Goal: Task Accomplishment & Management: Manage account settings

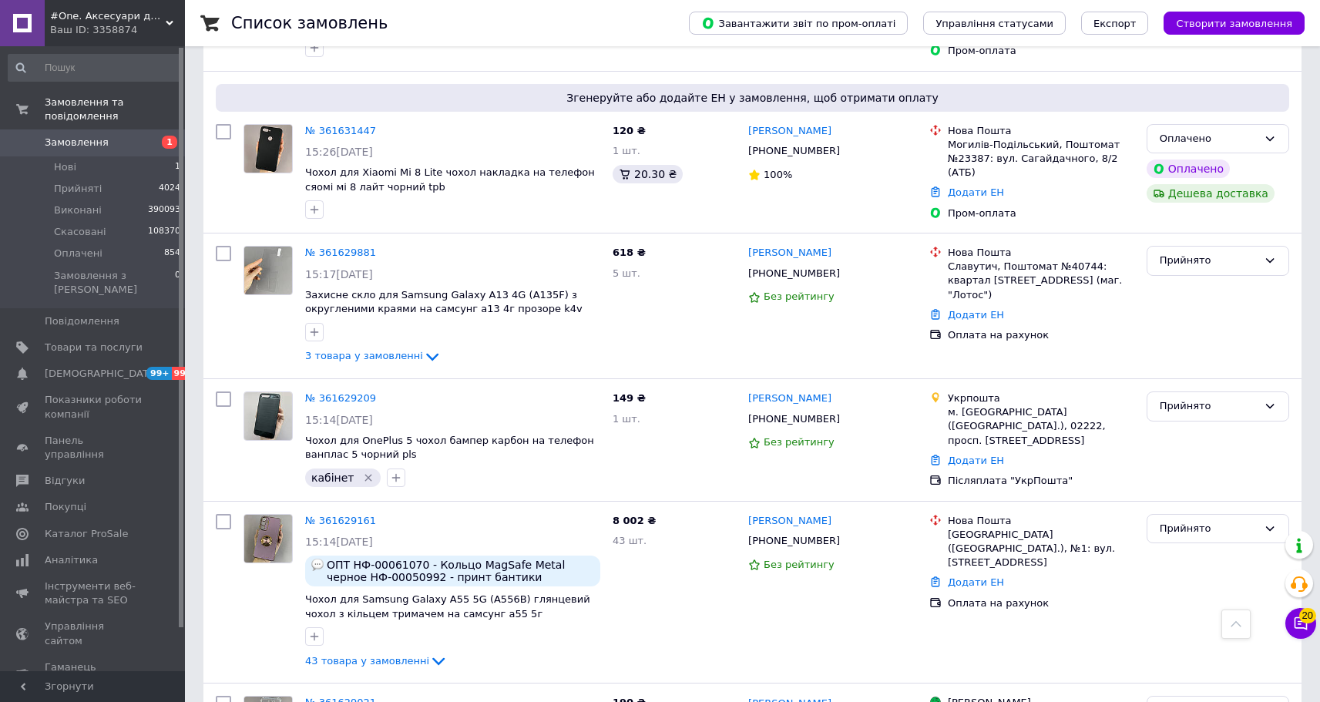
scroll to position [2081, 0]
click at [92, 341] on span "Товари та послуги" at bounding box center [94, 348] width 98 height 14
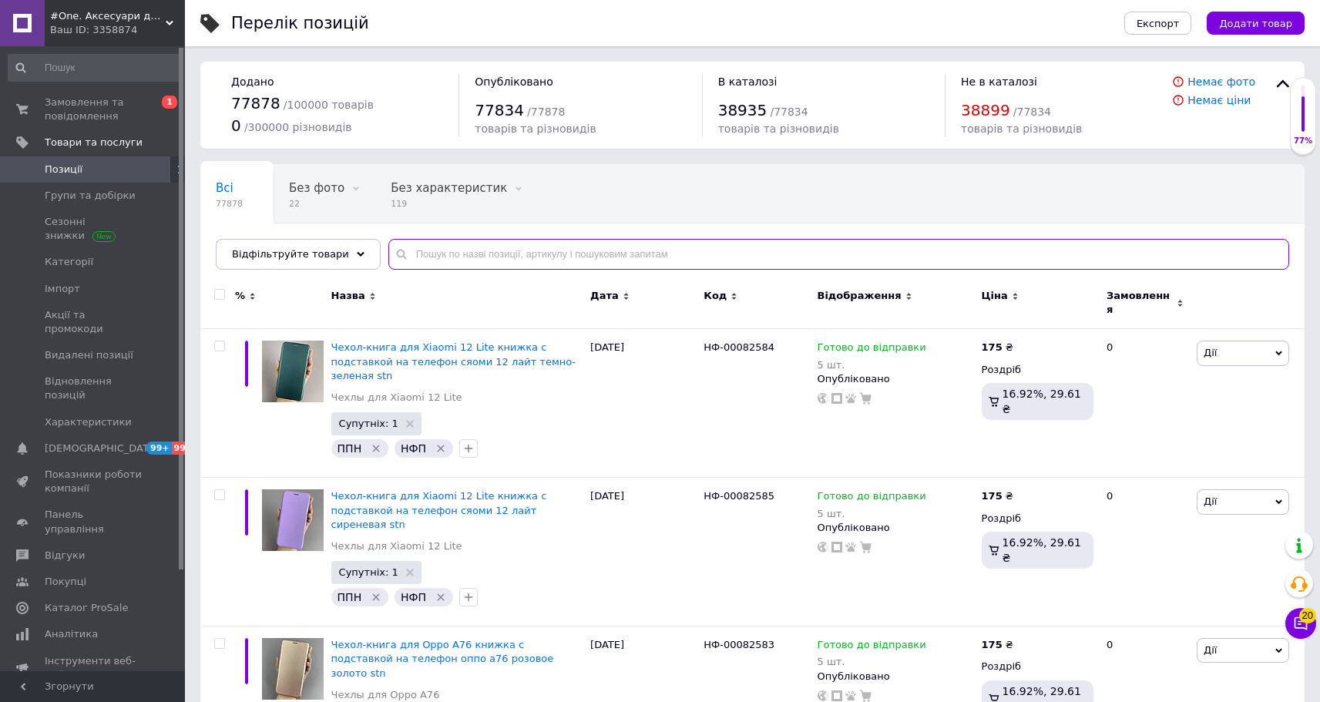
click at [557, 255] on input "text" at bounding box center [838, 254] width 901 height 31
paste input "НФ-00069844"
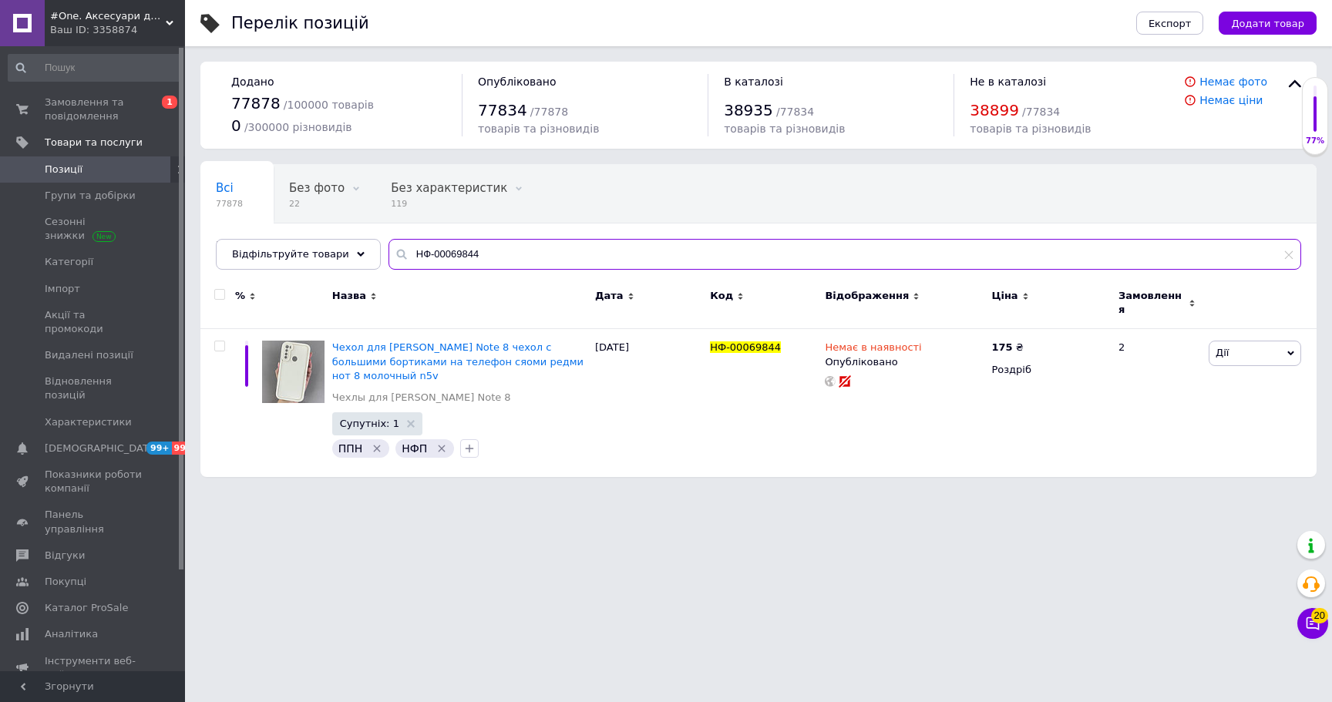
drag, startPoint x: 368, startPoint y: 234, endPoint x: 344, endPoint y: 230, distance: 23.3
click at [344, 230] on div "Всі 77878 Без фото 22 Видалити Редагувати Без характеристик 119 Видалити Редагу…" at bounding box center [758, 217] width 1116 height 106
paste input "73438"
drag, startPoint x: 323, startPoint y: 243, endPoint x: 310, endPoint y: 243, distance: 13.1
click at [310, 243] on div "Відфільтруйте товари НФ-00073438" at bounding box center [758, 254] width 1085 height 31
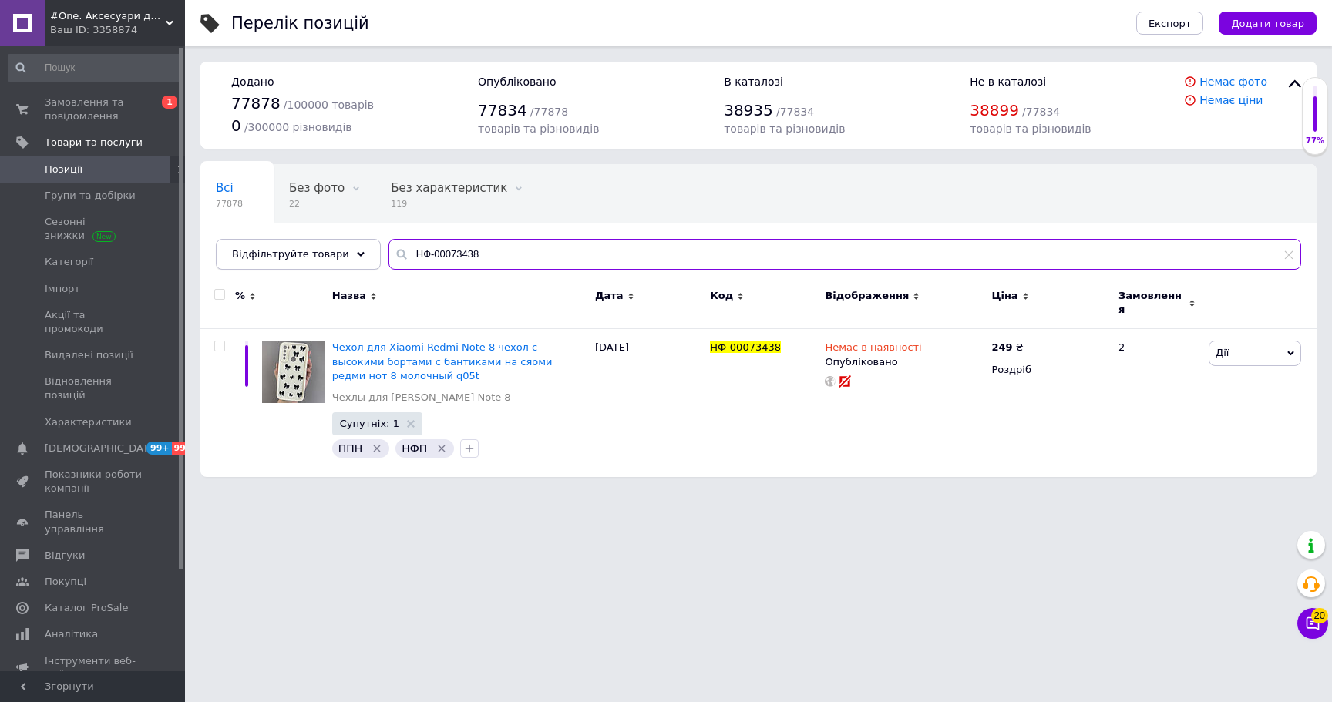
paste input "74"
drag, startPoint x: 520, startPoint y: 250, endPoint x: 286, endPoint y: 232, distance: 235.0
click at [286, 232] on div "Всі 77878 Без фото 22 Видалити Редагувати Без характеристик 119 Видалити Редагу…" at bounding box center [758, 217] width 1116 height 106
paste input "506"
drag, startPoint x: 475, startPoint y: 239, endPoint x: 190, endPoint y: 217, distance: 286.7
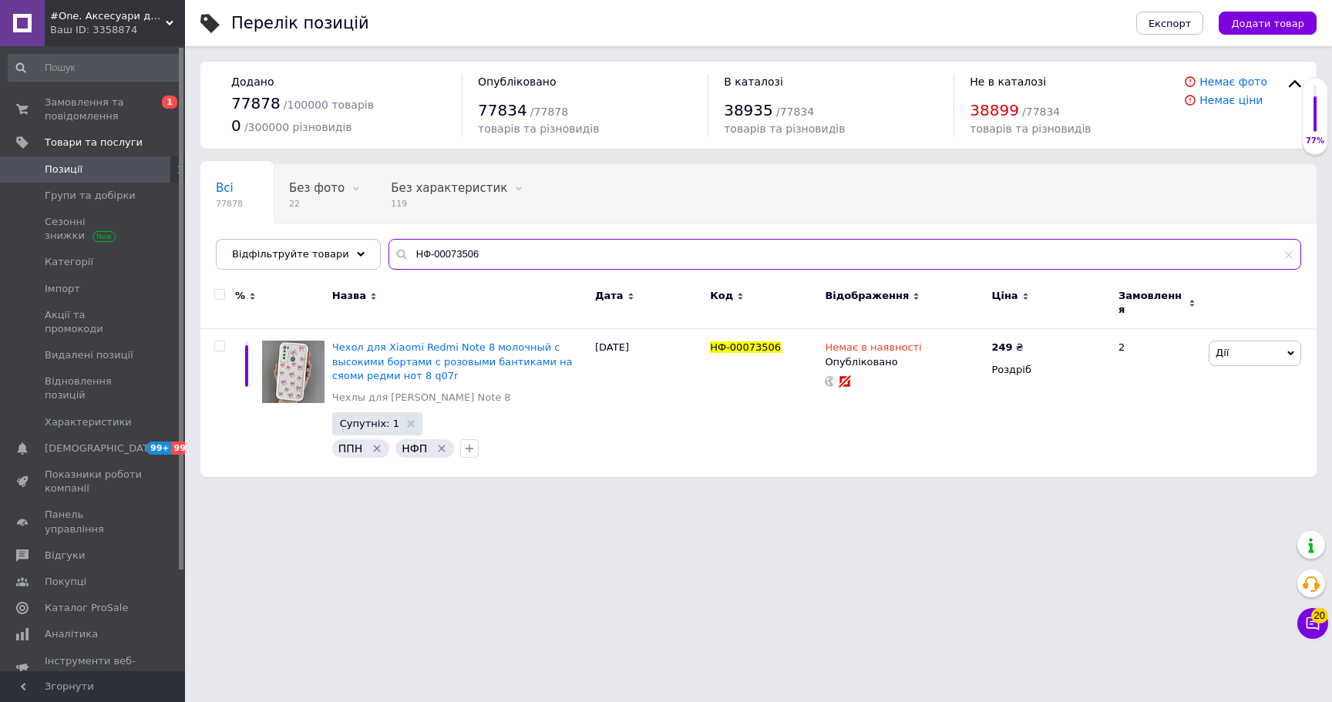
click at [190, 217] on div "Перелік позицій Експорт Додати товар Додано 77878 / 100000 товарів 0 / 300000 р…" at bounding box center [758, 246] width 1147 height 492
paste input "44"
drag, startPoint x: 436, startPoint y: 243, endPoint x: 246, endPoint y: 221, distance: 191.6
click at [246, 221] on div "Всі 77878 Без фото 22 Видалити Редагувати Без характеристик 119 Видалити Редагу…" at bounding box center [758, 217] width 1116 height 106
paste input "83"
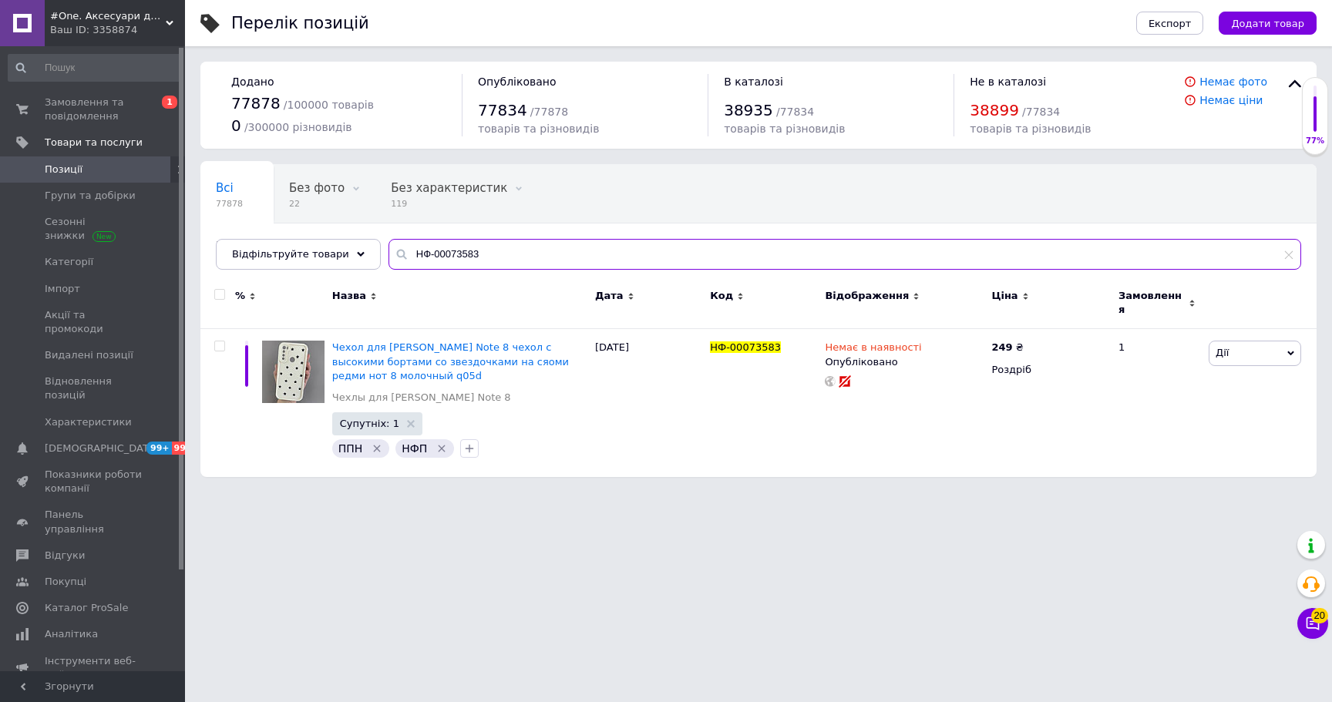
paste input "60977"
drag, startPoint x: 371, startPoint y: 244, endPoint x: 280, endPoint y: 236, distance: 92.0
click at [280, 236] on div "Всі 77878 Без фото 22 Видалити Редагувати Без характеристик 119 Видалити Редагу…" at bounding box center [758, 217] width 1116 height 106
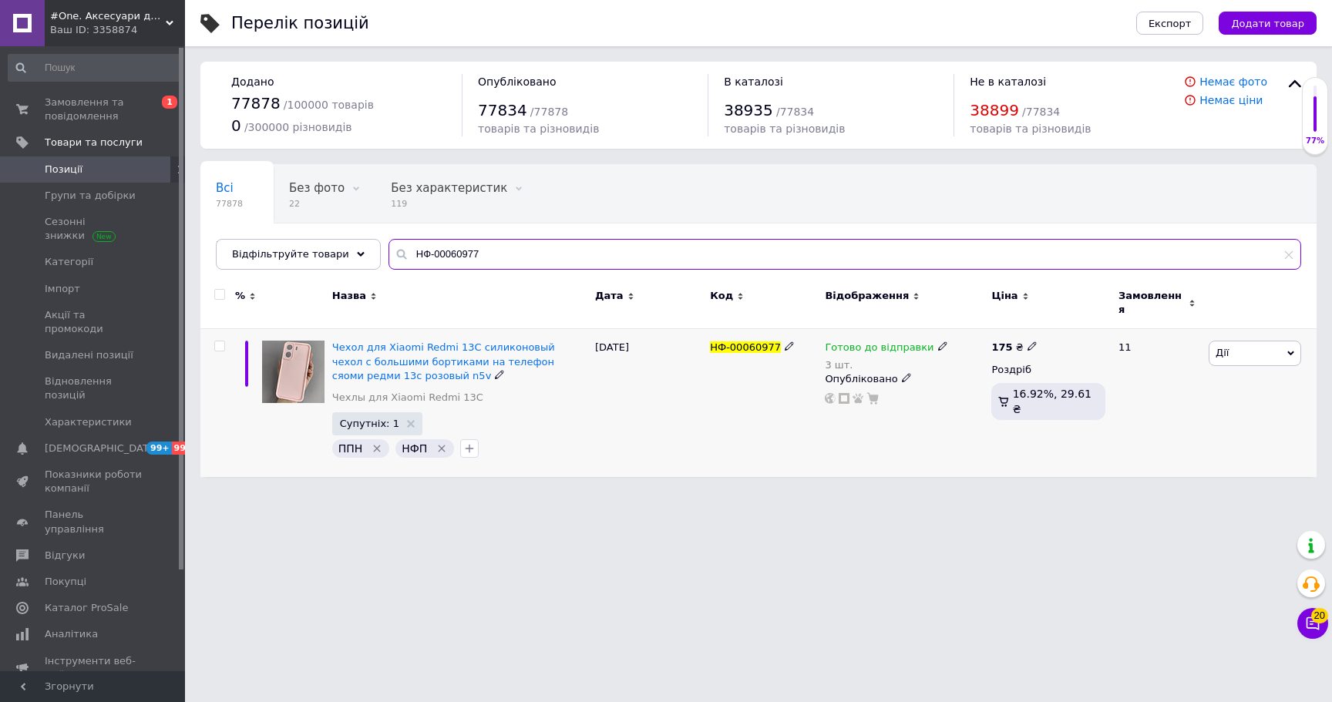
type input "НФ-00060977"
click at [879, 341] on span "Готово до відправки" at bounding box center [879, 349] width 109 height 16
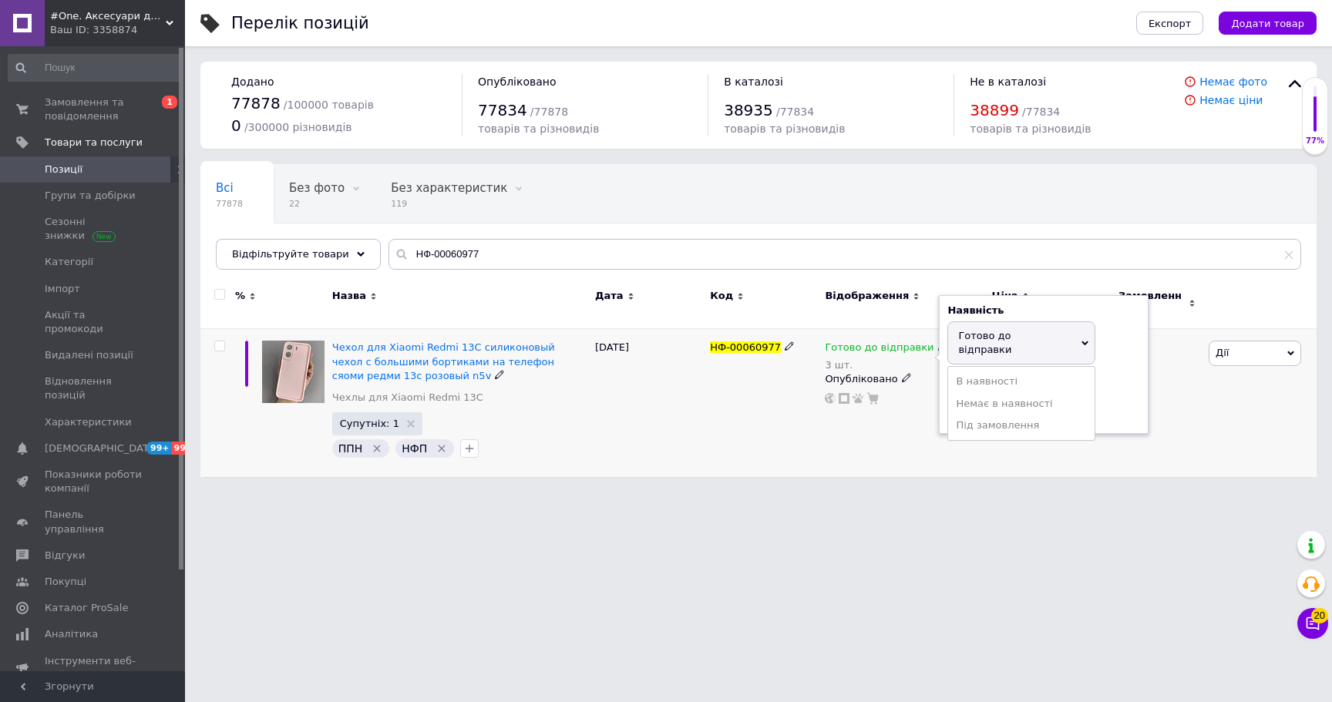
click at [983, 393] on li "Немає в наявності" at bounding box center [1021, 404] width 146 height 22
click at [983, 385] on input "3" at bounding box center [1005, 395] width 117 height 31
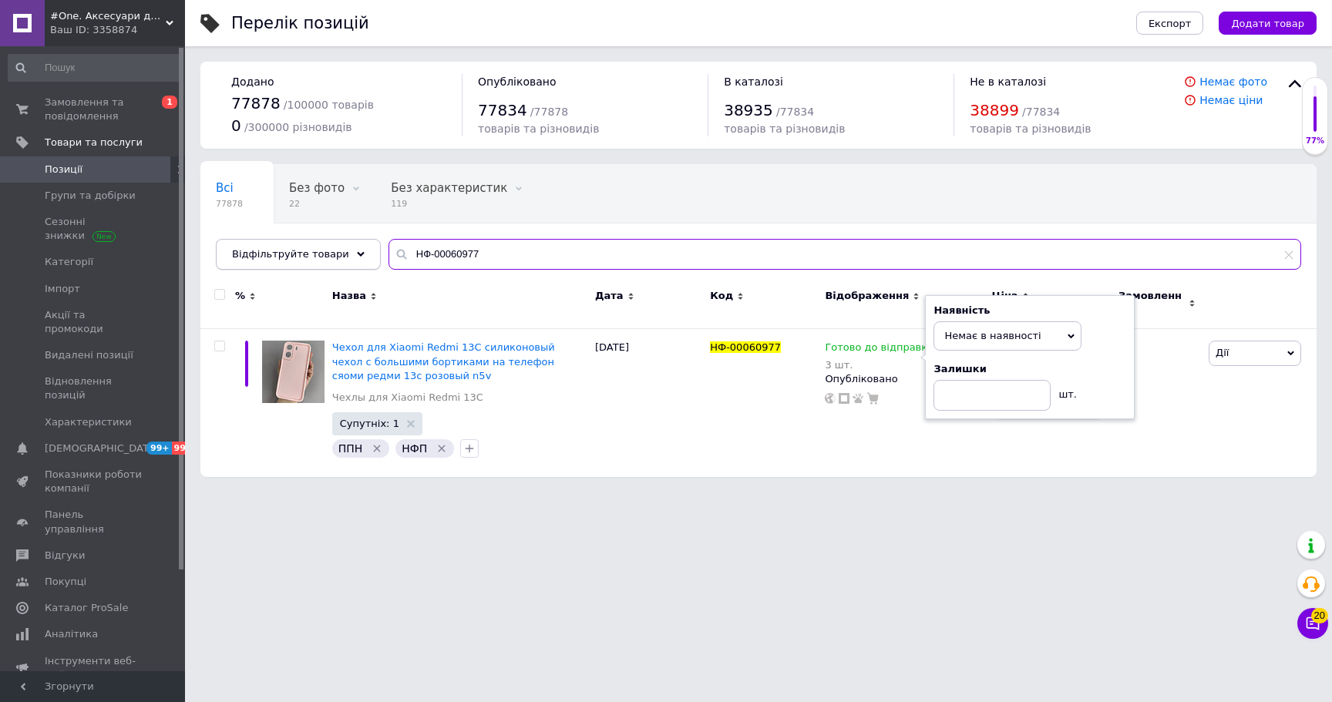
drag, startPoint x: 314, startPoint y: 247, endPoint x: 293, endPoint y: 247, distance: 20.8
click at [293, 247] on div "Відфільтруйте товари НФ-00060977" at bounding box center [758, 254] width 1085 height 31
paste input "1033"
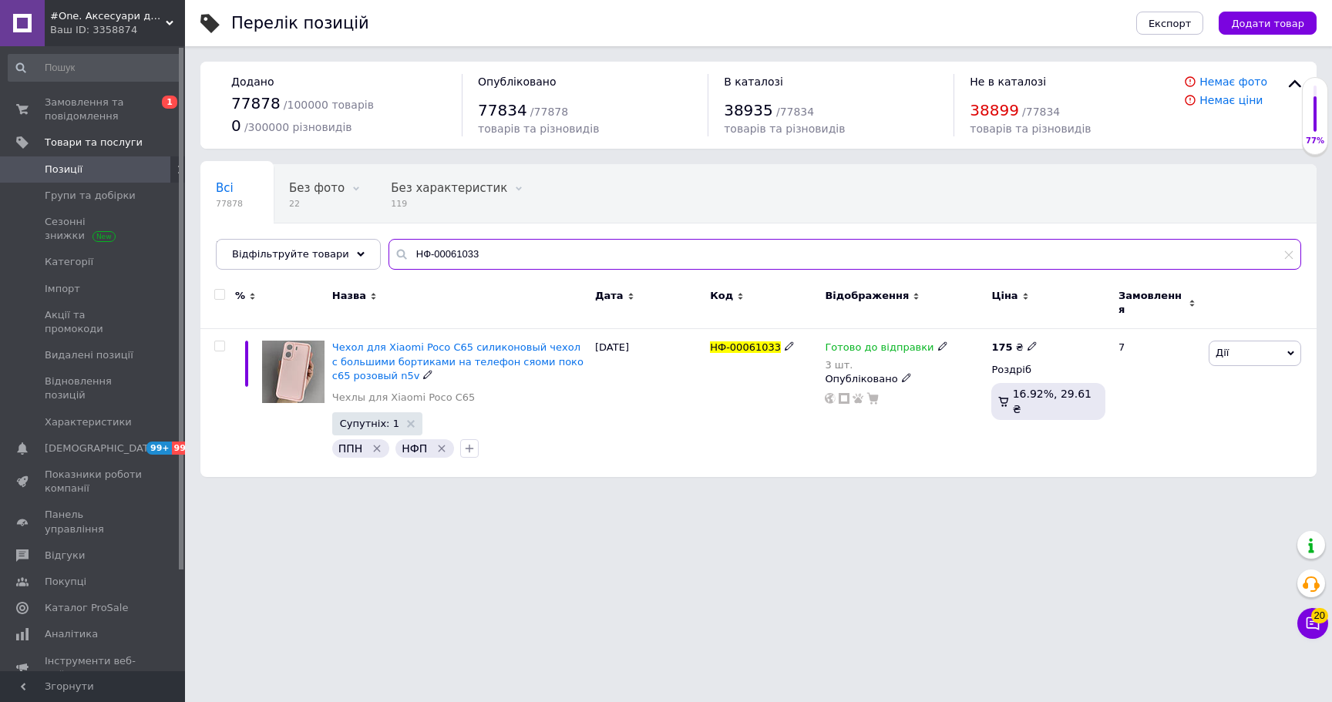
type input "НФ-00061033"
click at [861, 341] on span "Готово до відправки" at bounding box center [879, 349] width 109 height 16
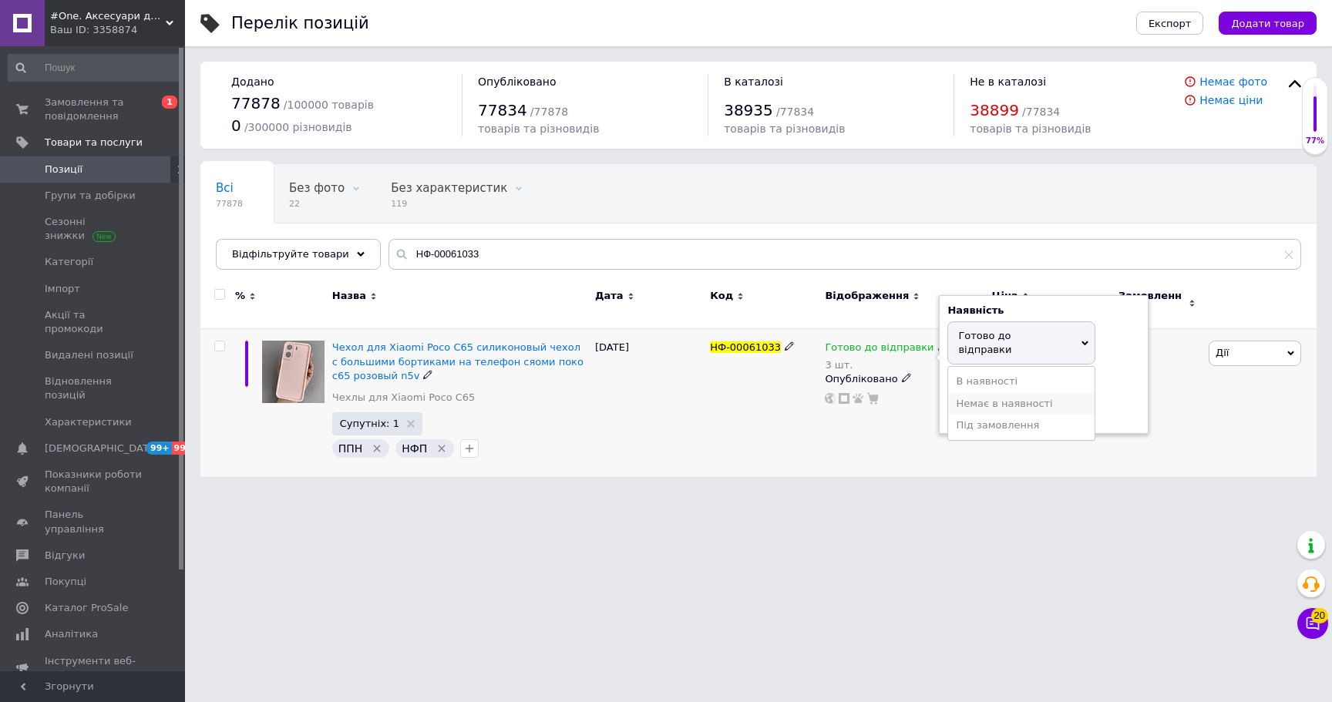
click at [1013, 393] on li "Немає в наявності" at bounding box center [1021, 404] width 146 height 22
click at [1013, 381] on input "3" at bounding box center [1005, 395] width 117 height 31
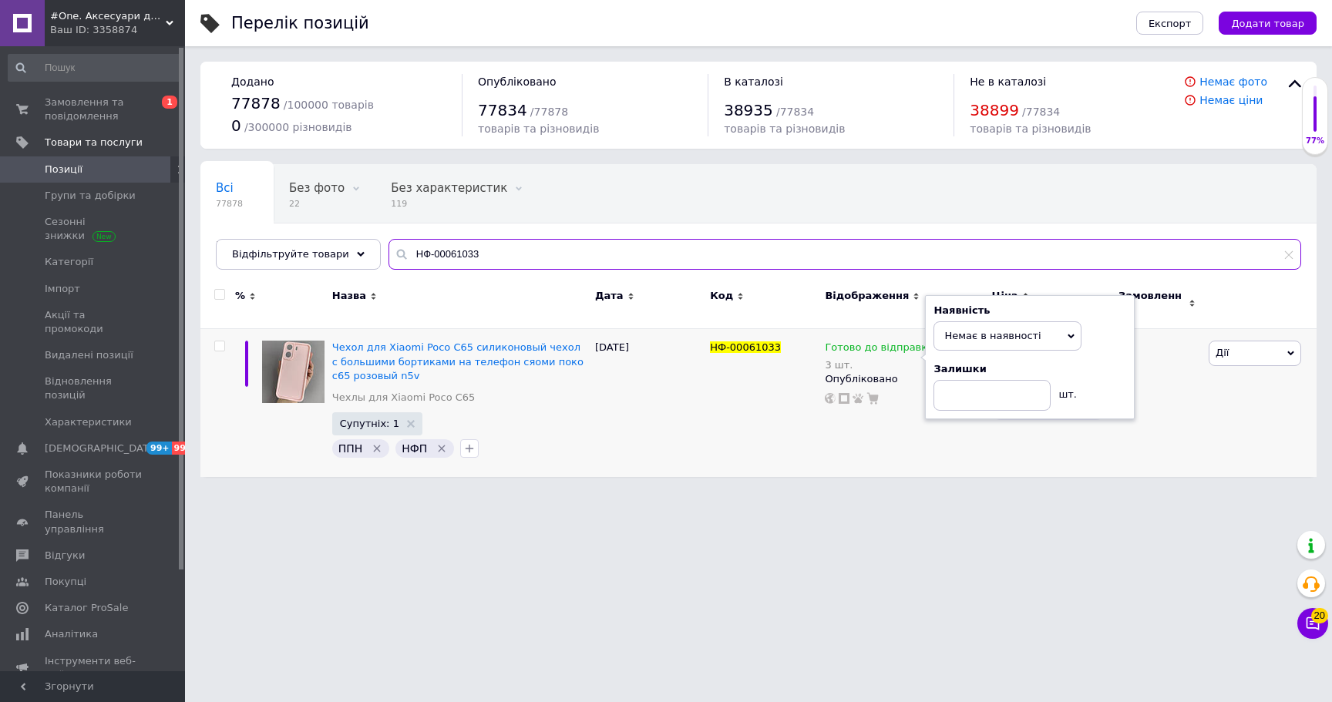
drag, startPoint x: 234, startPoint y: 239, endPoint x: 180, endPoint y: 234, distance: 53.4
click at [180, 234] on div "#One. Аксесуари до смартфонів Ваш ID: 3358874 Сайт #One. Аксесуари до смартфоні…" at bounding box center [666, 246] width 1332 height 492
paste input "73935"
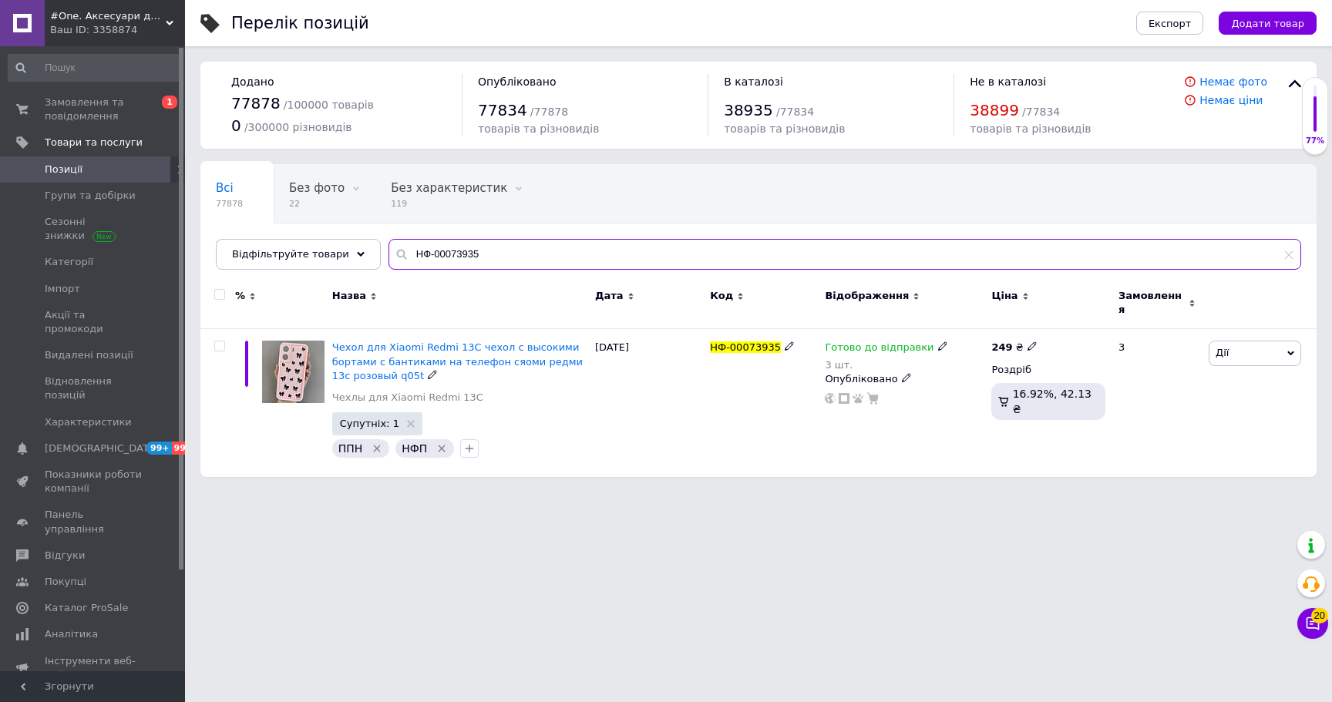
type input "НФ-00073935"
drag, startPoint x: 849, startPoint y: 338, endPoint x: 857, endPoint y: 338, distance: 7.7
click at [849, 341] on span "Готово до відправки" at bounding box center [879, 349] width 109 height 16
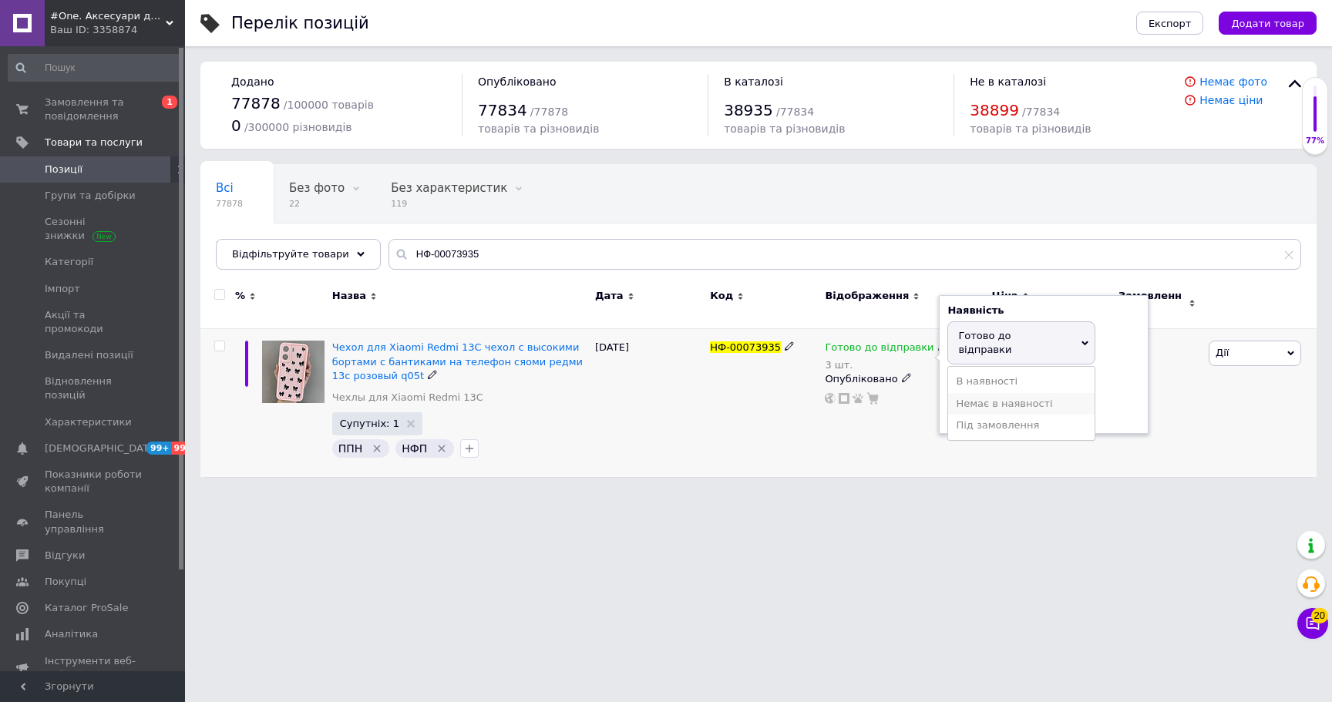
click at [965, 393] on li "Немає в наявності" at bounding box center [1021, 404] width 146 height 22
click at [977, 380] on input "3" at bounding box center [1005, 395] width 117 height 31
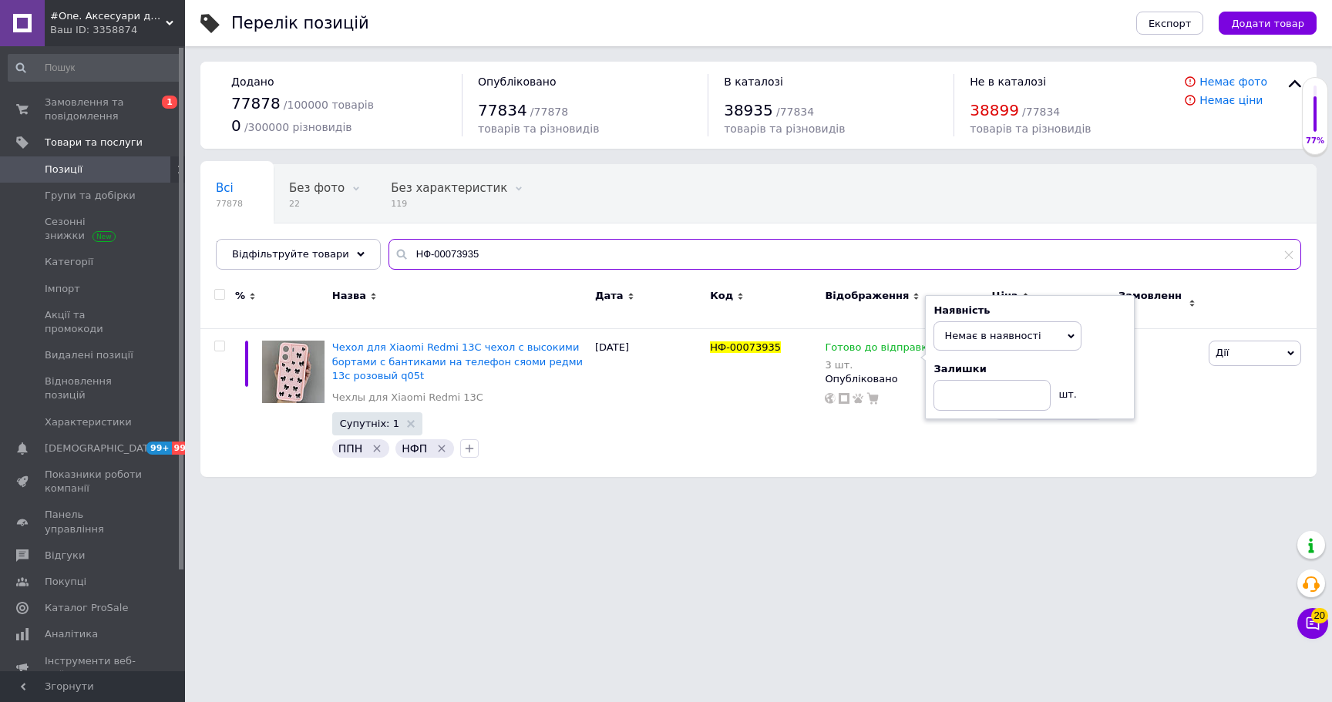
drag, startPoint x: 519, startPoint y: 250, endPoint x: 286, endPoint y: 234, distance: 233.3
click at [277, 235] on div "Всі 77878 Без фото 22 Видалити Редагувати Без характеристик 119 Видалити Редагу…" at bounding box center [758, 217] width 1116 height 106
paste input "6"
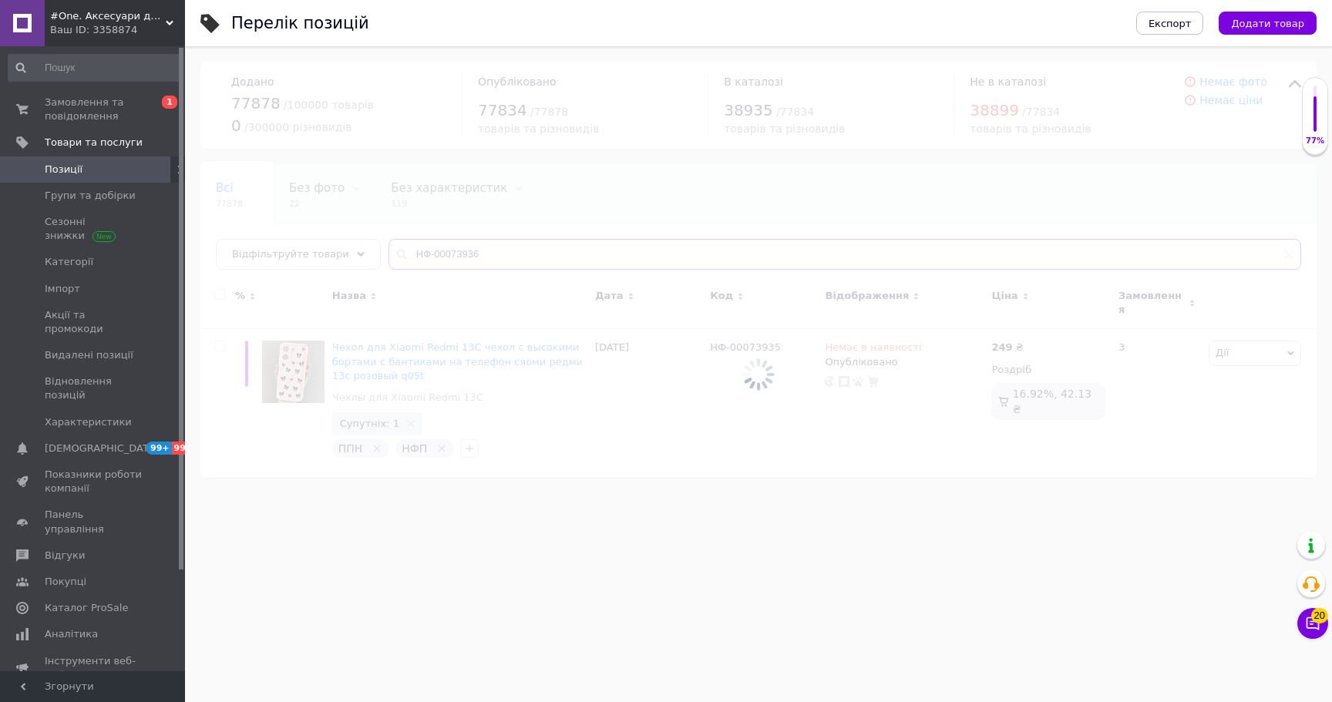
type input "НФ-00073936"
click at [852, 338] on div at bounding box center [758, 374] width 1147 height 656
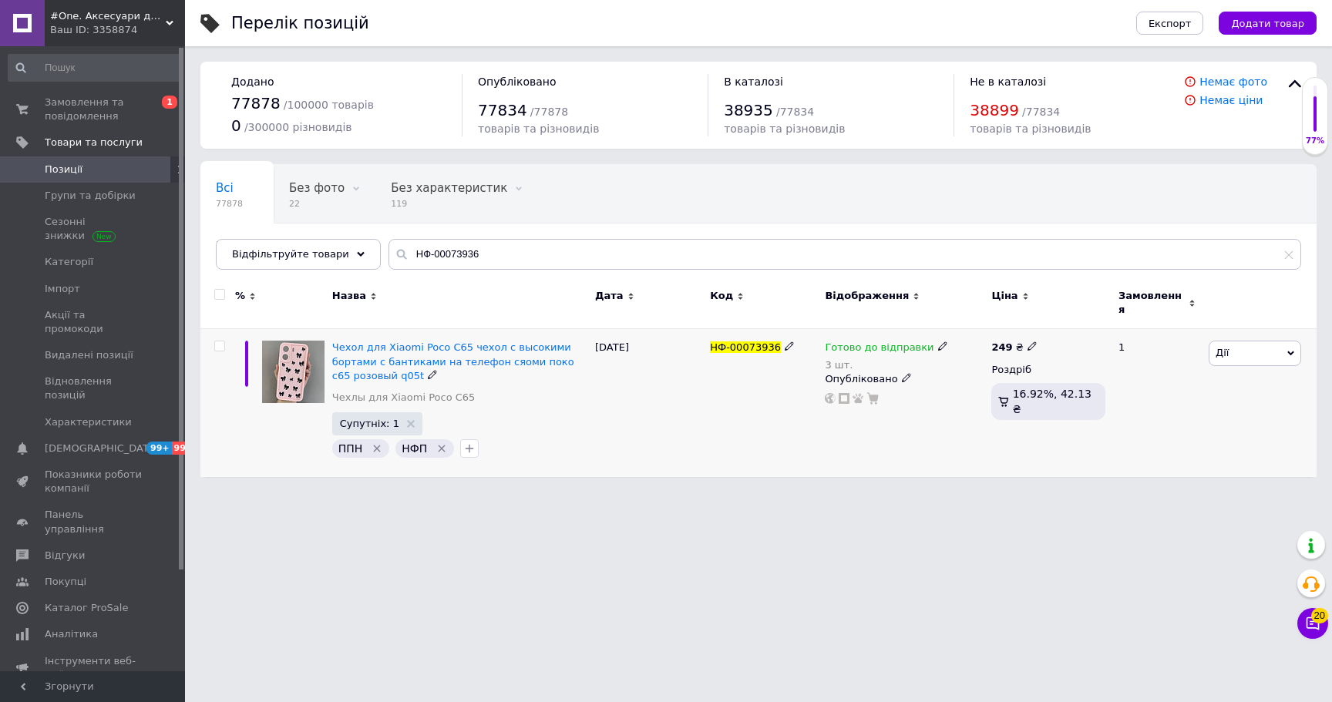
click at [849, 341] on span "Готово до відправки" at bounding box center [879, 349] width 109 height 16
click at [988, 393] on li "Немає в наявності" at bounding box center [1021, 404] width 146 height 22
click at [988, 387] on input "3" at bounding box center [1005, 395] width 117 height 31
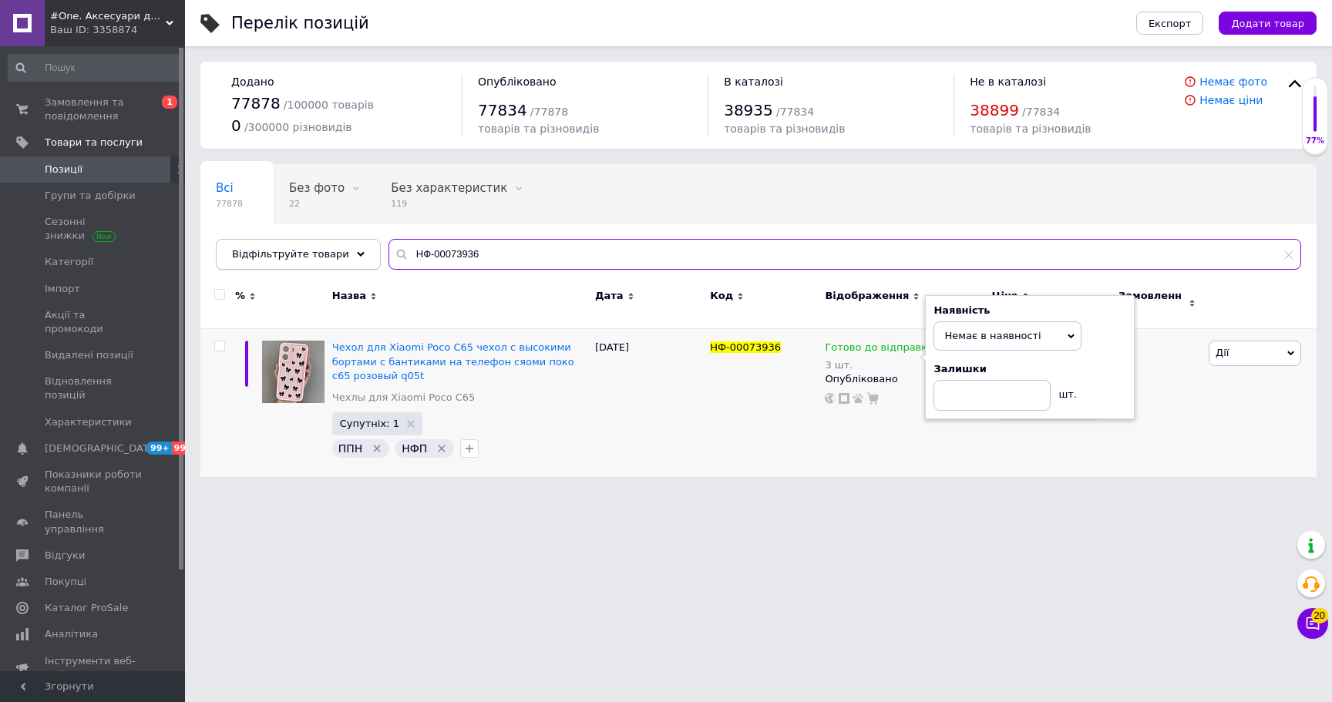
drag, startPoint x: 416, startPoint y: 253, endPoint x: 282, endPoint y: 246, distance: 134.3
click at [282, 246] on div "Відфільтруйте товари НФ-00073936" at bounding box center [758, 254] width 1085 height 31
paste input "4010"
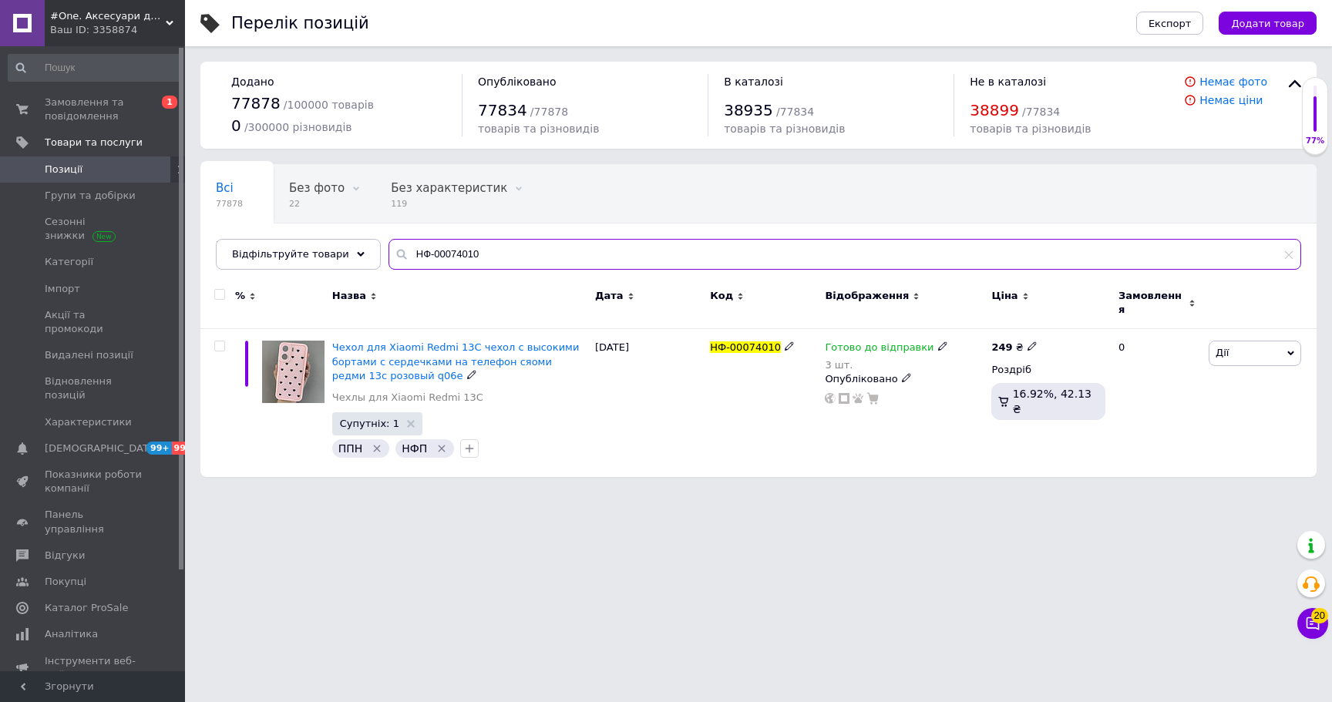
type input "НФ-00074010"
click at [842, 341] on span "Готово до відправки" at bounding box center [879, 349] width 109 height 16
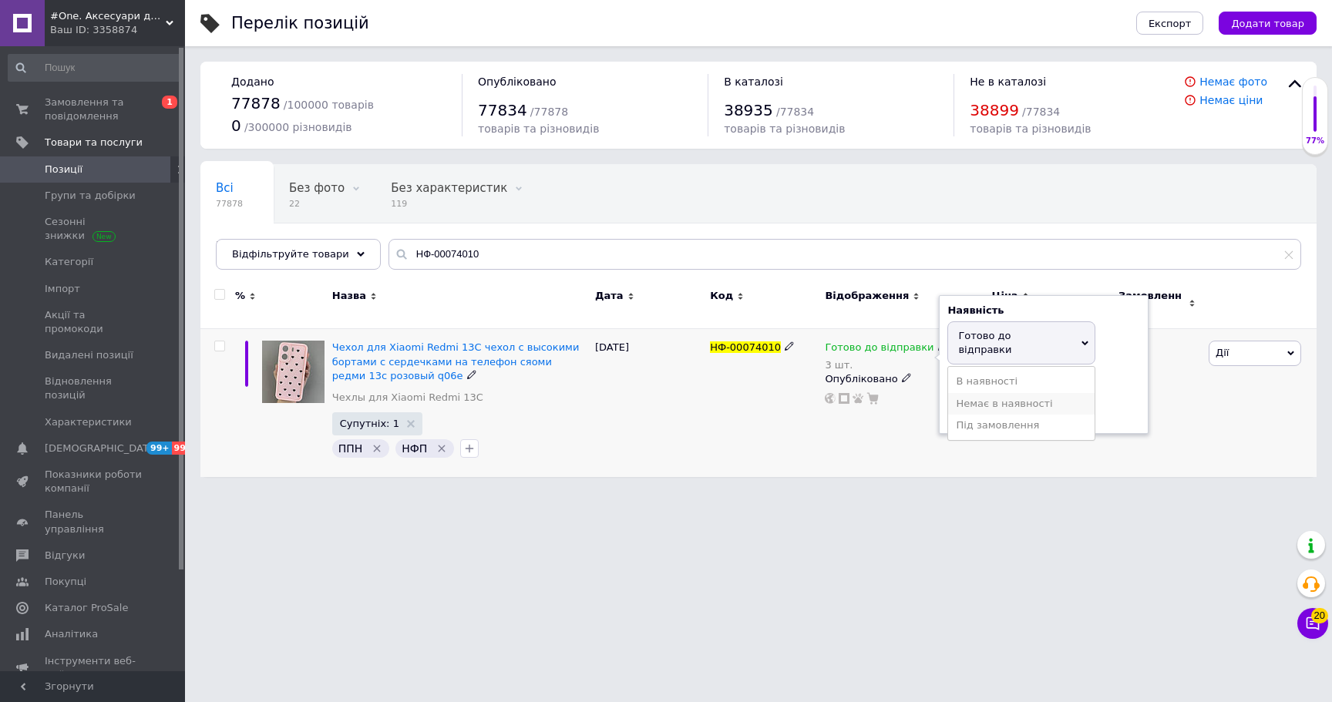
click at [994, 393] on li "Немає в наявності" at bounding box center [1021, 404] width 146 height 22
click at [995, 382] on input "3" at bounding box center [1005, 395] width 117 height 31
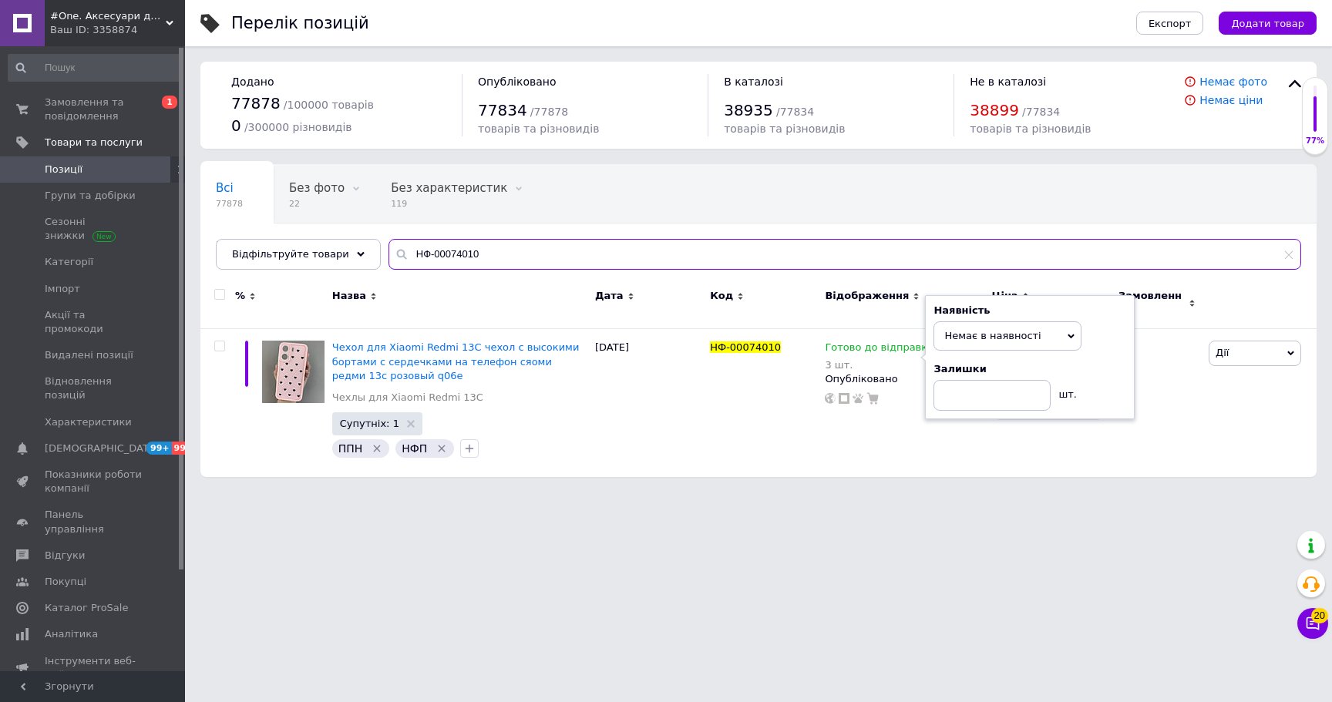
drag, startPoint x: 522, startPoint y: 247, endPoint x: 267, endPoint y: 230, distance: 256.4
click at [267, 230] on div "Всі 77878 Без фото 22 Видалити Редагувати Без характеристик 119 Видалити Редагу…" at bounding box center [758, 217] width 1116 height 106
paste input "1"
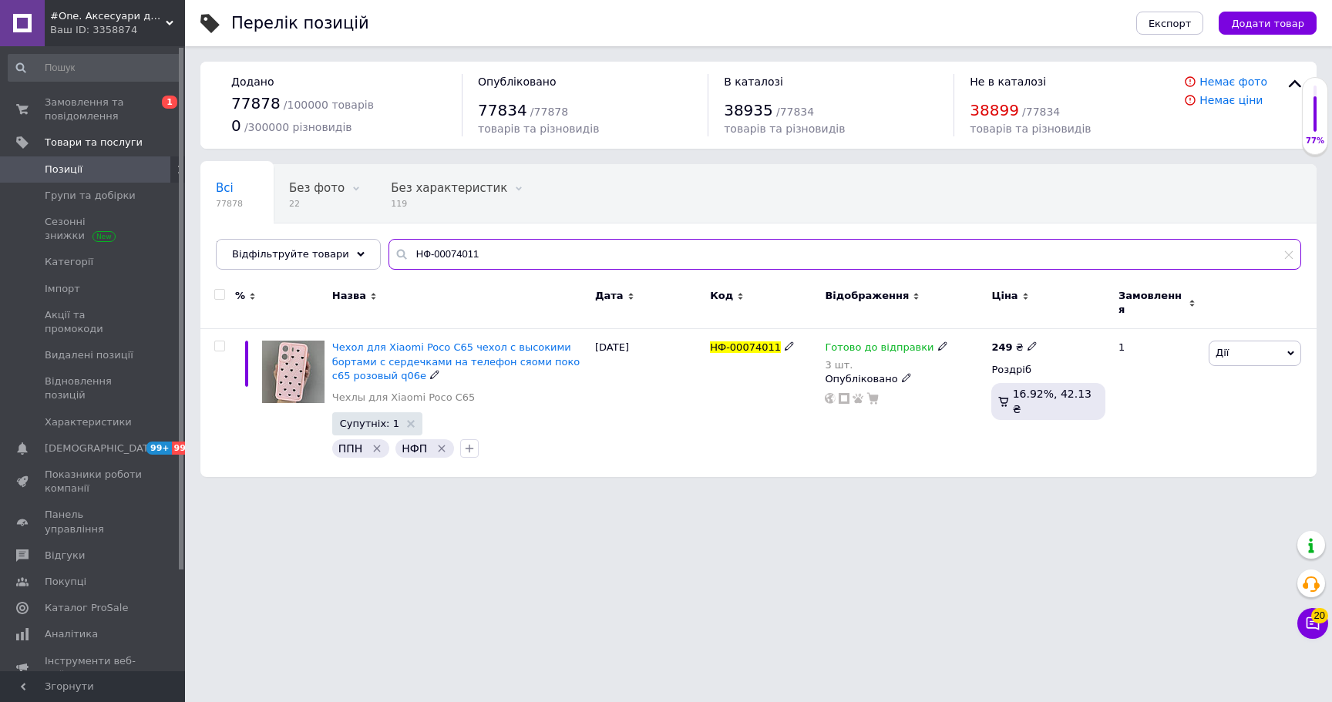
type input "НФ-00074011"
click at [861, 341] on span "Готово до відправки" at bounding box center [879, 349] width 109 height 16
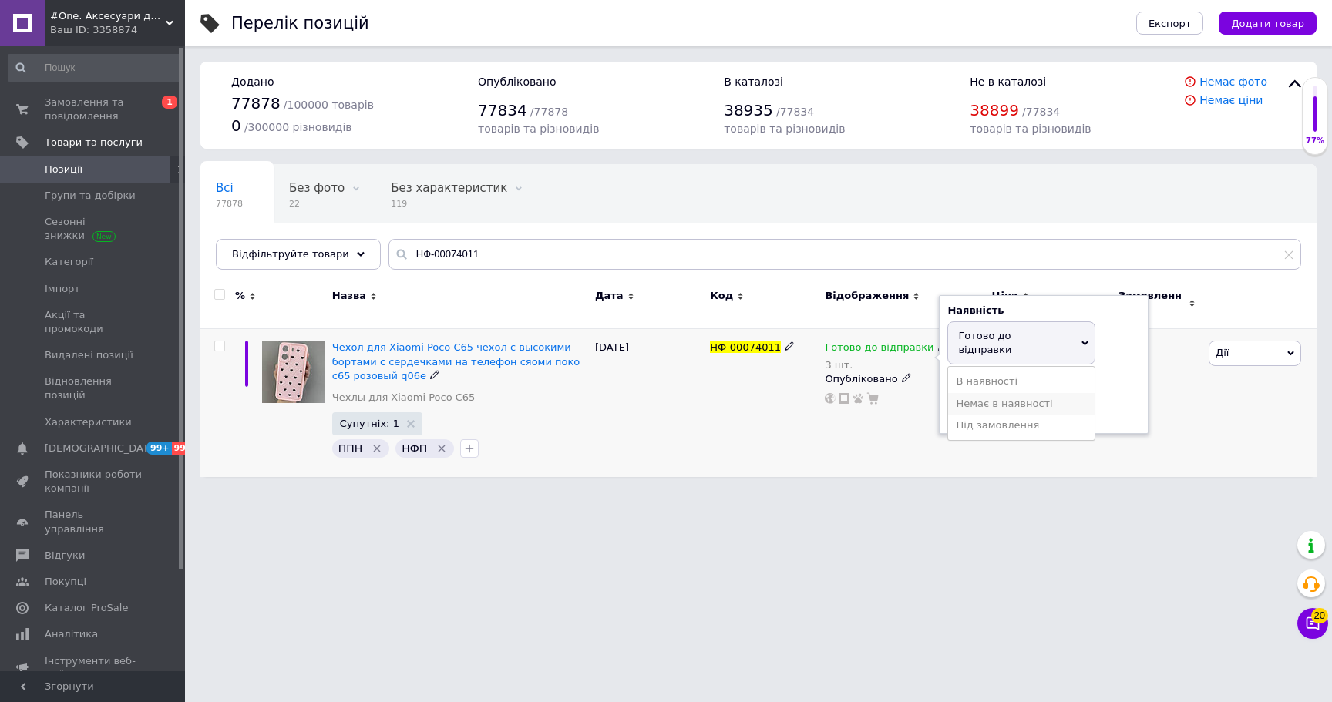
click at [1000, 393] on li "Немає в наявності" at bounding box center [1021, 404] width 146 height 22
click at [1000, 380] on input "3" at bounding box center [1005, 395] width 117 height 31
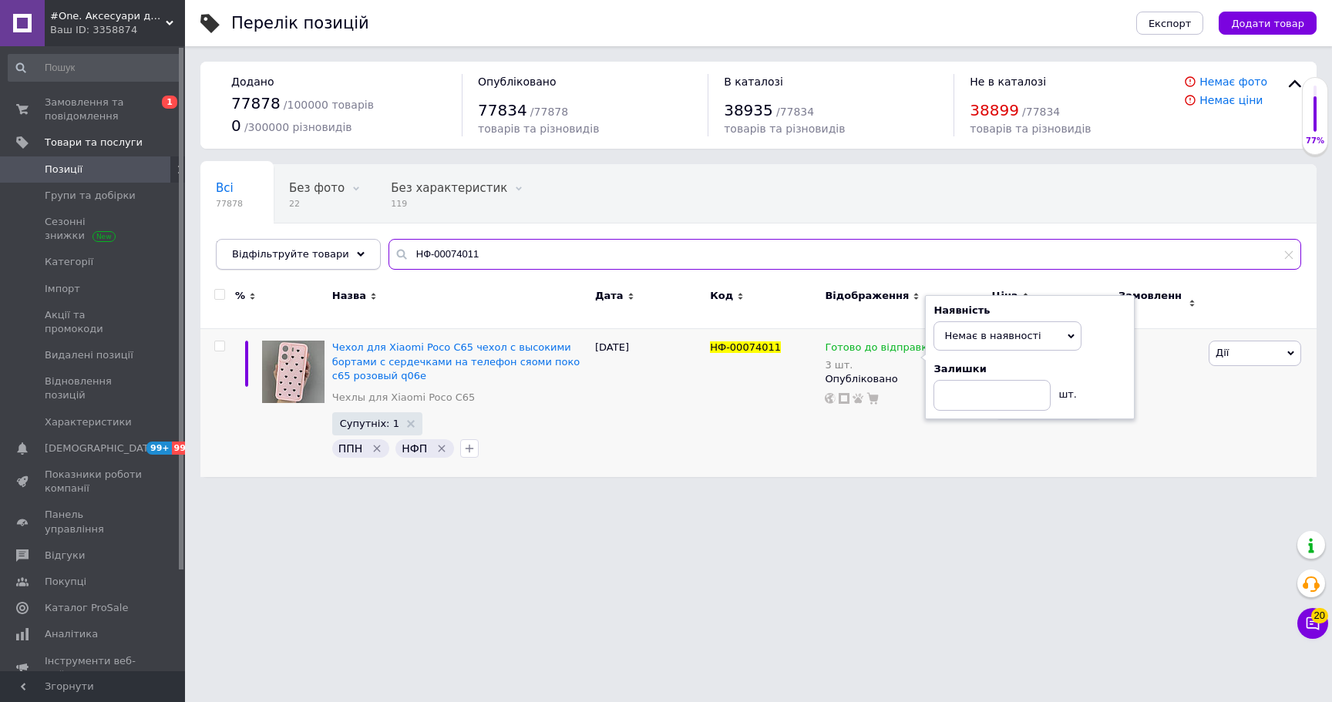
paste input "61003"
drag, startPoint x: 375, startPoint y: 245, endPoint x: 301, endPoint y: 242, distance: 73.3
click at [301, 242] on div "Відфільтруйте товари НФ-00074011" at bounding box center [758, 254] width 1085 height 31
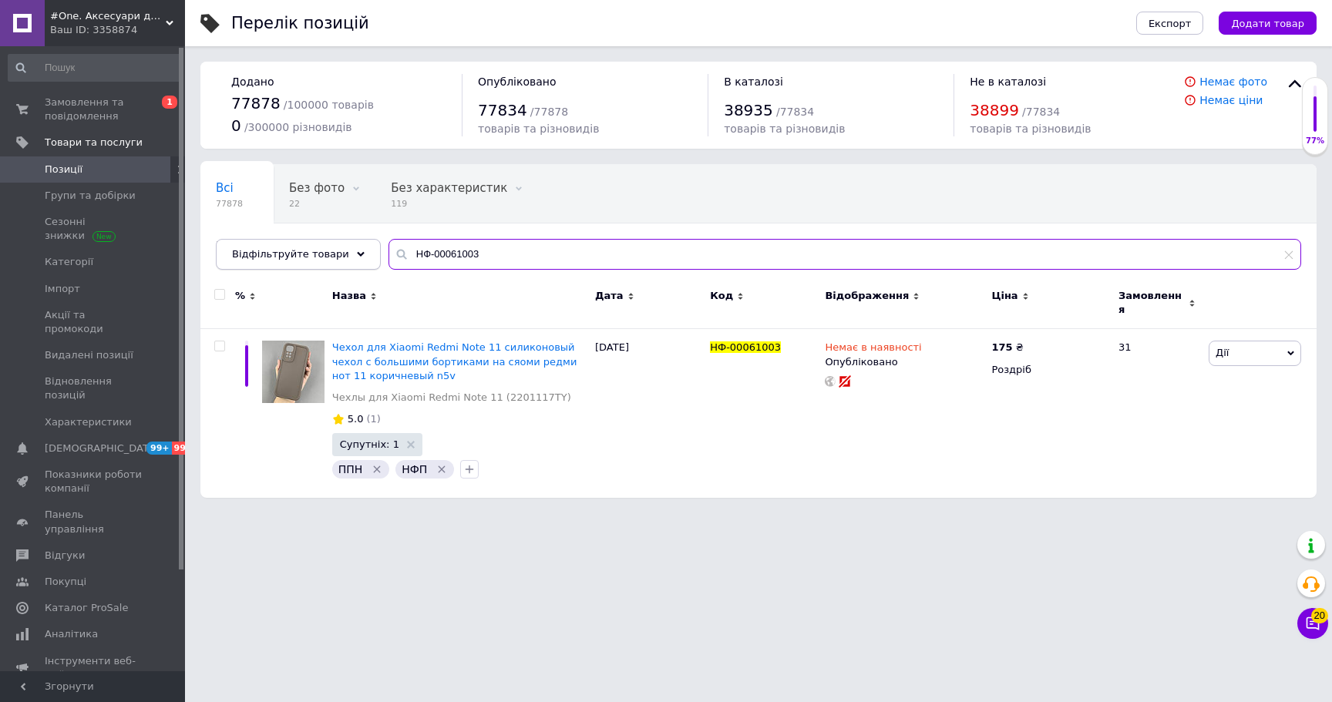
drag, startPoint x: 312, startPoint y: 249, endPoint x: 270, endPoint y: 249, distance: 42.4
click at [270, 249] on div "Відфільтруйте товари НФ-00061003" at bounding box center [758, 254] width 1085 height 31
paste input "2932"
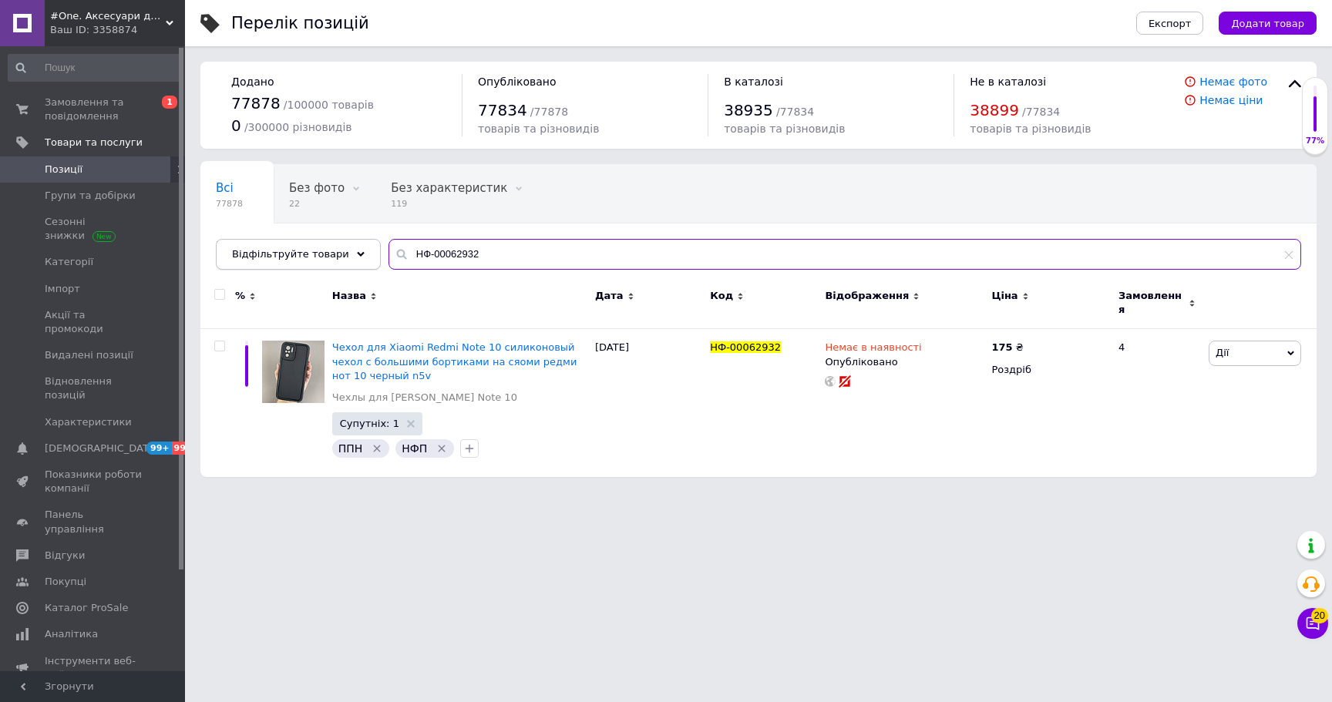
drag, startPoint x: 350, startPoint y: 250, endPoint x: 274, endPoint y: 252, distance: 76.3
click at [277, 250] on div "Відфільтруйте товари НФ-00062932" at bounding box center [758, 254] width 1085 height 31
paste input "7385"
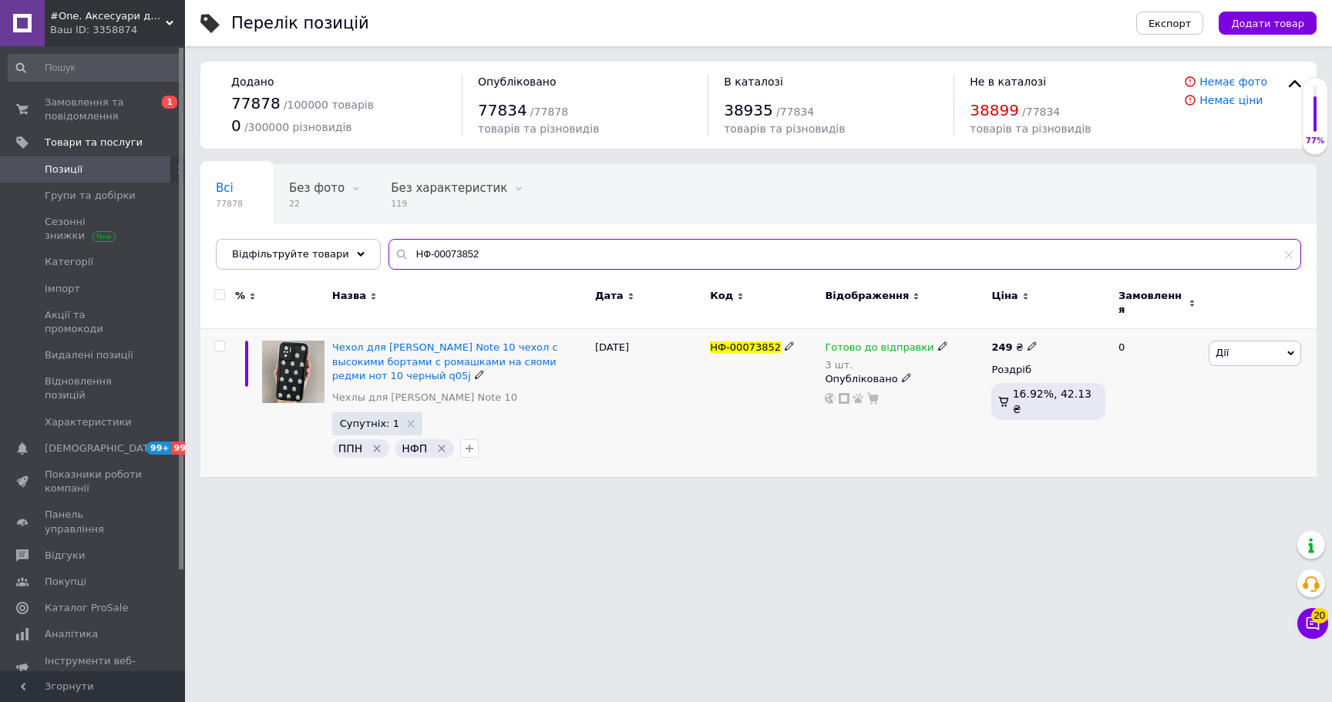
type input "НФ-00073852"
click at [883, 342] on span "Готово до відправки" at bounding box center [879, 349] width 109 height 16
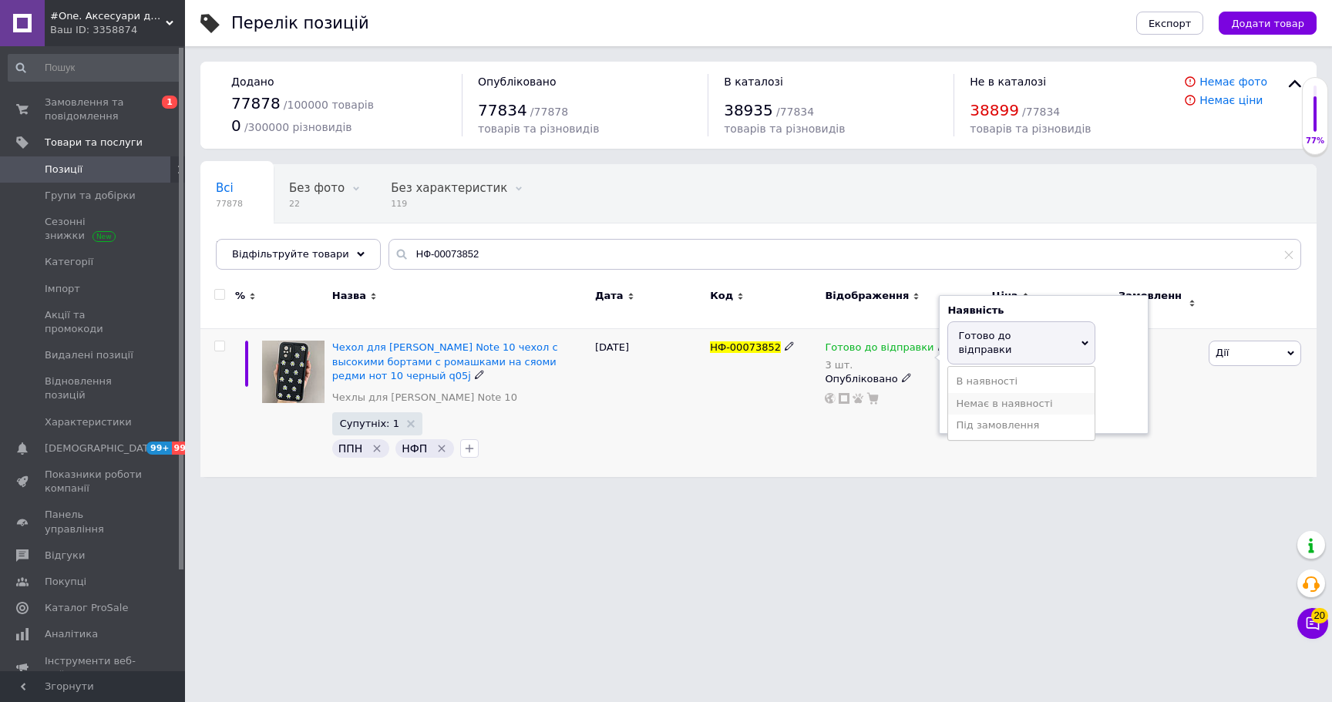
click at [980, 393] on li "Немає в наявності" at bounding box center [1021, 404] width 146 height 22
click at [1003, 391] on input "3" at bounding box center [1005, 395] width 117 height 31
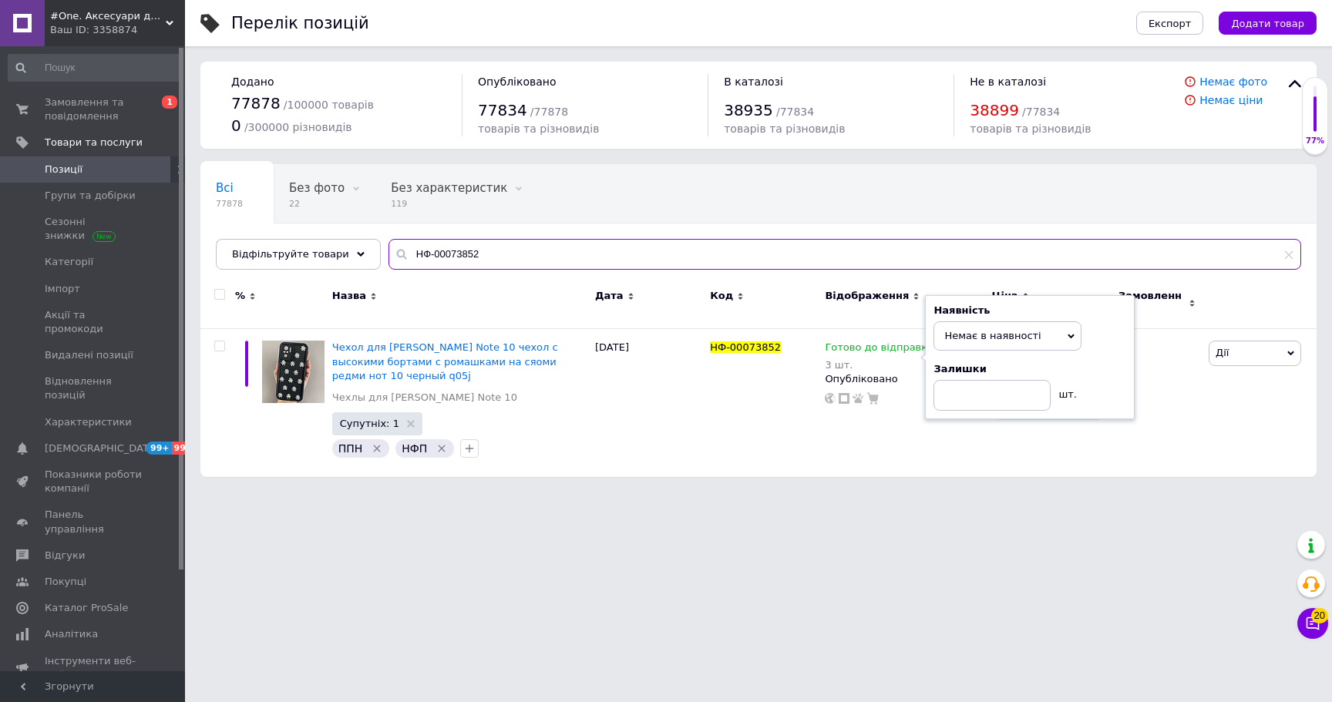
paste input "3"
drag, startPoint x: 428, startPoint y: 255, endPoint x: 374, endPoint y: 255, distance: 54.7
click at [388, 255] on input "НФ-00073852" at bounding box center [844, 254] width 912 height 31
type input "НФ-00073853"
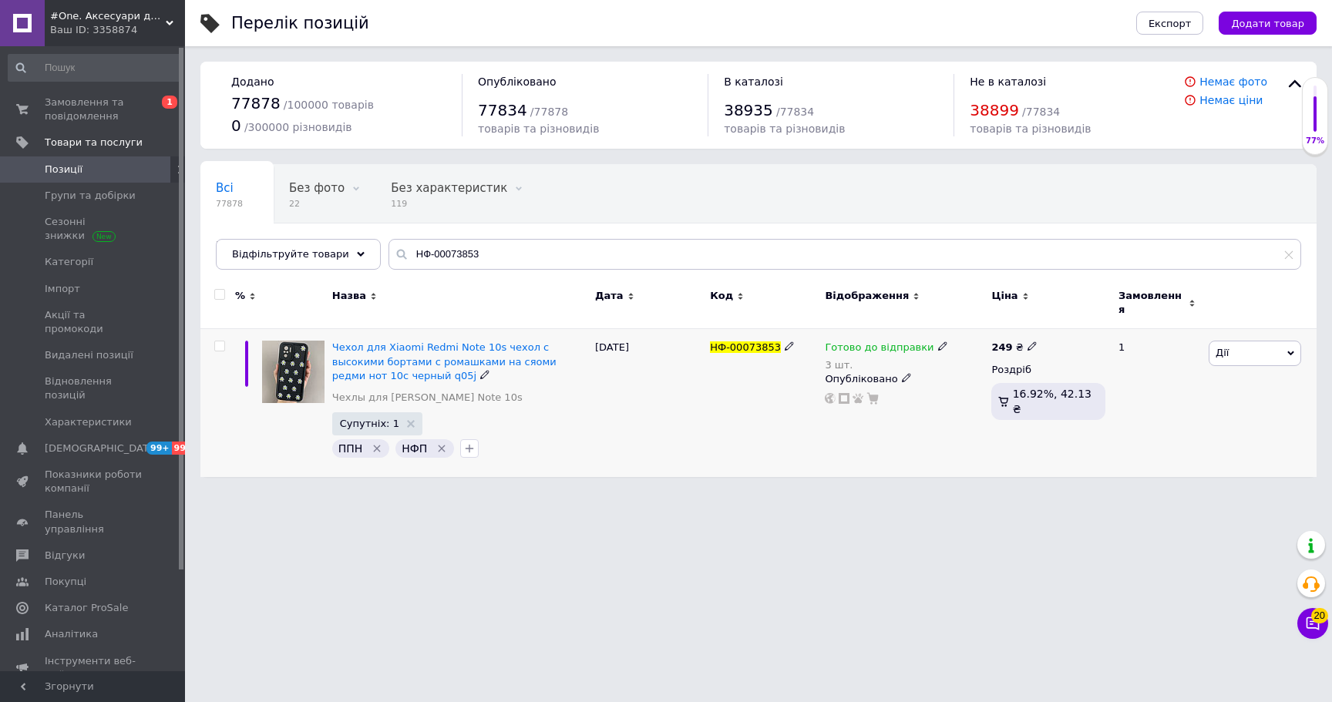
drag, startPoint x: 858, startPoint y: 341, endPoint x: 867, endPoint y: 344, distance: 9.7
click at [858, 341] on span "Готово до відправки" at bounding box center [879, 349] width 109 height 16
click at [988, 393] on li "Немає в наявності" at bounding box center [1021, 404] width 146 height 22
click at [991, 384] on input "3" at bounding box center [1005, 395] width 117 height 31
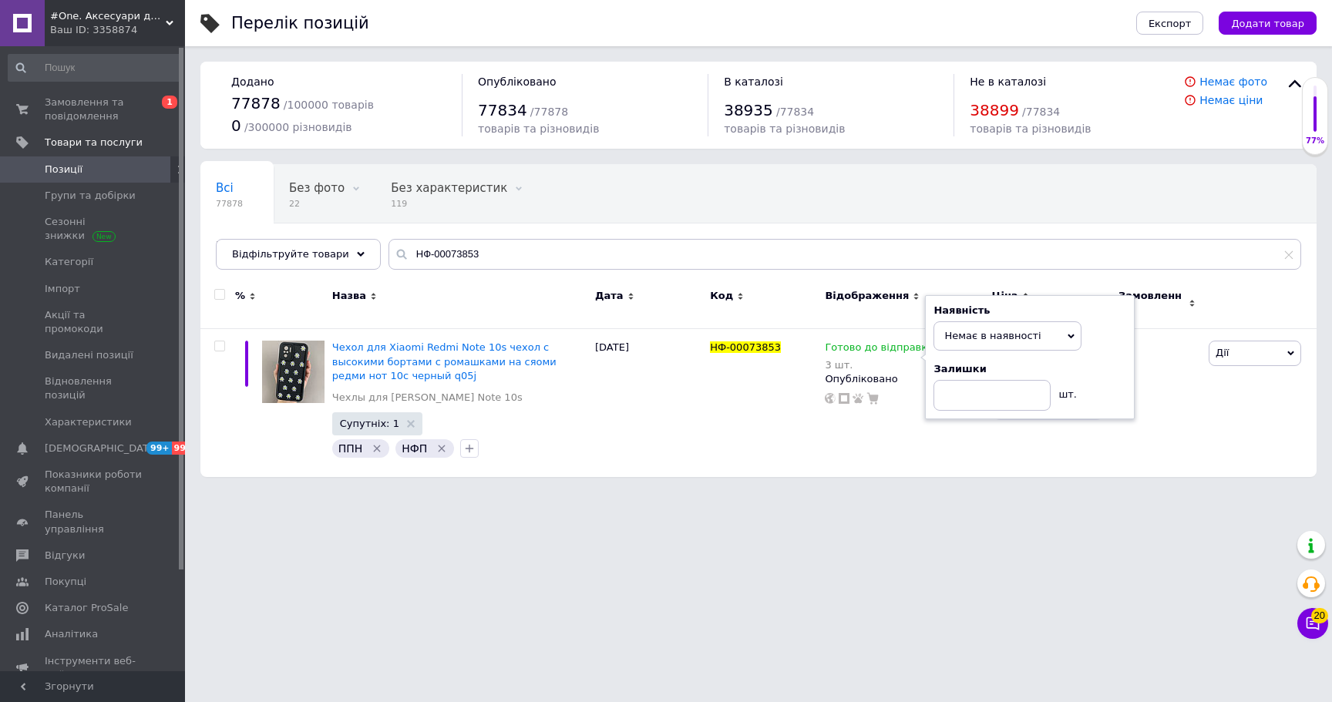
drag, startPoint x: 239, startPoint y: 497, endPoint x: 406, endPoint y: 284, distance: 270.6
click at [241, 492] on html "#One. Аксесуари до смартфонів Ваш ID: 3358874 Сайт #One. Аксесуари до смартфоні…" at bounding box center [666, 246] width 1332 height 492
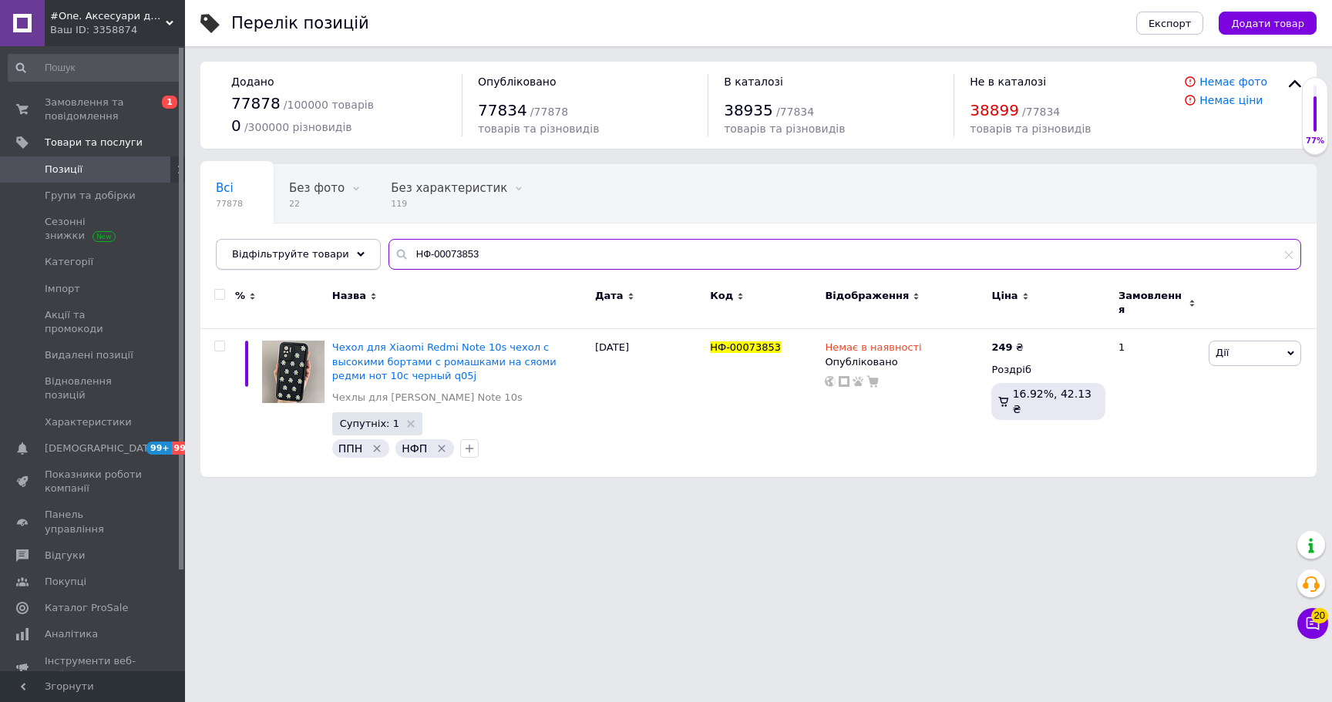
drag, startPoint x: 375, startPoint y: 250, endPoint x: 301, endPoint y: 250, distance: 73.2
click at [301, 250] on div "Відфільтруйте товари НФ-00073853" at bounding box center [758, 254] width 1085 height 31
paste input "4"
type input "НФ-00073854"
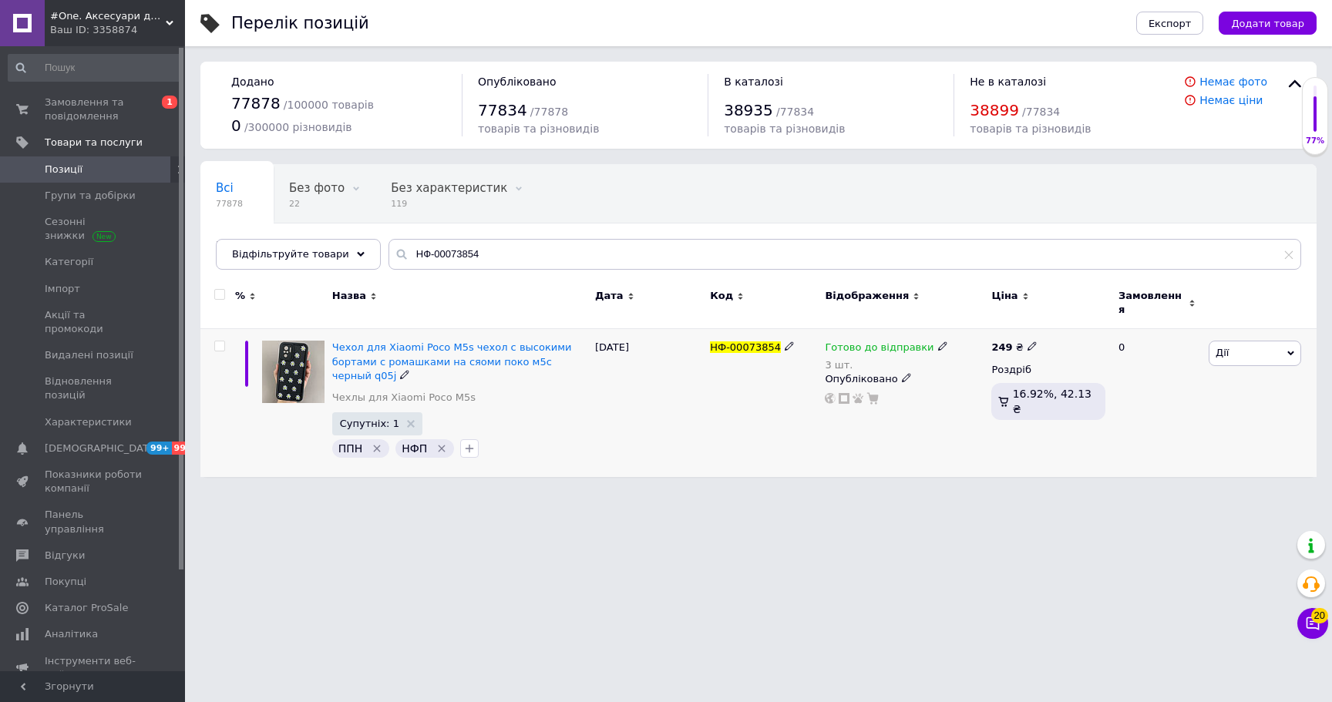
click at [859, 341] on span "Готово до відправки" at bounding box center [879, 349] width 109 height 16
click at [1016, 393] on li "Немає в наявності" at bounding box center [1021, 404] width 146 height 22
click at [1016, 380] on input "3" at bounding box center [1005, 395] width 117 height 31
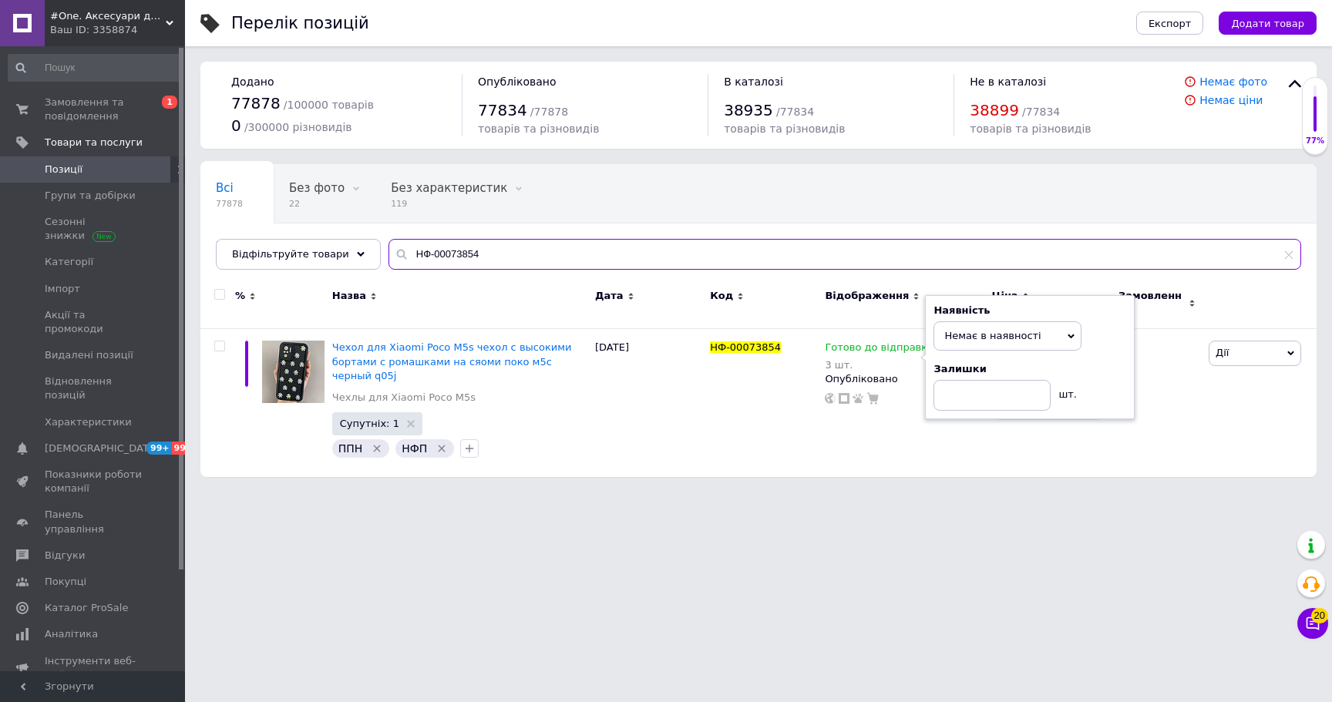
drag, startPoint x: 525, startPoint y: 255, endPoint x: 248, endPoint y: 237, distance: 277.2
click at [248, 237] on div "Всі 77878 Без фото 22 Видалити Редагувати Без характеристик 119 Видалити Редагу…" at bounding box center [758, 217] width 1116 height 106
paste input "65087"
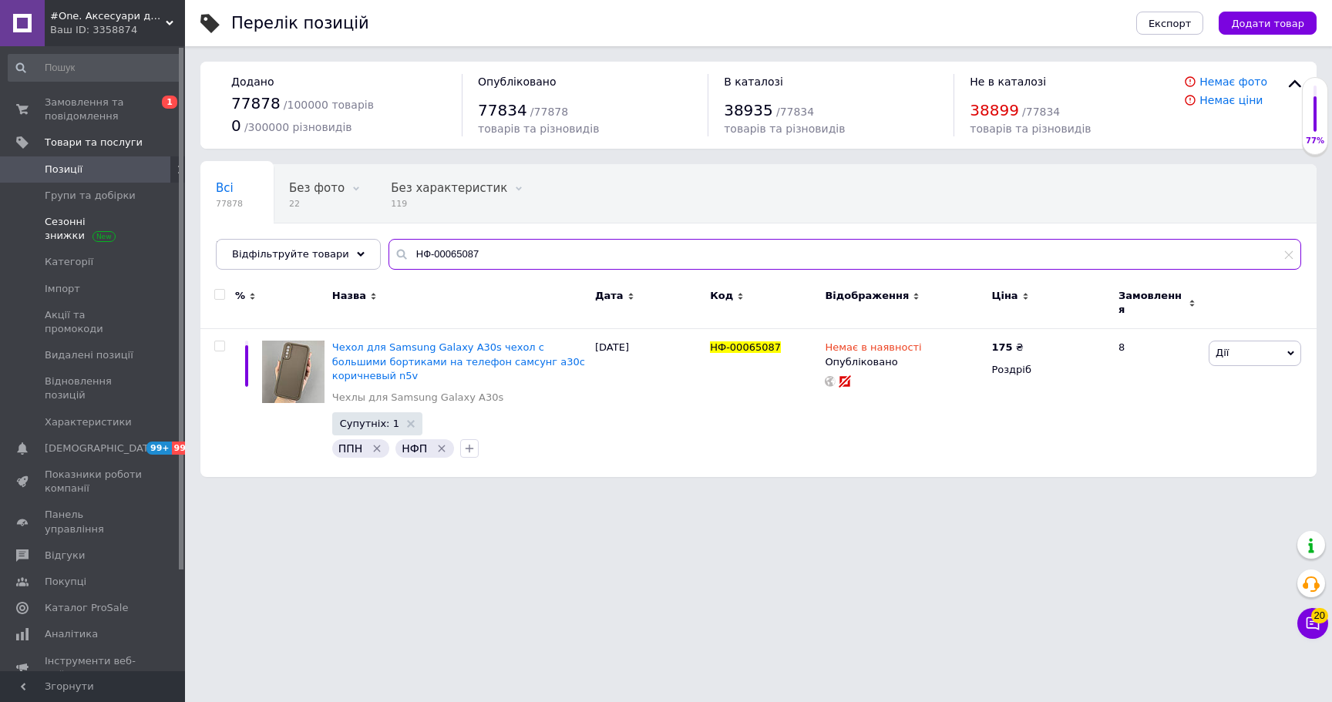
drag, startPoint x: 510, startPoint y: 260, endPoint x: 177, endPoint y: 237, distance: 333.7
click at [177, 237] on div "#One. Аксесуари до смартфонів Ваш ID: 3358874 Сайт #One. Аксесуари до смартфоні…" at bounding box center [666, 246] width 1332 height 492
paste input "72870"
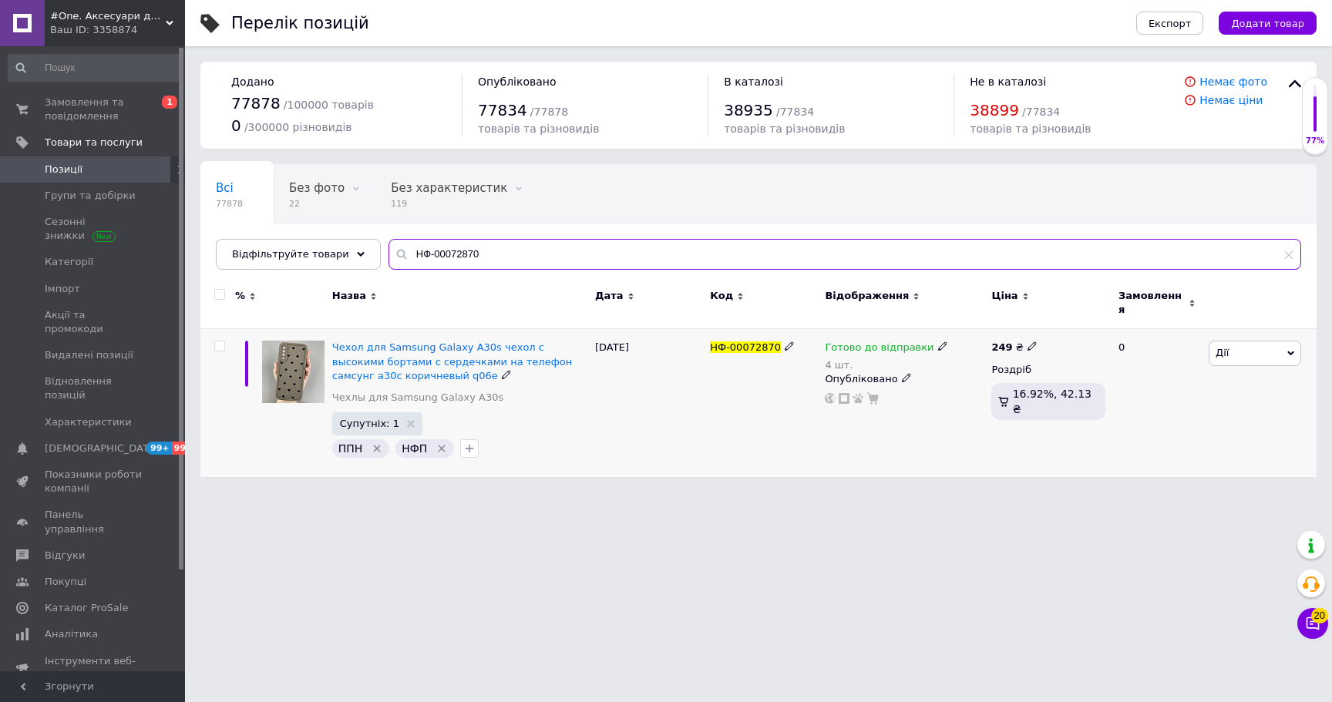
type input "НФ-00072870"
click at [889, 341] on span "Готово до відправки" at bounding box center [879, 349] width 109 height 16
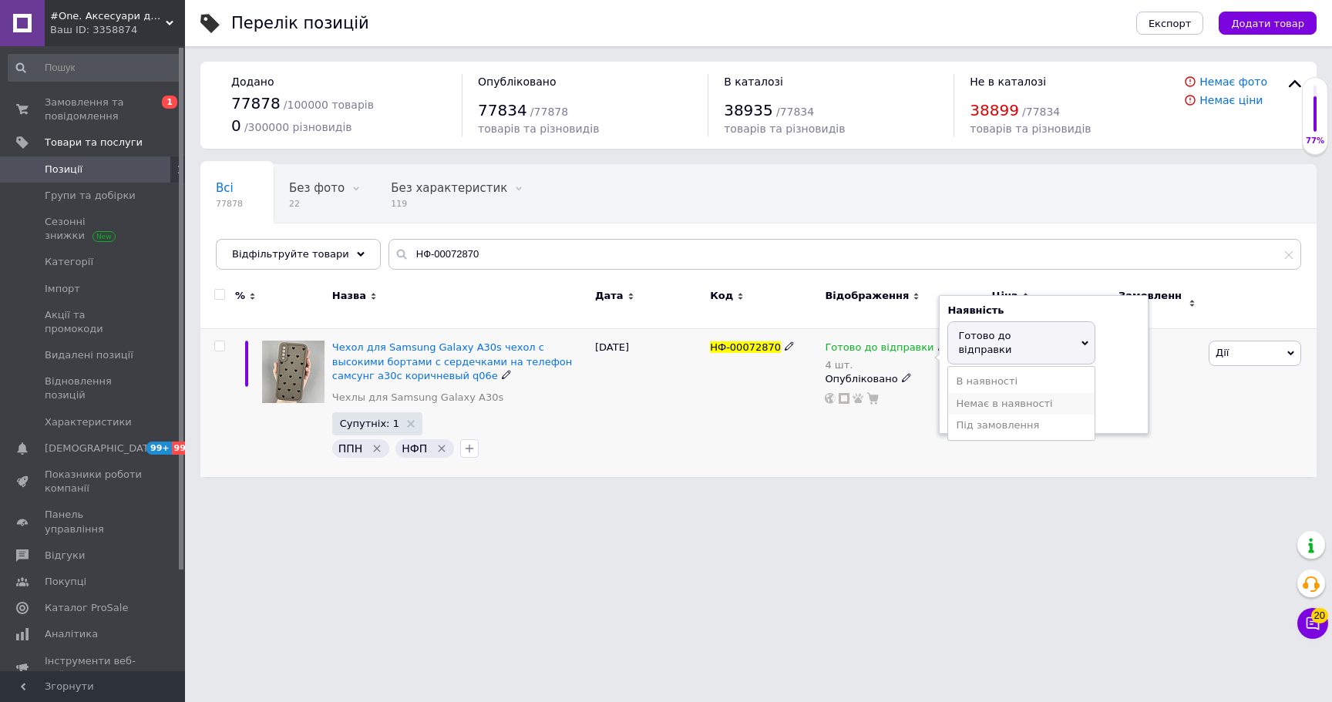
click at [1003, 393] on li "Немає в наявності" at bounding box center [1021, 404] width 146 height 22
click at [1005, 390] on input "4" at bounding box center [1005, 395] width 117 height 31
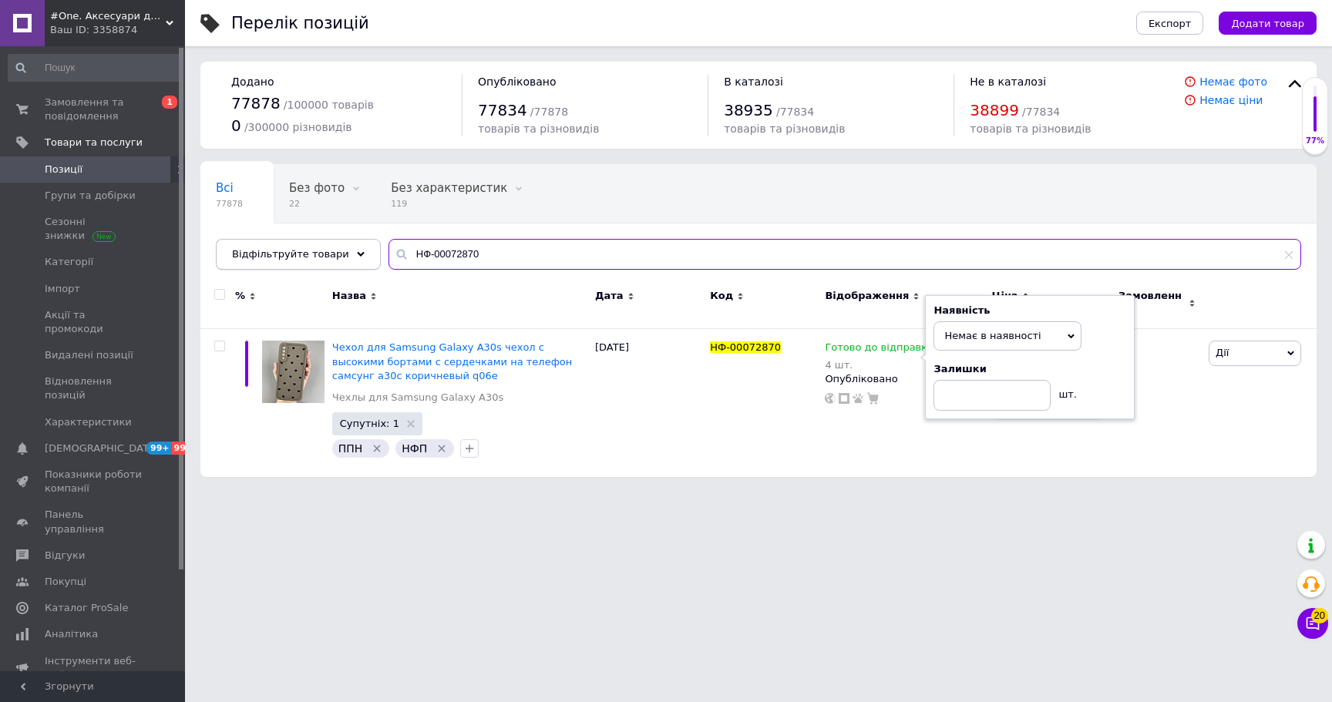
click at [251, 247] on div "Відфільтруйте товари НФ-00072870" at bounding box center [758, 254] width 1085 height 31
paste input "1"
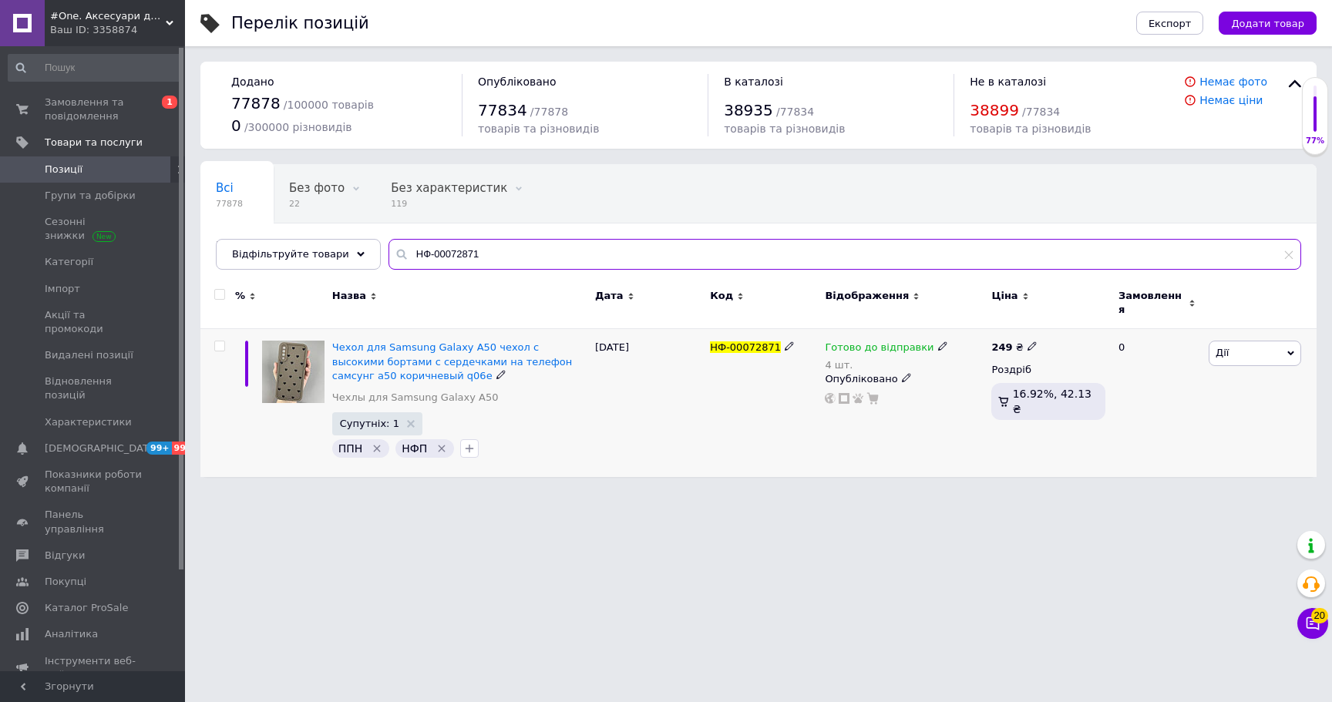
type input "НФ-00072871"
click at [871, 342] on span "Готово до відправки" at bounding box center [879, 349] width 109 height 16
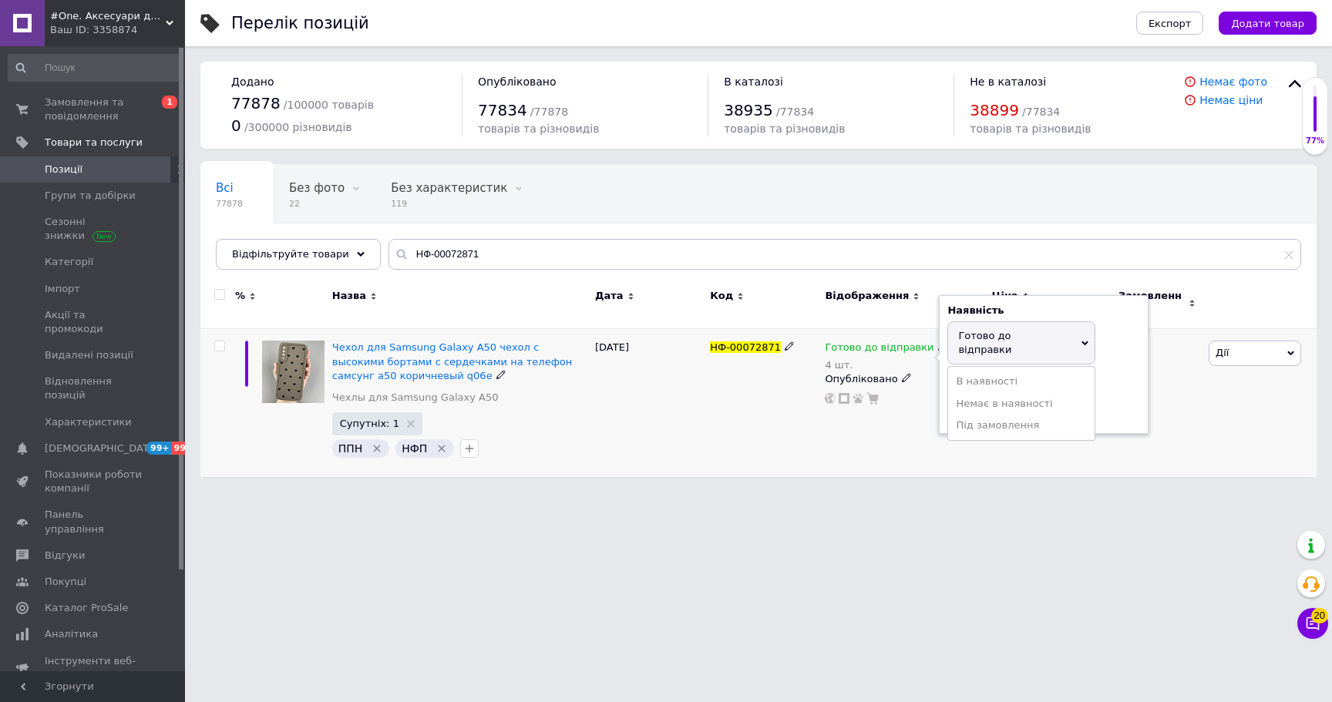
drag, startPoint x: 964, startPoint y: 383, endPoint x: 988, endPoint y: 387, distance: 24.2
click at [968, 393] on li "Немає в наявності" at bounding box center [1021, 404] width 146 height 22
click at [1006, 392] on input "4" at bounding box center [1005, 395] width 117 height 31
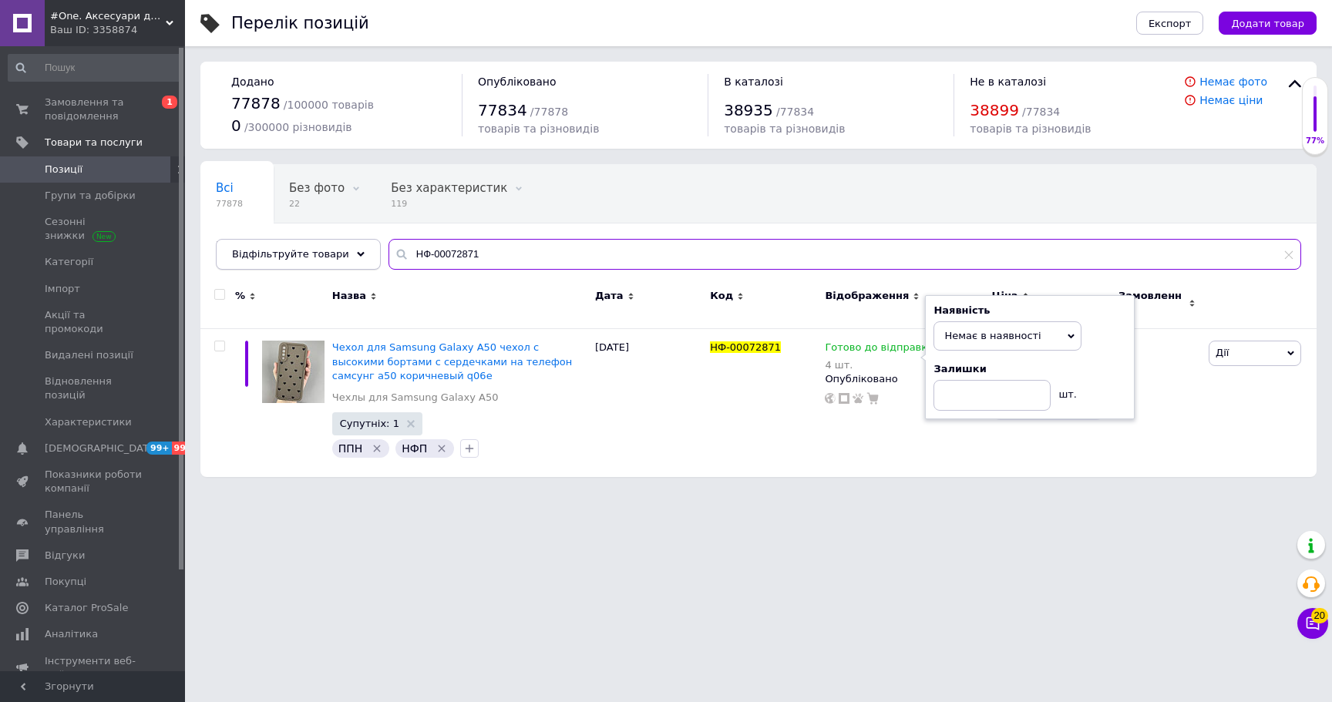
paste input "976"
drag, startPoint x: 438, startPoint y: 248, endPoint x: 345, endPoint y: 247, distance: 92.5
click at [345, 247] on div "Відфільтруйте товари НФ-00072871" at bounding box center [758, 254] width 1085 height 31
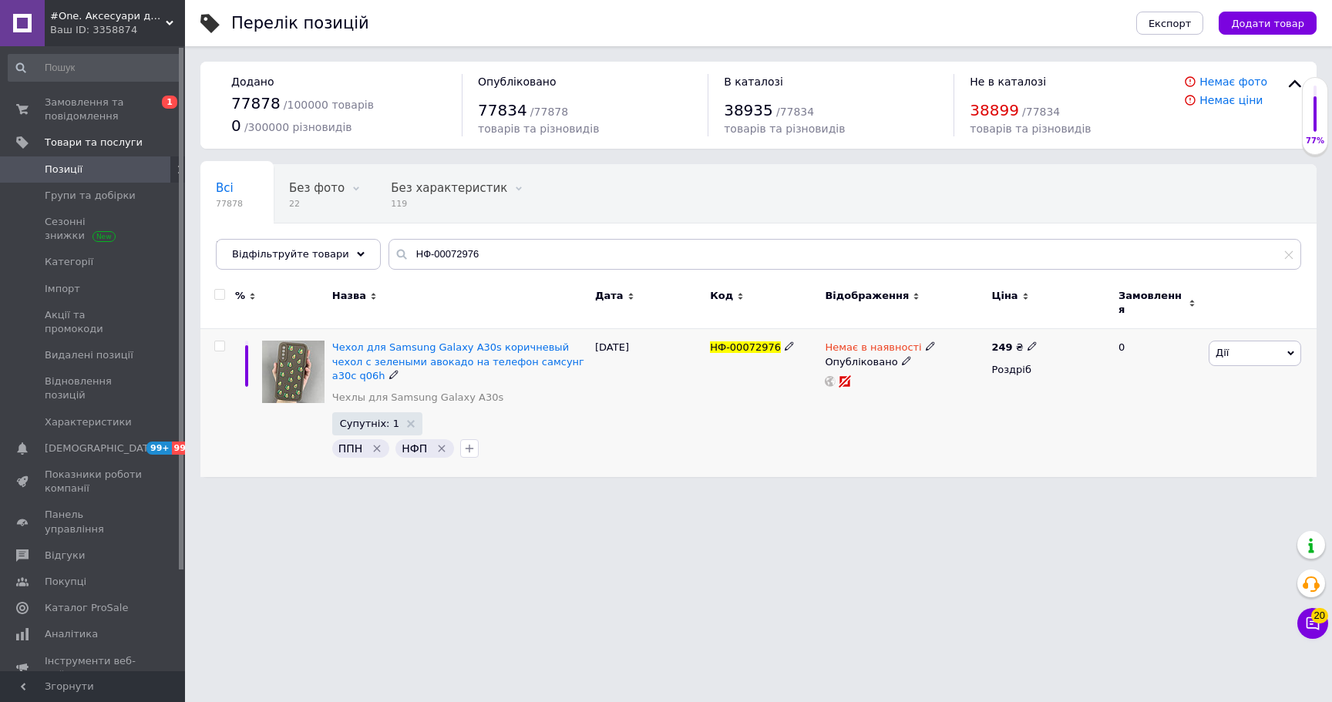
click at [842, 341] on span "Немає в наявності" at bounding box center [873, 349] width 96 height 16
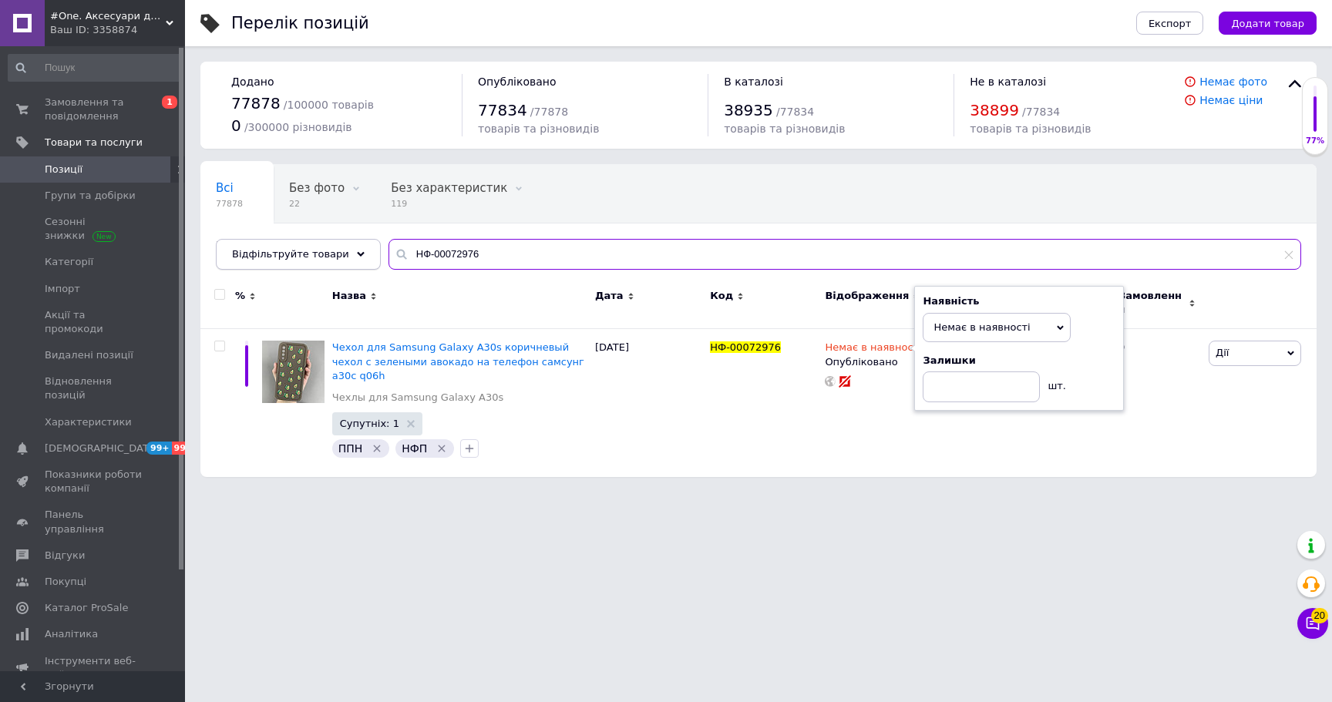
drag, startPoint x: 487, startPoint y: 254, endPoint x: 307, endPoint y: 250, distance: 179.6
click at [307, 250] on div "Відфільтруйте товари НФ-00072976" at bounding box center [758, 254] width 1085 height 31
paste input "3034"
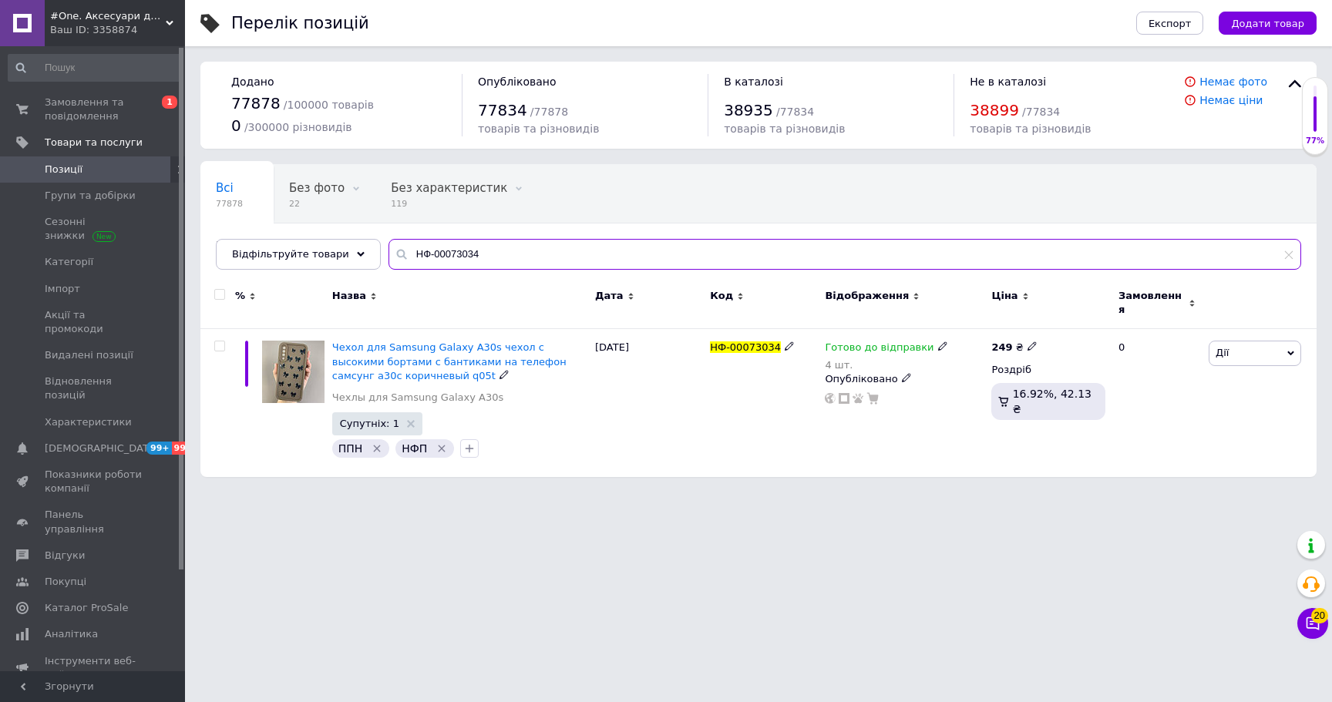
type input "НФ-00073034"
click at [859, 341] on span "Готово до відправки" at bounding box center [879, 349] width 109 height 16
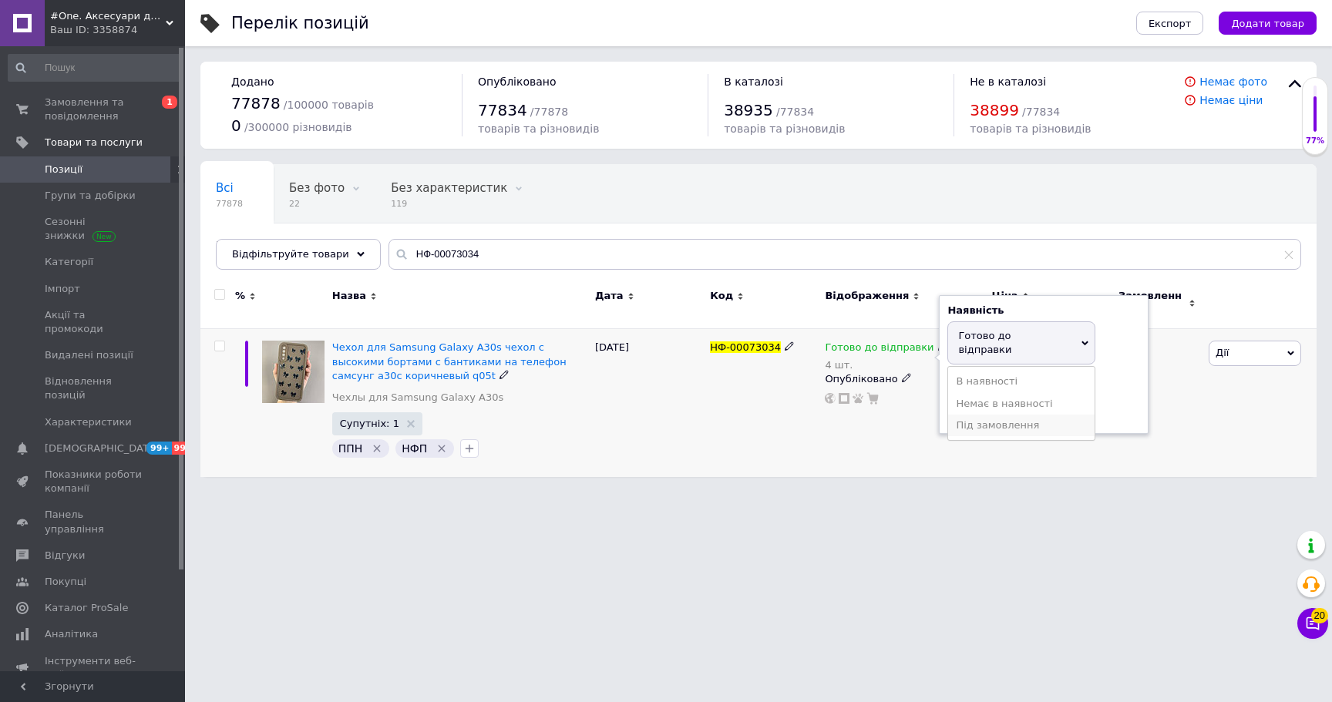
click at [1026, 415] on li "Під замовлення" at bounding box center [1021, 426] width 146 height 22
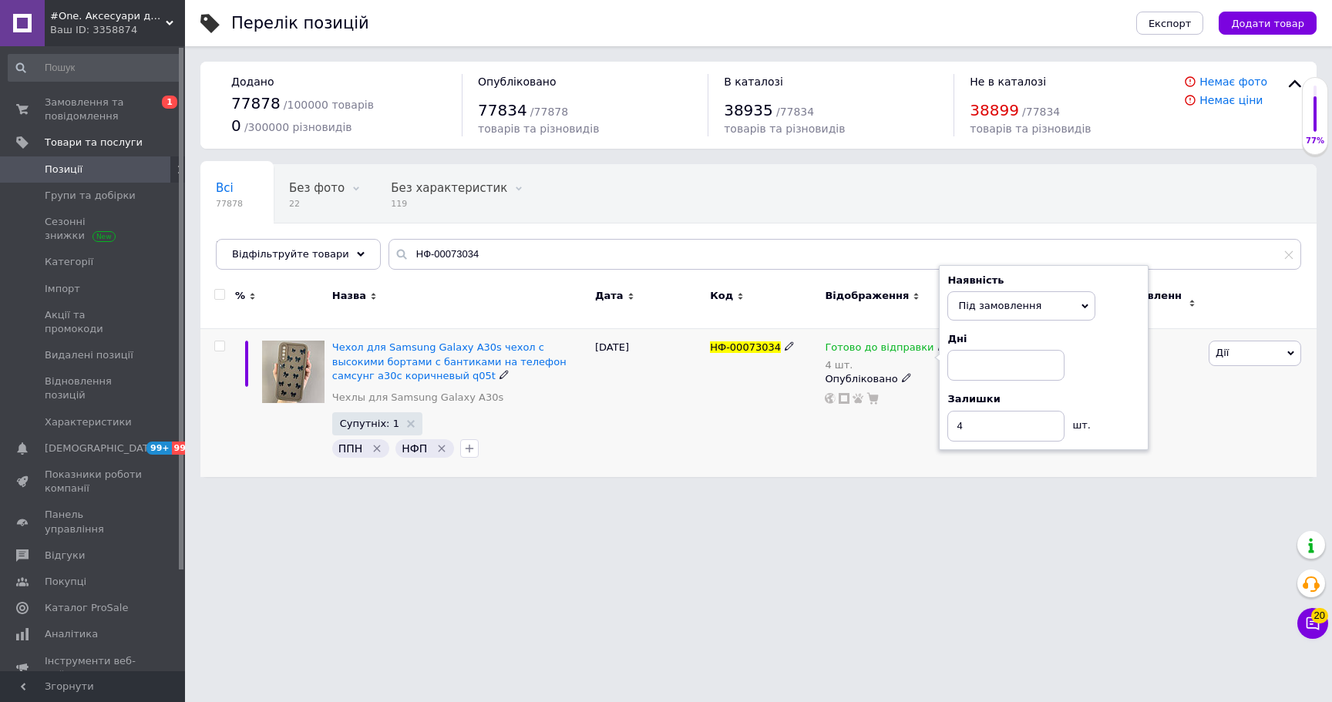
click at [1001, 306] on span "Під замовлення" at bounding box center [1021, 305] width 148 height 29
click at [1008, 351] on li "Немає в наявності" at bounding box center [1021, 359] width 146 height 22
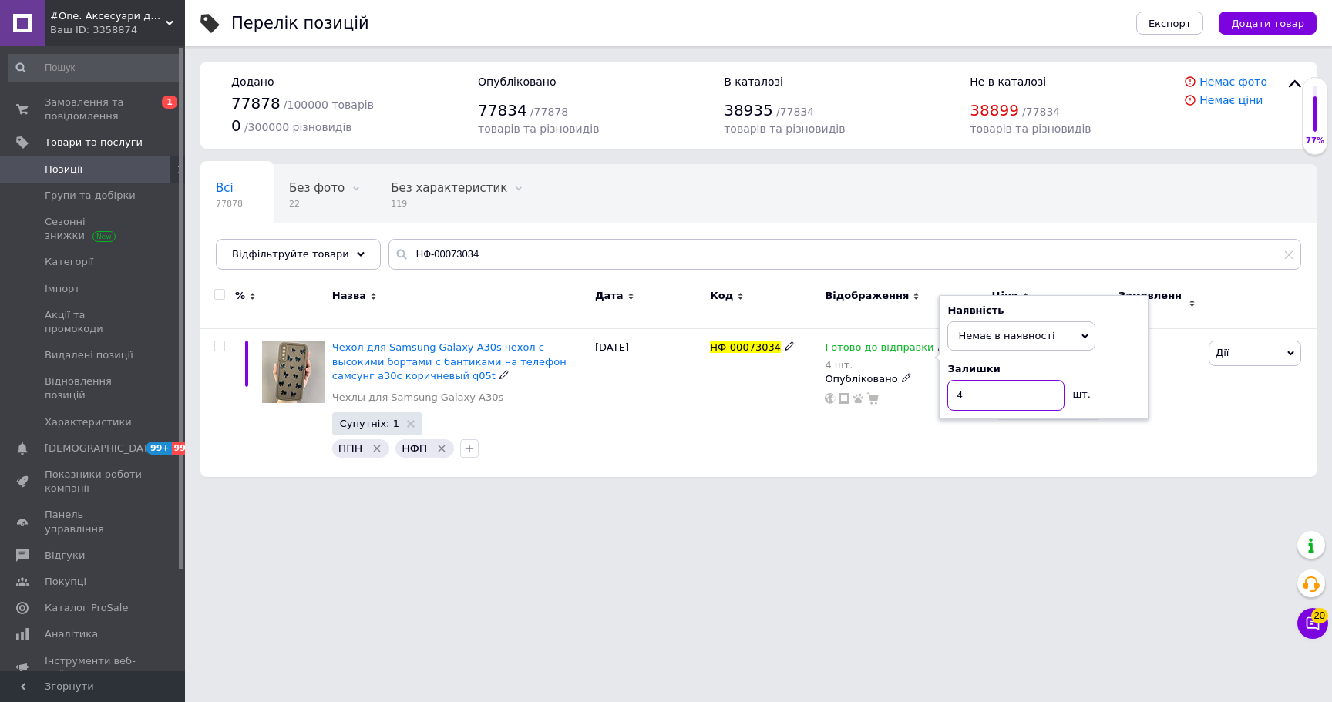
click at [1013, 385] on input "4" at bounding box center [1005, 395] width 117 height 31
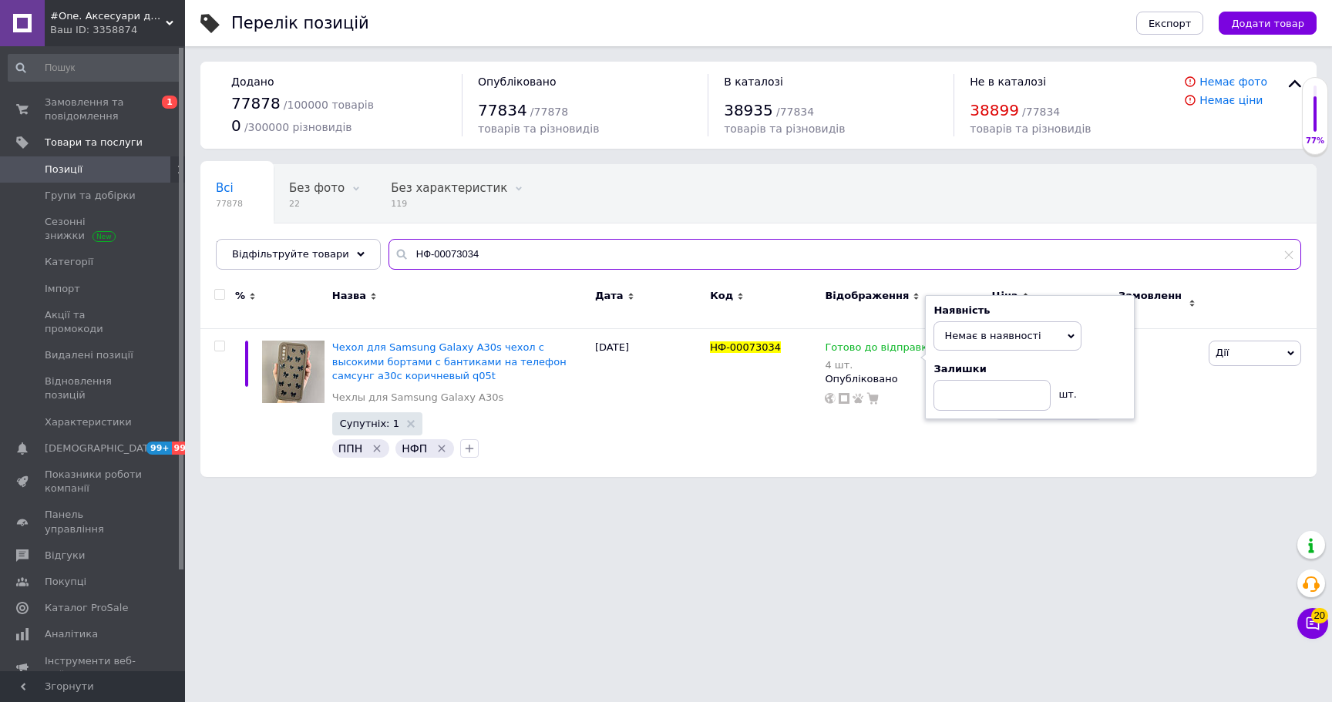
paste input "5"
drag, startPoint x: 516, startPoint y: 256, endPoint x: 257, endPoint y: 238, distance: 259.5
click at [257, 238] on div "Всі 77878 Без фото 22 Видалити Редагувати Без характеристик 119 Видалити Редагу…" at bounding box center [758, 217] width 1116 height 106
type input "НФ-00073035"
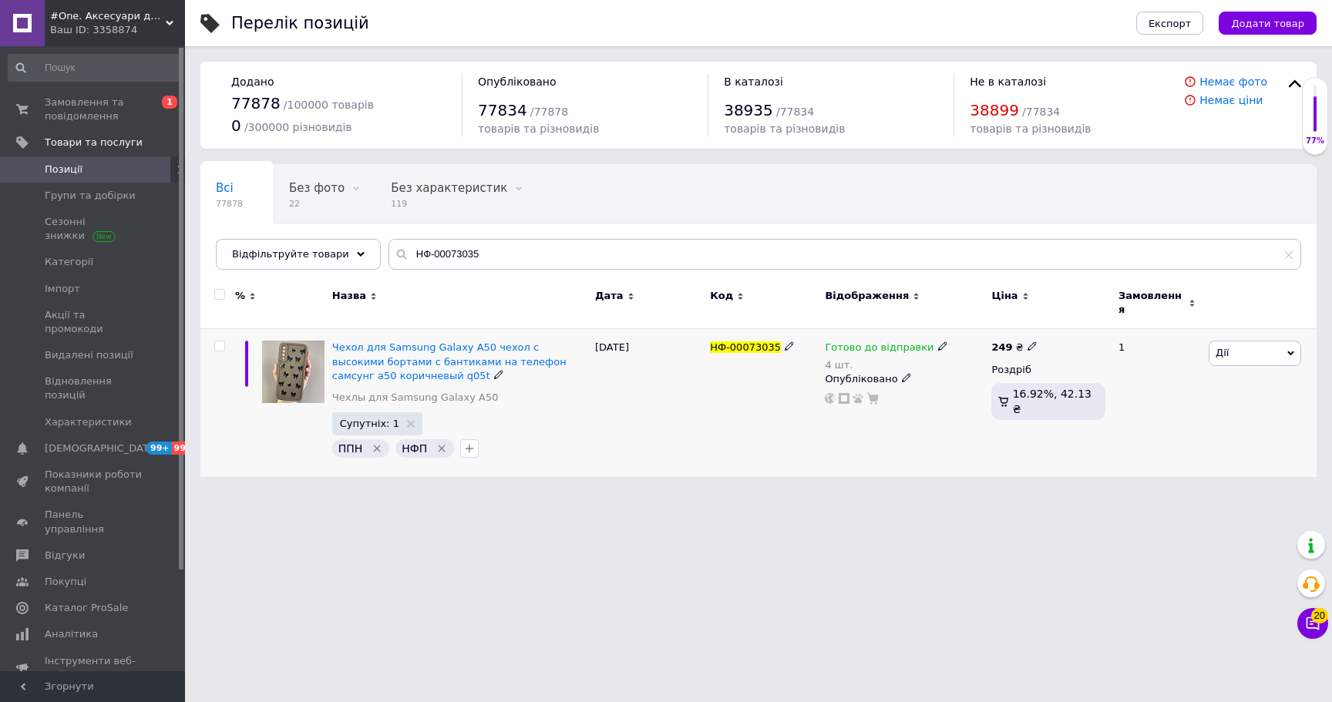
click at [836, 341] on span "Готово до відправки" at bounding box center [879, 349] width 109 height 16
click at [969, 391] on ul "В наявності Немає в наявності Під замовлення" at bounding box center [1021, 403] width 148 height 75
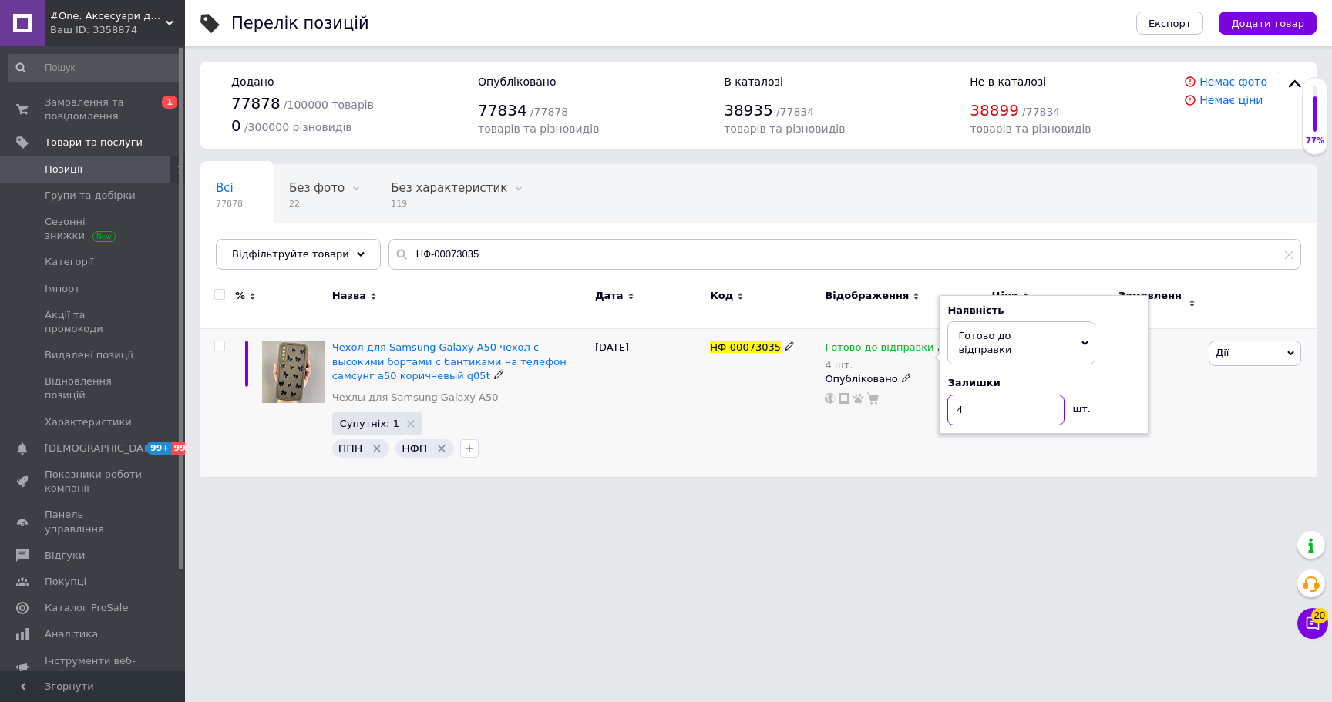
click at [973, 395] on input "4" at bounding box center [1005, 410] width 117 height 31
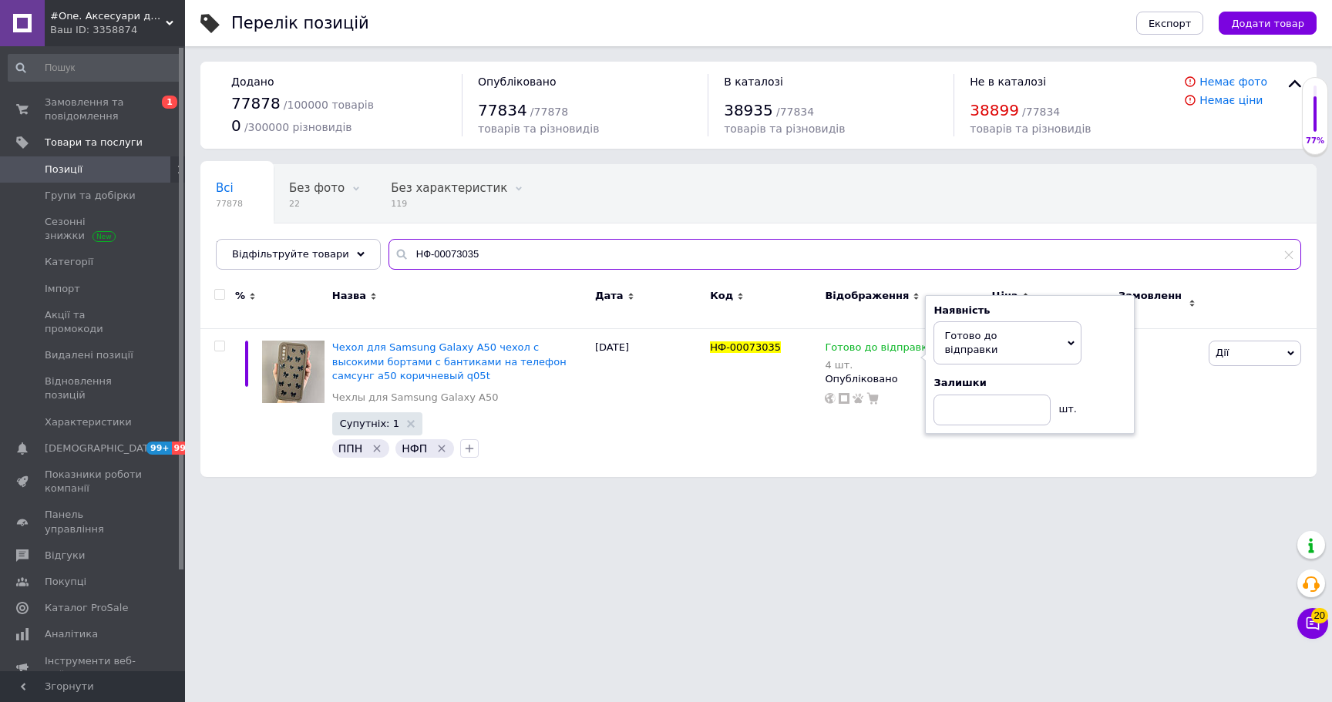
paste input "62937"
drag, startPoint x: 442, startPoint y: 254, endPoint x: 237, endPoint y: 236, distance: 206.5
click at [237, 236] on div "Всі 77878 Без фото 22 Видалити Редагувати Без характеристик 119 Видалити Редагу…" at bounding box center [758, 217] width 1116 height 106
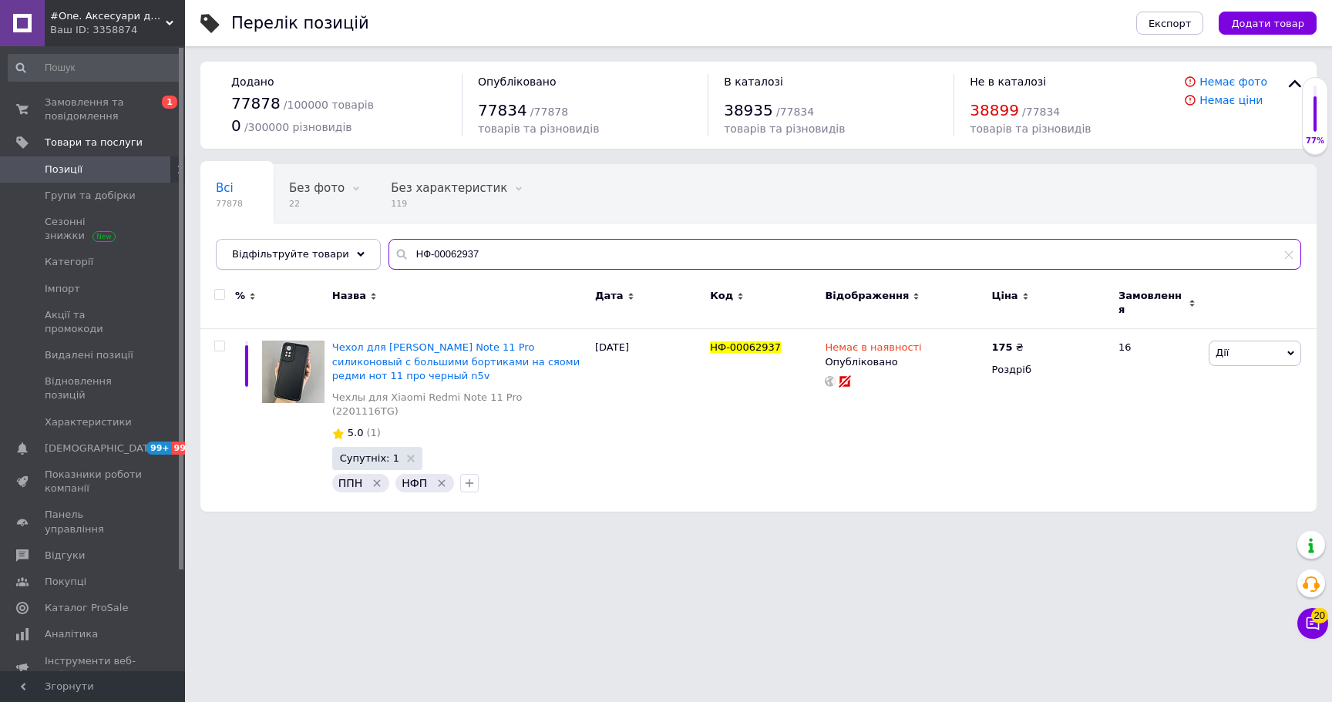
paste input "73745"
drag, startPoint x: 489, startPoint y: 245, endPoint x: 248, endPoint y: 245, distance: 241.2
click at [248, 245] on div "Відфільтруйте товари НФ-00062937" at bounding box center [758, 254] width 1085 height 31
drag, startPoint x: 470, startPoint y: 258, endPoint x: 320, endPoint y: 258, distance: 150.3
click at [320, 258] on div "Відфільтруйте товари НФ-00073745" at bounding box center [758, 254] width 1085 height 31
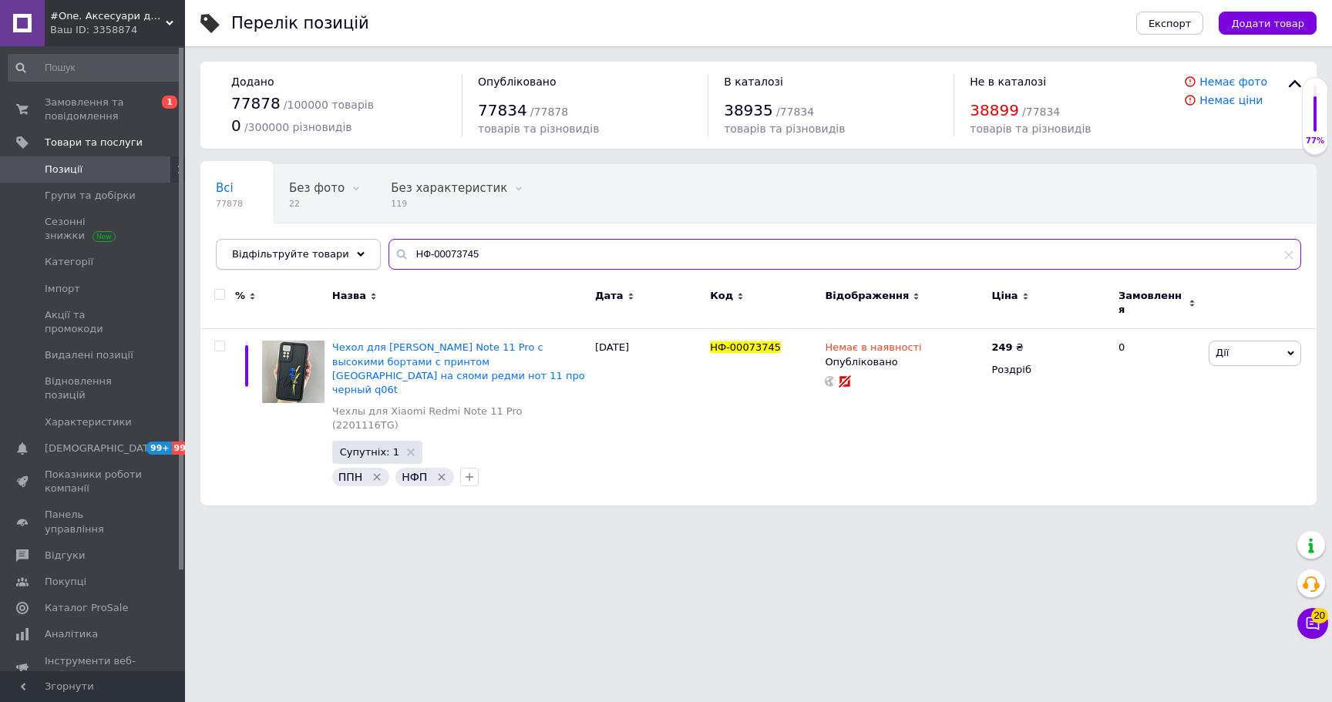
paste input "857"
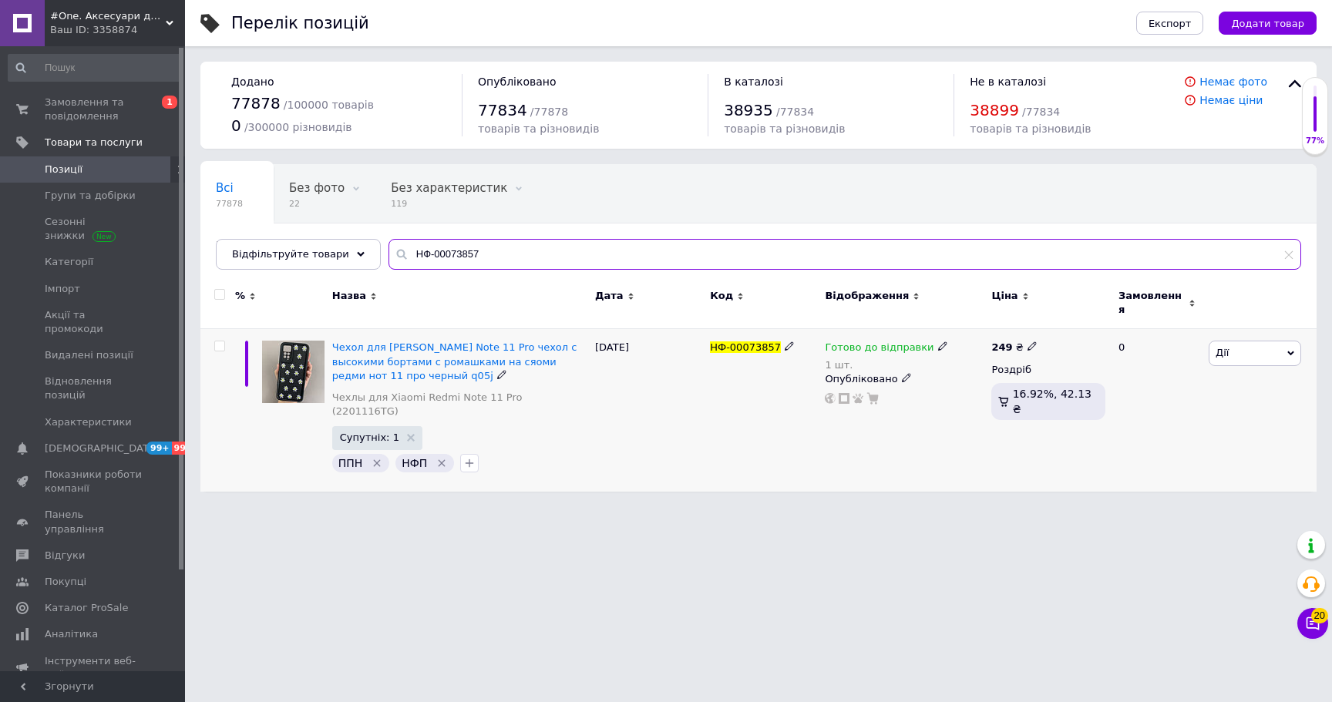
type input "НФ-00073857"
click at [873, 341] on span "Готово до відправки" at bounding box center [879, 349] width 109 height 16
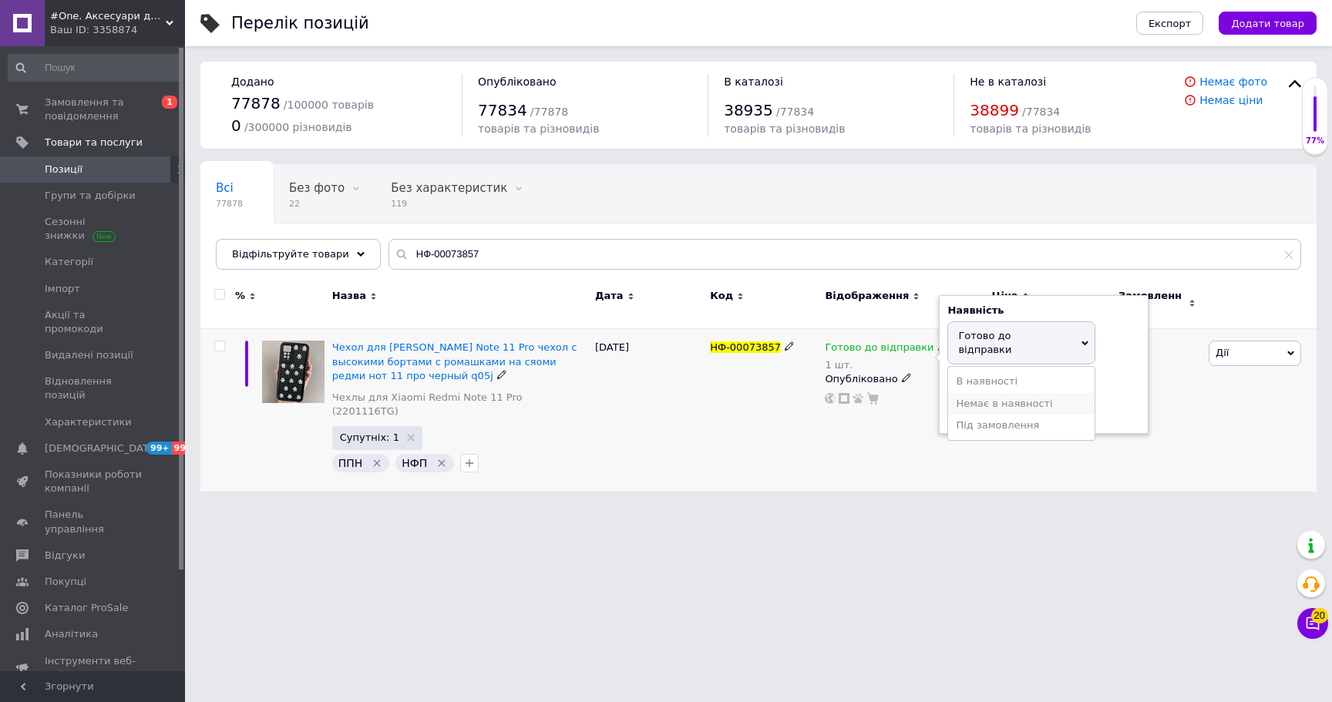
drag, startPoint x: 986, startPoint y: 378, endPoint x: 995, endPoint y: 388, distance: 12.5
click at [987, 393] on li "Немає в наявності" at bounding box center [1021, 404] width 146 height 22
click at [995, 388] on input "1" at bounding box center [1005, 395] width 117 height 31
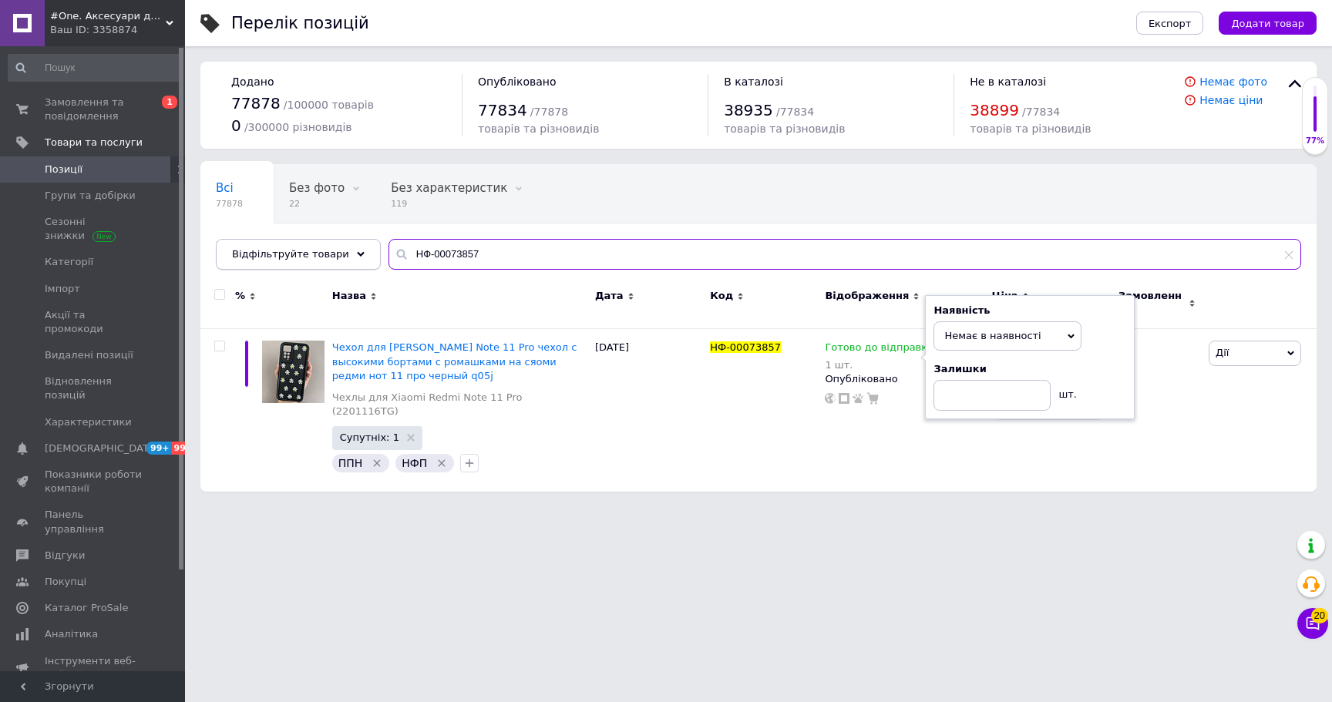
paste input "8"
drag, startPoint x: 462, startPoint y: 254, endPoint x: 345, endPoint y: 257, distance: 116.4
click at [338, 250] on div "Відфільтруйте товари НФ-00073857" at bounding box center [758, 254] width 1085 height 31
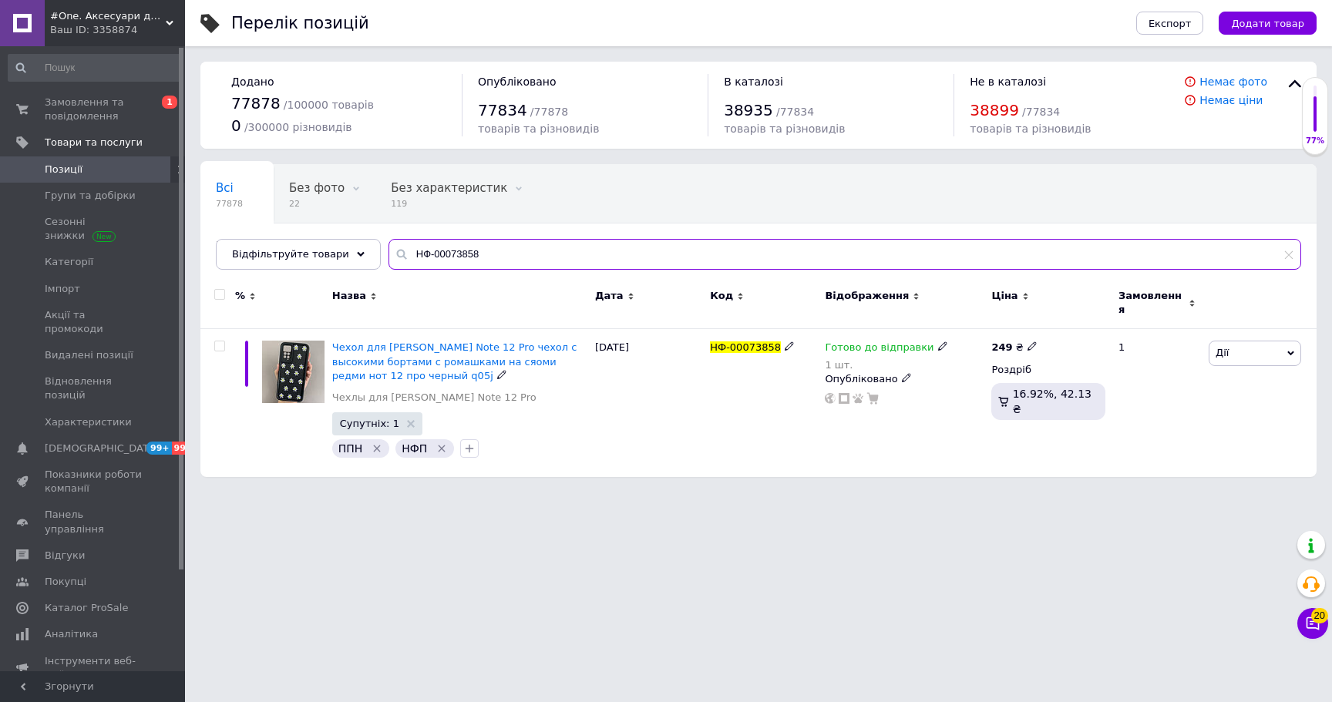
type input "НФ-00073858"
click at [855, 341] on span "Готово до відправки" at bounding box center [879, 349] width 109 height 16
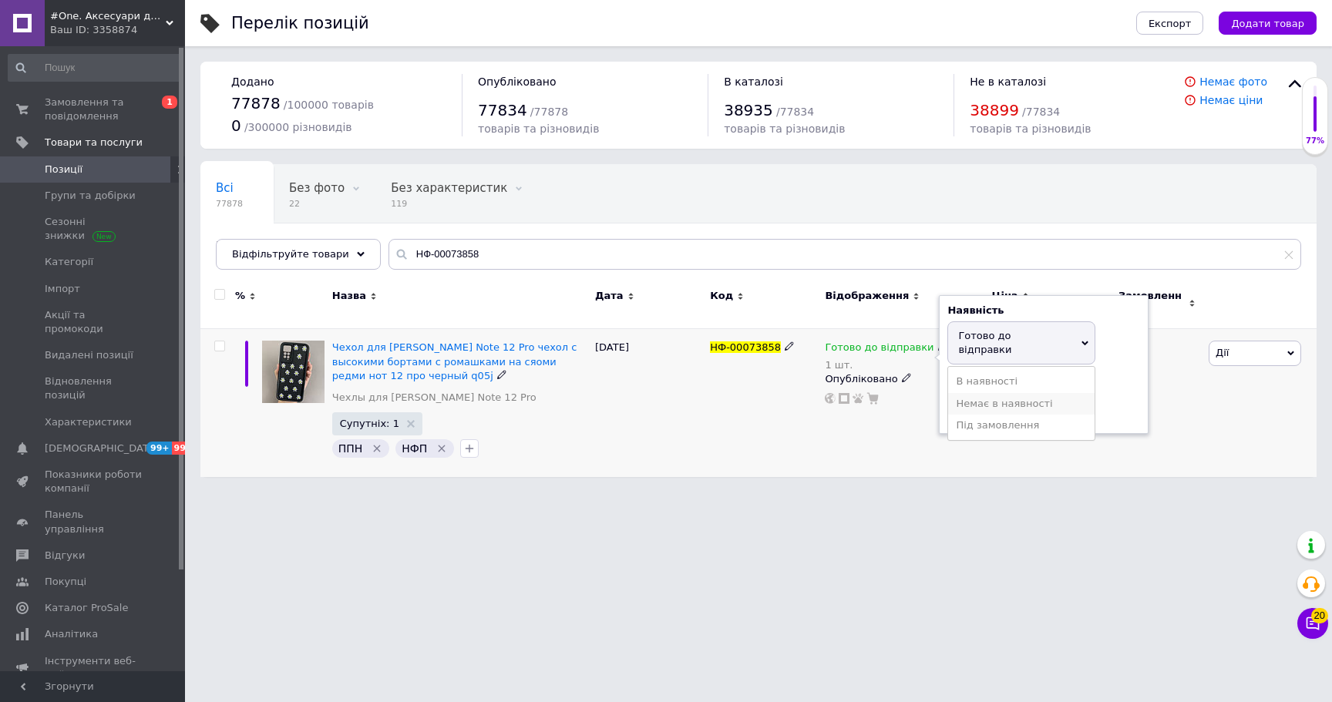
click at [995, 393] on li "Немає в наявності" at bounding box center [1021, 404] width 146 height 22
click at [996, 387] on input "1" at bounding box center [1005, 395] width 117 height 31
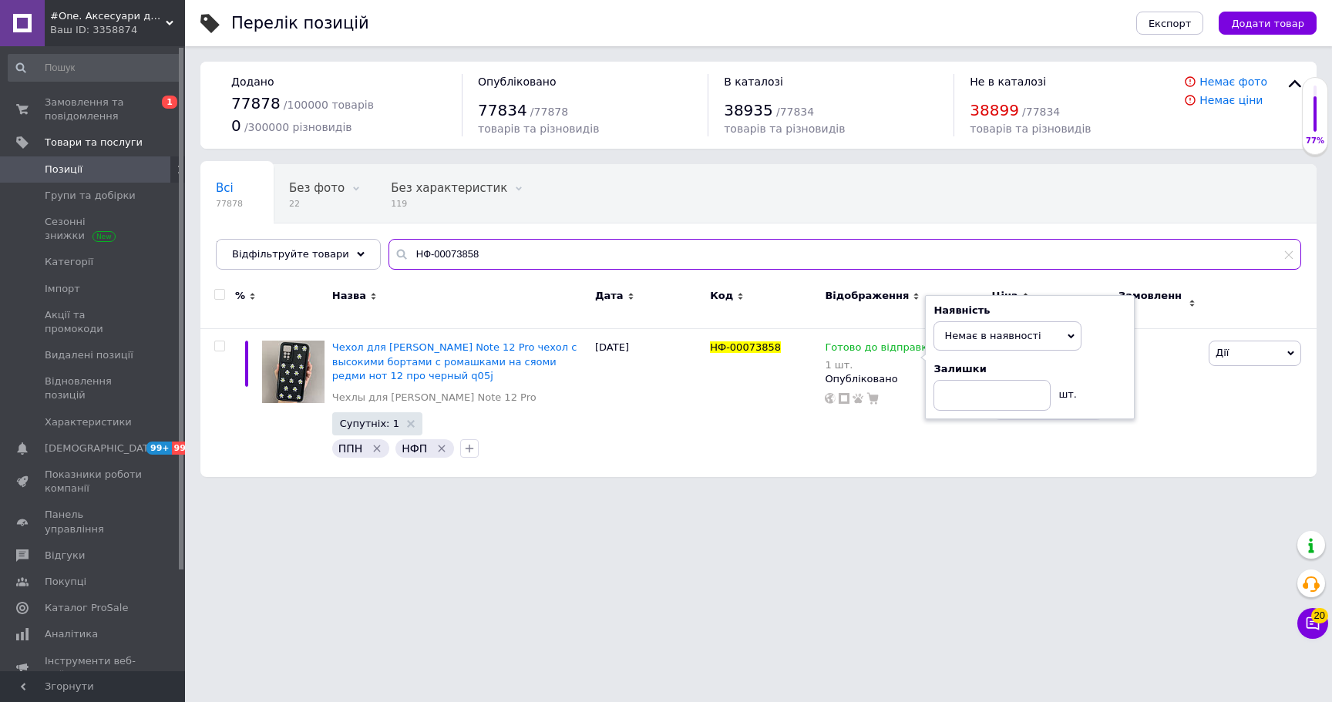
drag, startPoint x: 445, startPoint y: 240, endPoint x: 249, endPoint y: 230, distance: 196.0
click at [249, 230] on div "Всі 77878 Без фото 22 Видалити Редагувати Без характеристик 119 Видалити Редагу…" at bounding box center [758, 217] width 1116 height 106
paste input "912"
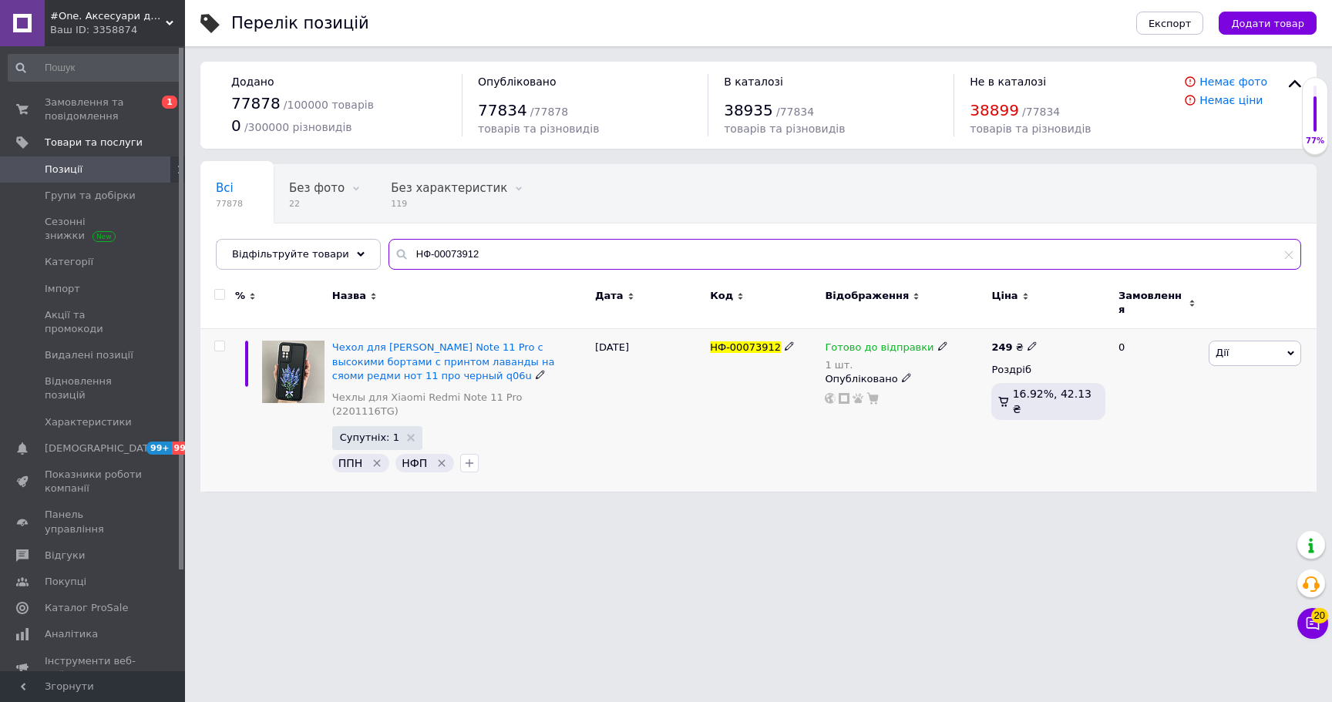
type input "НФ-00073912"
drag, startPoint x: 839, startPoint y: 339, endPoint x: 923, endPoint y: 361, distance: 86.7
click at [841, 341] on span "Готово до відправки" at bounding box center [879, 349] width 109 height 16
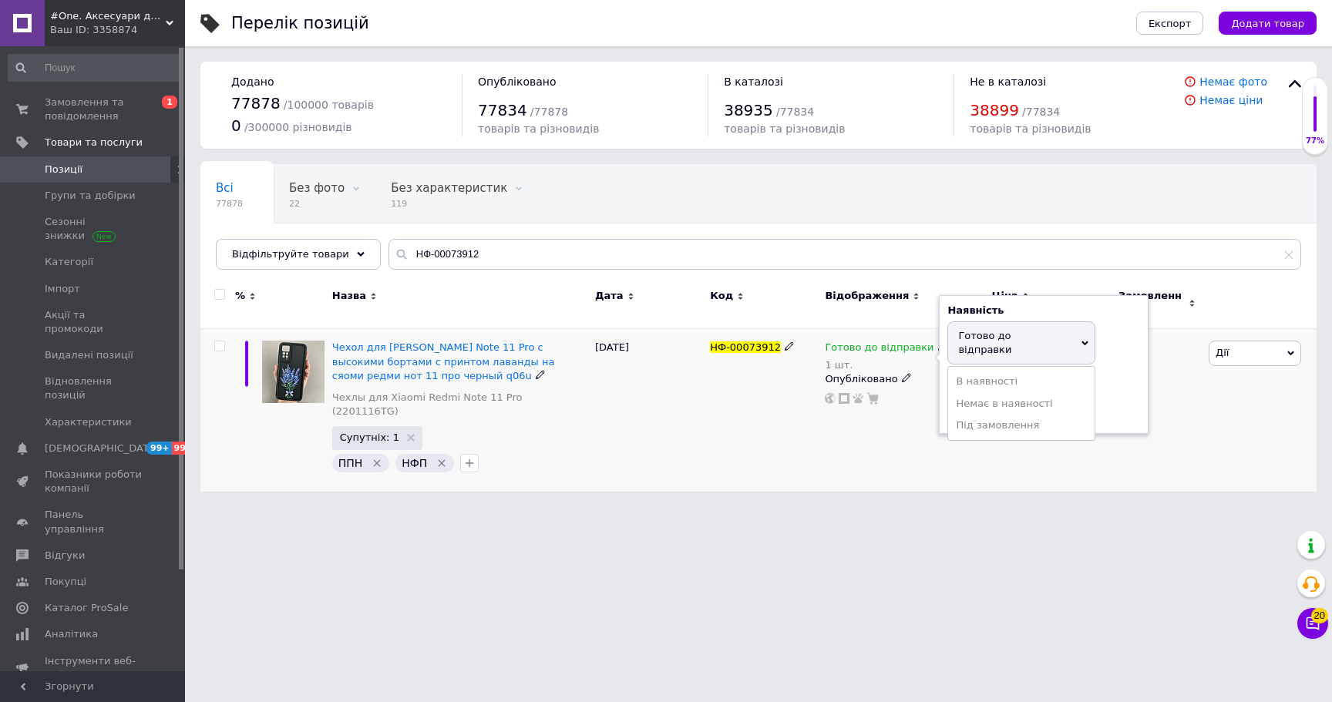
click at [983, 393] on li "Немає в наявності" at bounding box center [1021, 404] width 146 height 22
click at [991, 388] on input "1" at bounding box center [1005, 395] width 117 height 31
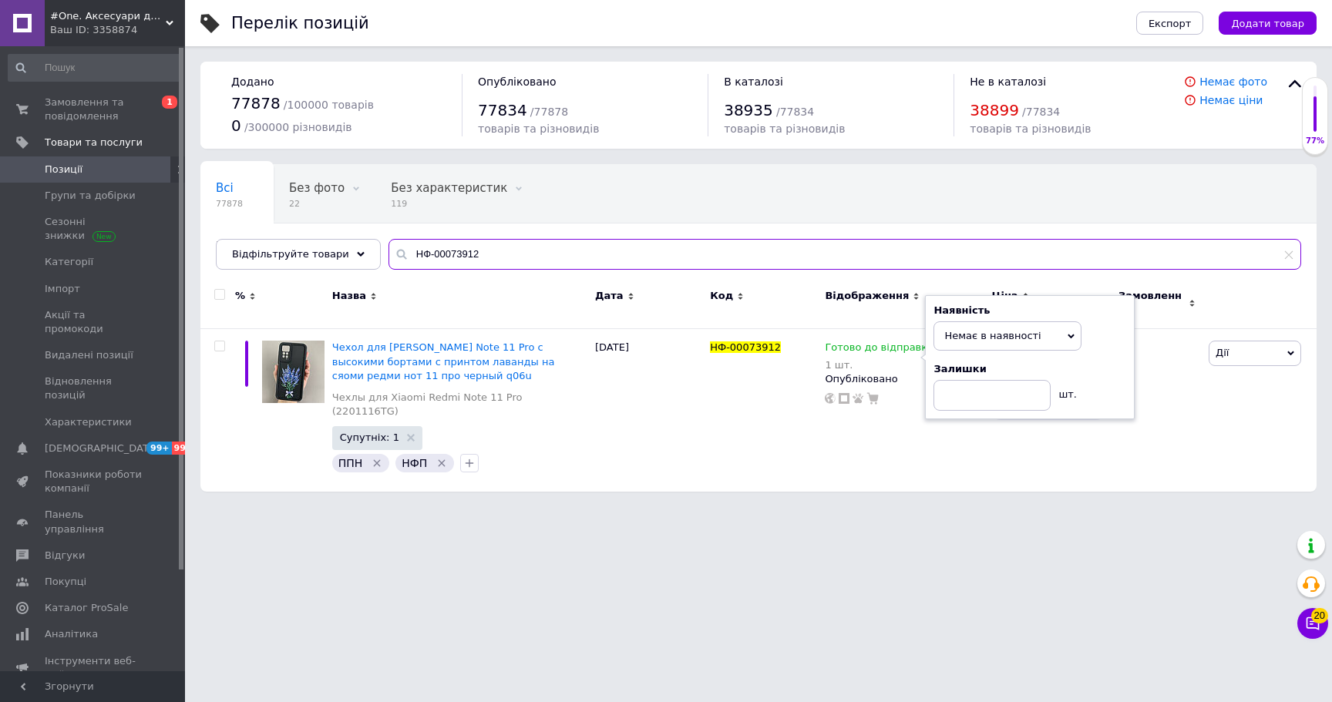
drag, startPoint x: 498, startPoint y: 241, endPoint x: 365, endPoint y: 227, distance: 133.4
click at [365, 227] on div "Всі 77878 Без фото 22 Видалити Редагувати Без характеристик 119 Видалити Редагу…" at bounding box center [758, 217] width 1116 height 106
paste input "3"
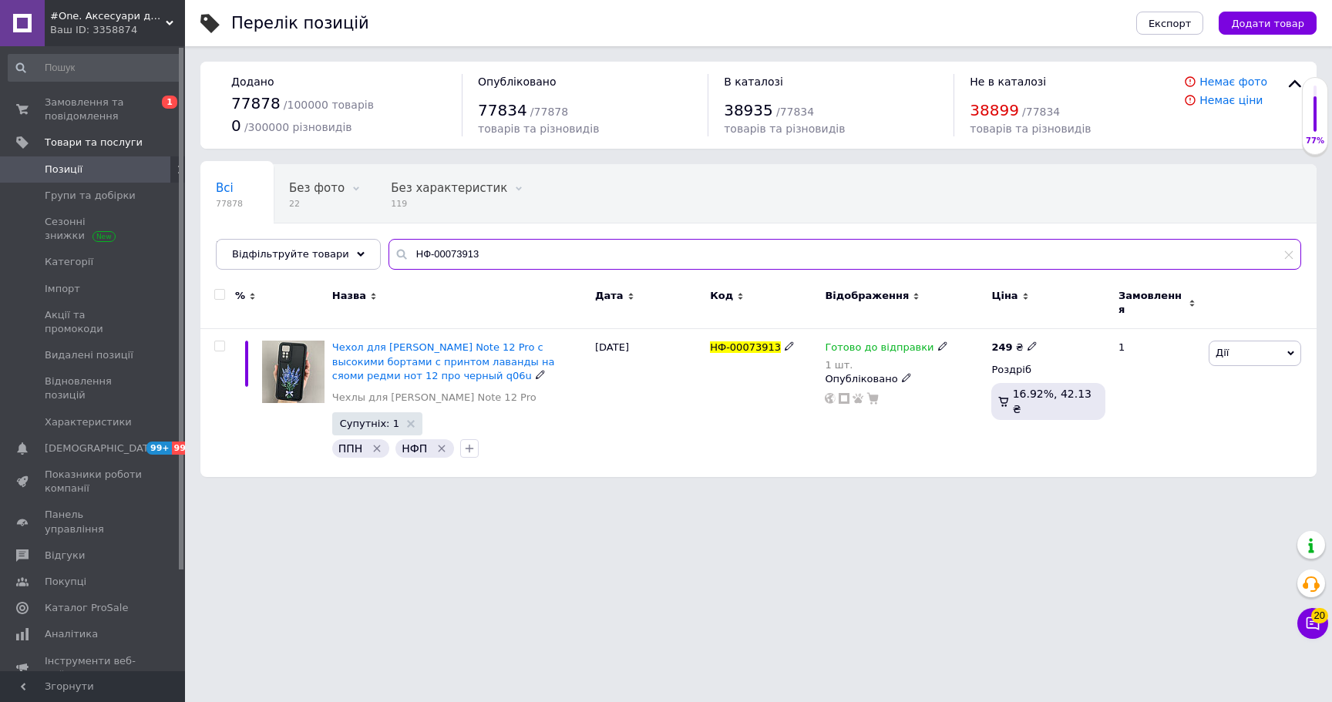
type input "НФ-00073913"
drag, startPoint x: 865, startPoint y: 336, endPoint x: 930, endPoint y: 364, distance: 71.1
click at [865, 341] on span "Готово до відправки" at bounding box center [879, 349] width 109 height 16
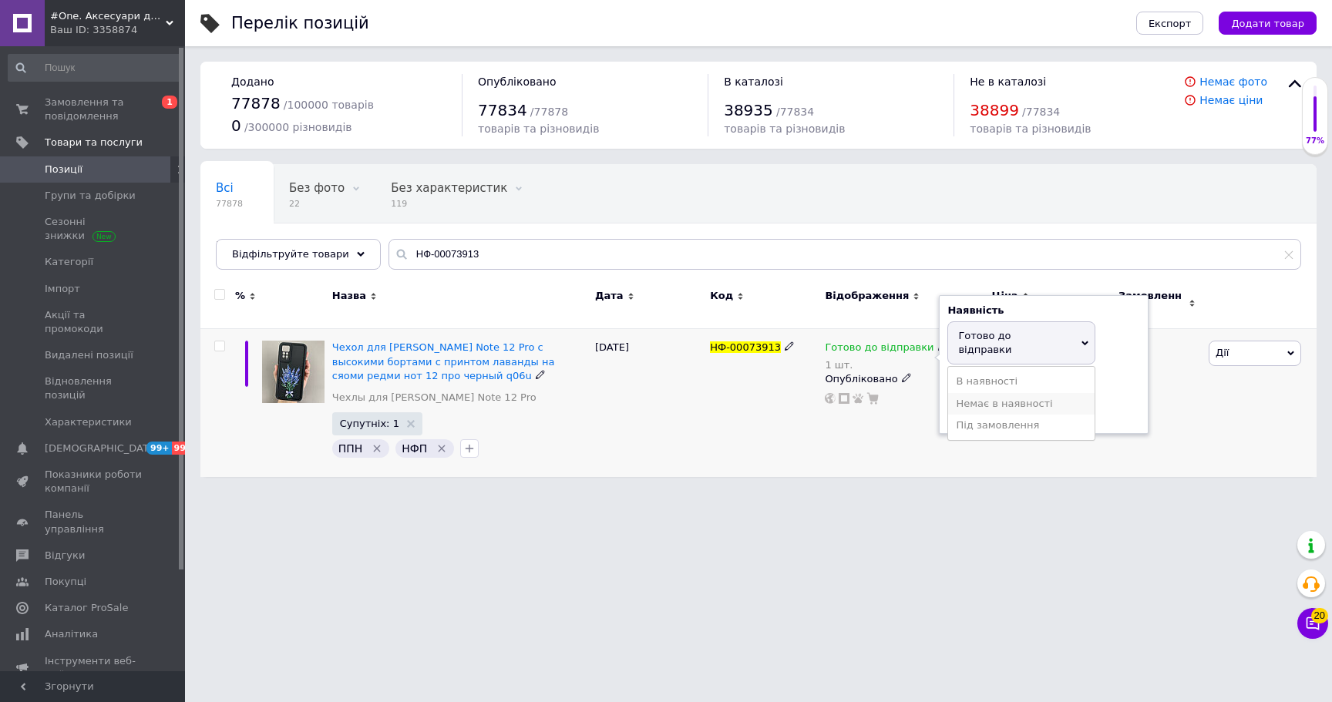
click at [1030, 393] on li "Немає в наявності" at bounding box center [1021, 404] width 146 height 22
click at [1030, 395] on input "1" at bounding box center [1005, 410] width 117 height 31
click at [798, 492] on html "#One. Аксесуари до смартфонів Ваш ID: 3358874 Сайт #One. Аксесуари до смартфоні…" at bounding box center [666, 246] width 1332 height 492
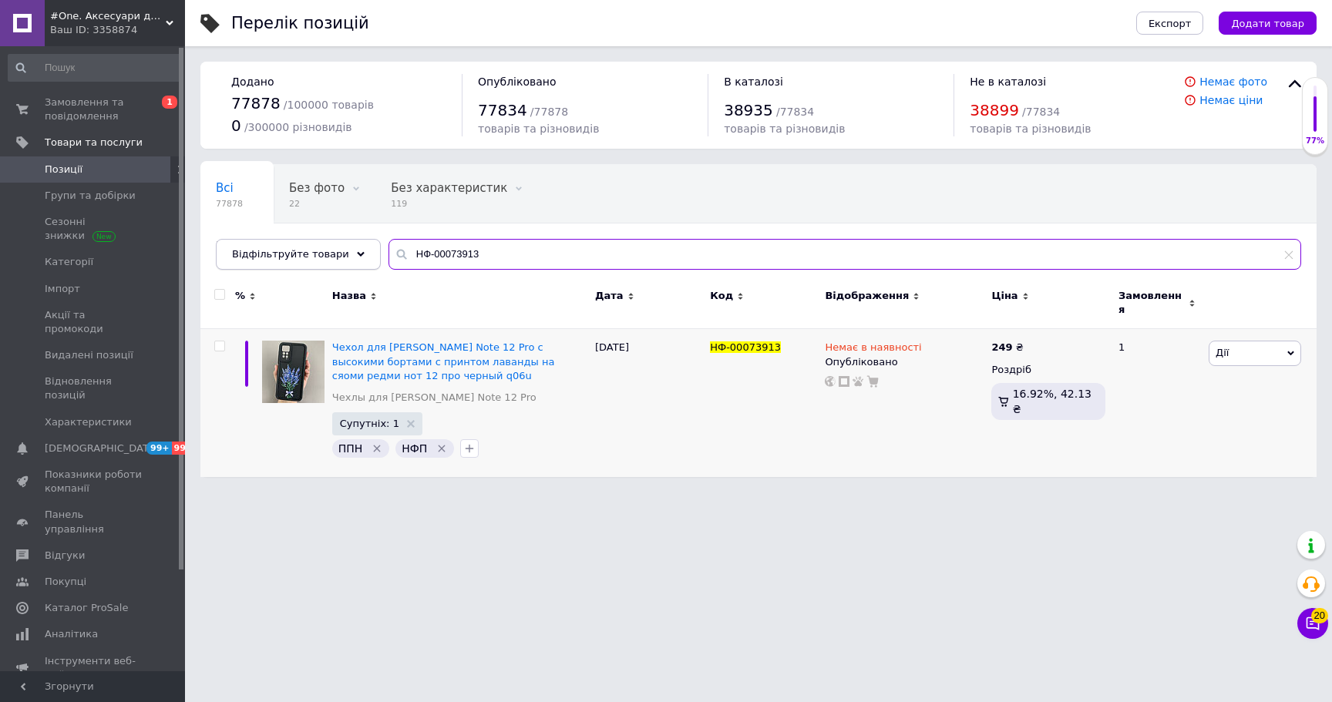
drag, startPoint x: 485, startPoint y: 244, endPoint x: 283, endPoint y: 244, distance: 201.9
click at [283, 244] on div "Відфільтруйте товари НФ-00073913" at bounding box center [758, 254] width 1085 height 31
paste input "1382"
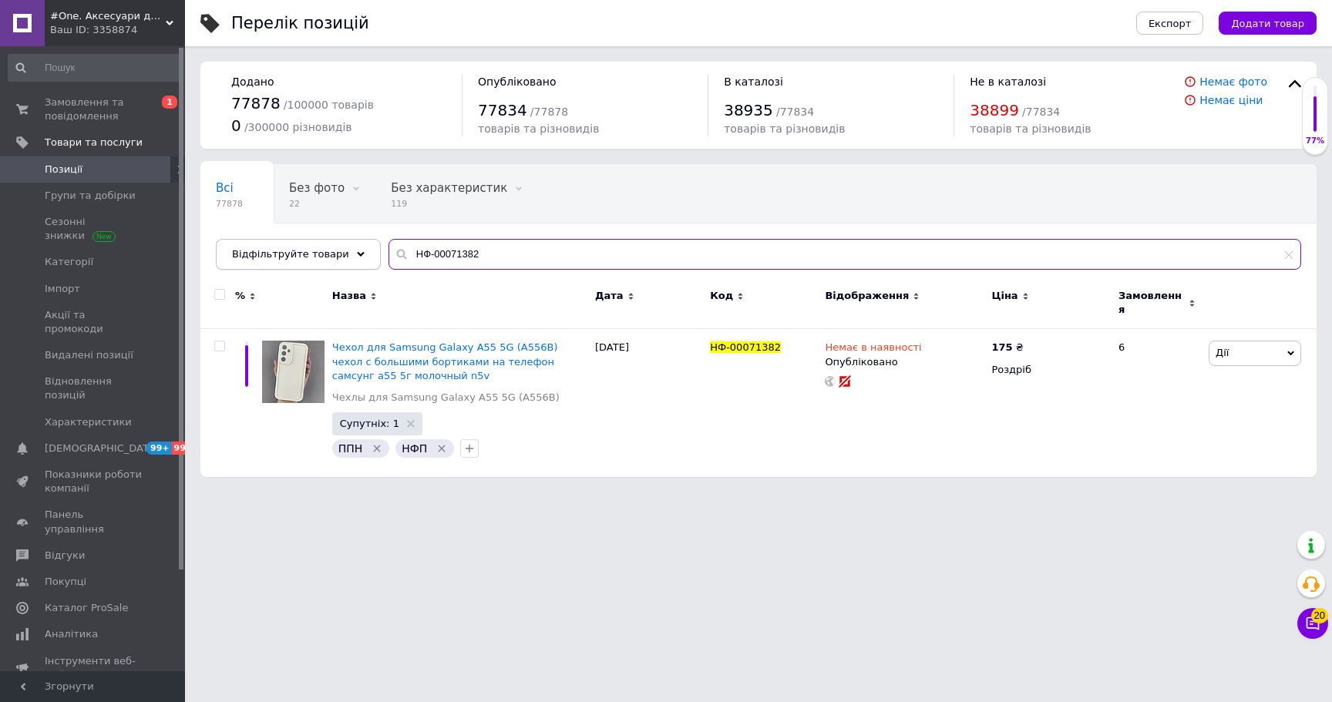
drag, startPoint x: 460, startPoint y: 244, endPoint x: 297, endPoint y: 241, distance: 163.4
click at [297, 241] on div "Відфільтруйте товари НФ-00071382" at bounding box center [758, 254] width 1085 height 31
paste input "3398"
drag, startPoint x: 465, startPoint y: 249, endPoint x: 139, endPoint y: 234, distance: 327.1
click at [139, 234] on div "#One. Аксесуари до смартфонів Ваш ID: 3358874 Сайт #One. Аксесуари до смартфоні…" at bounding box center [666, 246] width 1332 height 492
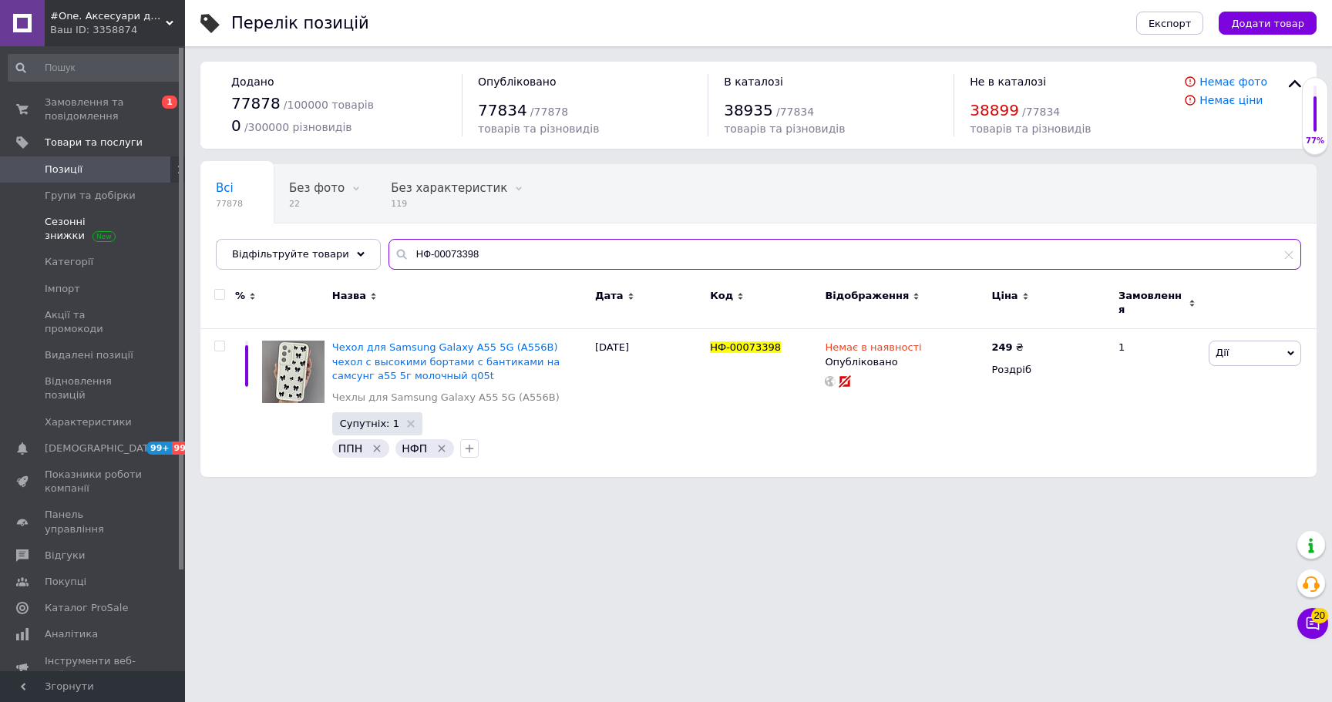
paste input "454"
drag, startPoint x: 506, startPoint y: 264, endPoint x: 277, endPoint y: 260, distance: 228.9
click at [277, 260] on div "Відфільтруйте товари НФ-00073454" at bounding box center [758, 254] width 1085 height 31
paste input "86"
drag, startPoint x: 562, startPoint y: 251, endPoint x: 290, endPoint y: 238, distance: 272.3
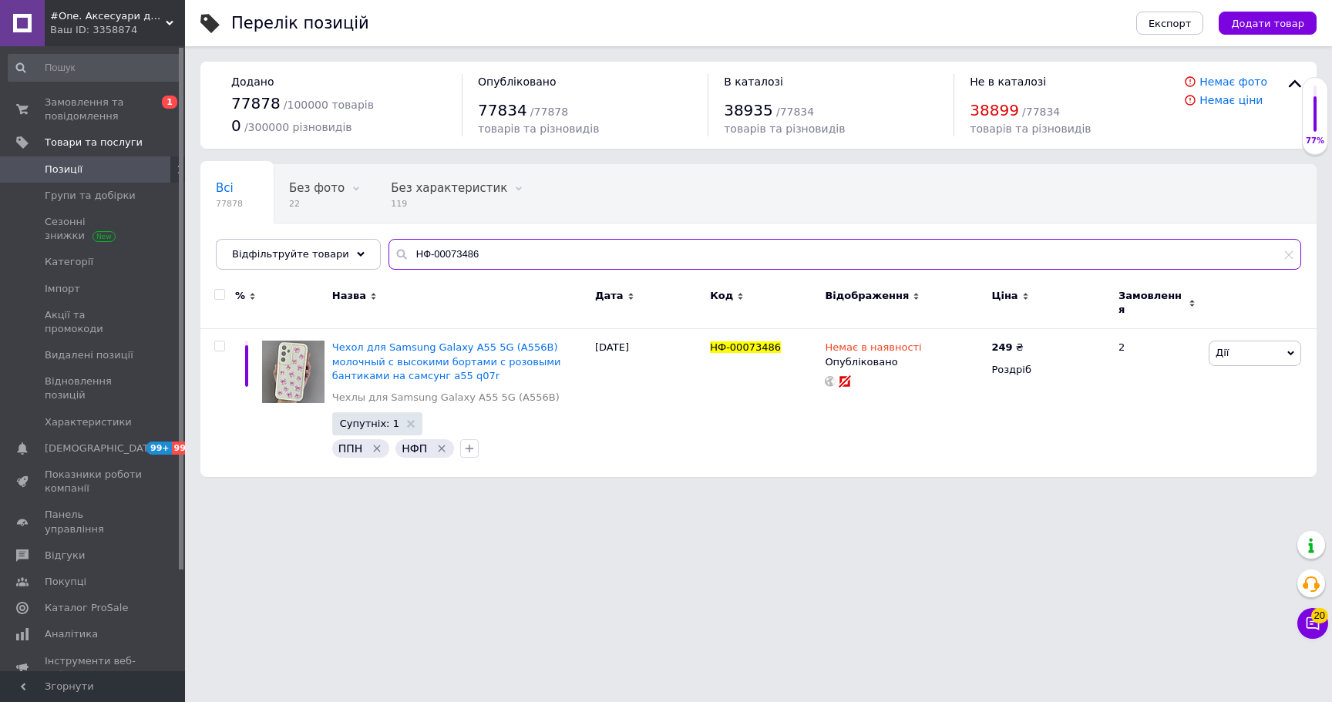
click at [291, 238] on div "Всі 77878 Без фото 22 Видалити Редагувати Без характеристик 119 Видалити Редагу…" at bounding box center [758, 217] width 1116 height 106
paste input "524"
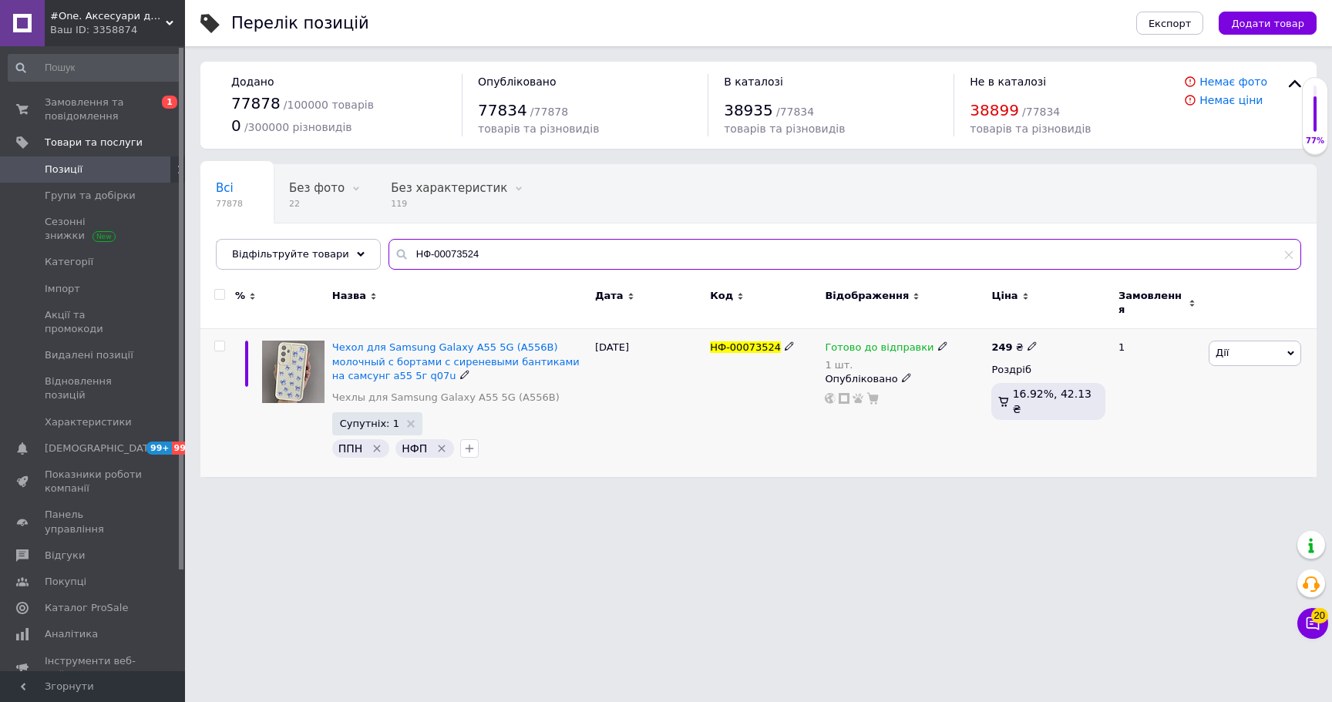
type input "НФ-00073524"
drag, startPoint x: 862, startPoint y: 337, endPoint x: 879, endPoint y: 341, distance: 16.6
click at [863, 341] on span "Готово до відправки" at bounding box center [879, 349] width 109 height 16
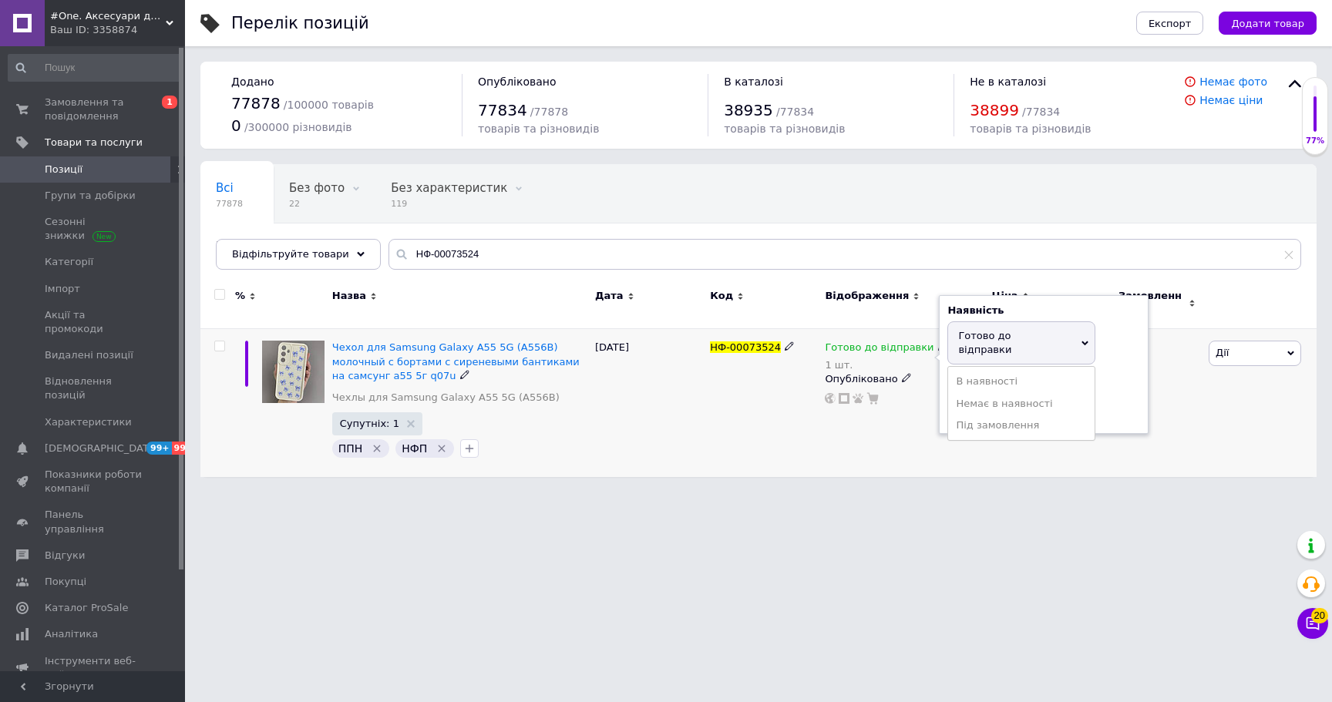
drag, startPoint x: 994, startPoint y: 376, endPoint x: 1000, endPoint y: 381, distance: 8.2
click at [995, 393] on li "Немає в наявності" at bounding box center [1021, 404] width 146 height 22
click at [1000, 381] on input "1" at bounding box center [1005, 395] width 117 height 31
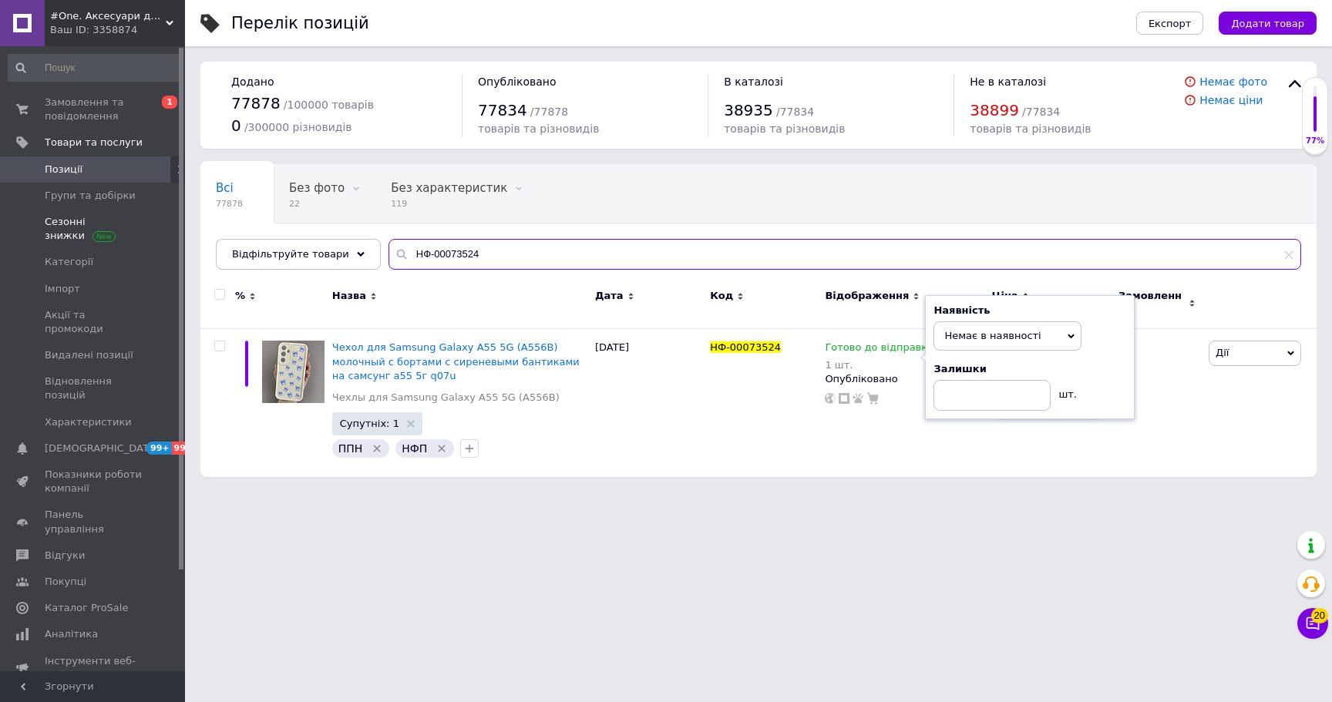
drag, startPoint x: 502, startPoint y: 248, endPoint x: 160, endPoint y: 217, distance: 343.5
click at [160, 217] on div "#One. Аксесуари до смартфонів Ваш ID: 3358874 Сайт #One. Аксесуари до смартфоні…" at bounding box center [666, 246] width 1332 height 492
paste input "601"
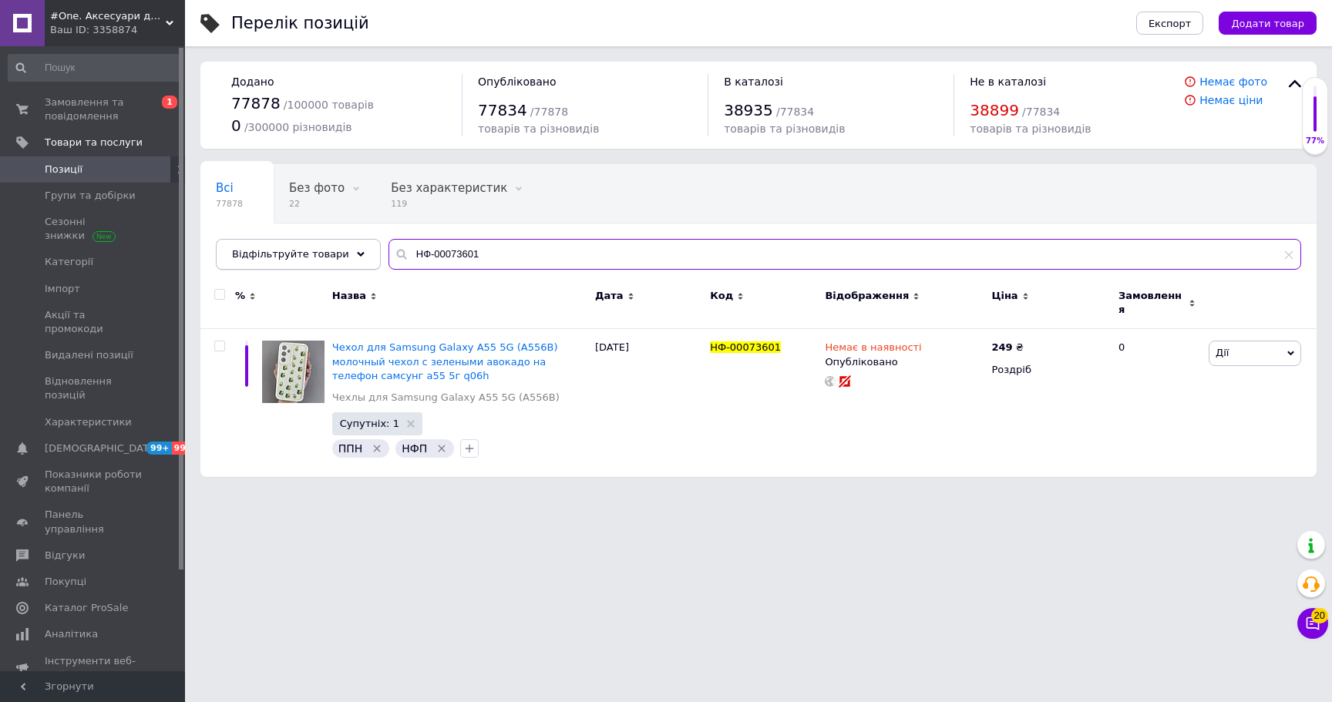
drag, startPoint x: 404, startPoint y: 254, endPoint x: 317, endPoint y: 242, distance: 88.0
click at [317, 242] on div "Відфільтруйте товари НФ-00073601" at bounding box center [758, 254] width 1085 height 31
paste input "39"
paste input "74"
drag, startPoint x: 488, startPoint y: 253, endPoint x: 268, endPoint y: 220, distance: 222.0
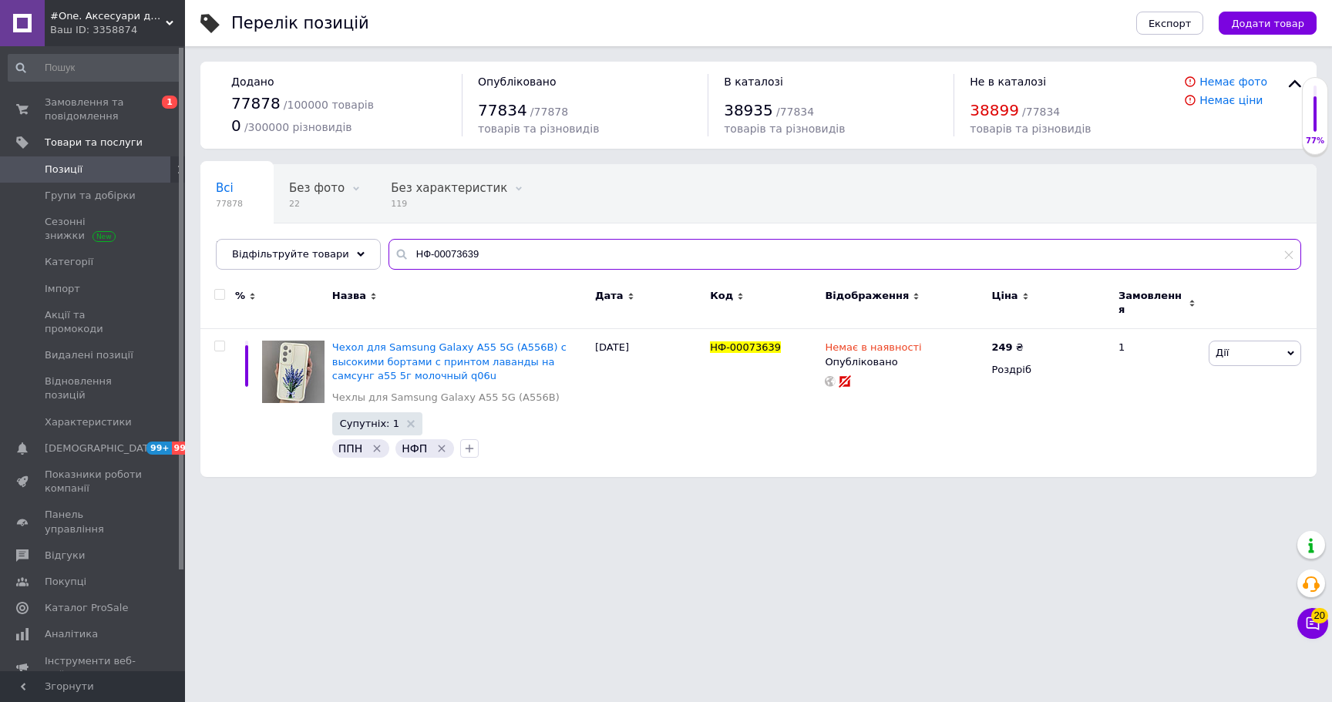
click at [268, 220] on div "Всі 77878 Без фото 22 Видалити Редагувати Без характеристик 119 Видалити Редагу…" at bounding box center [758, 217] width 1116 height 106
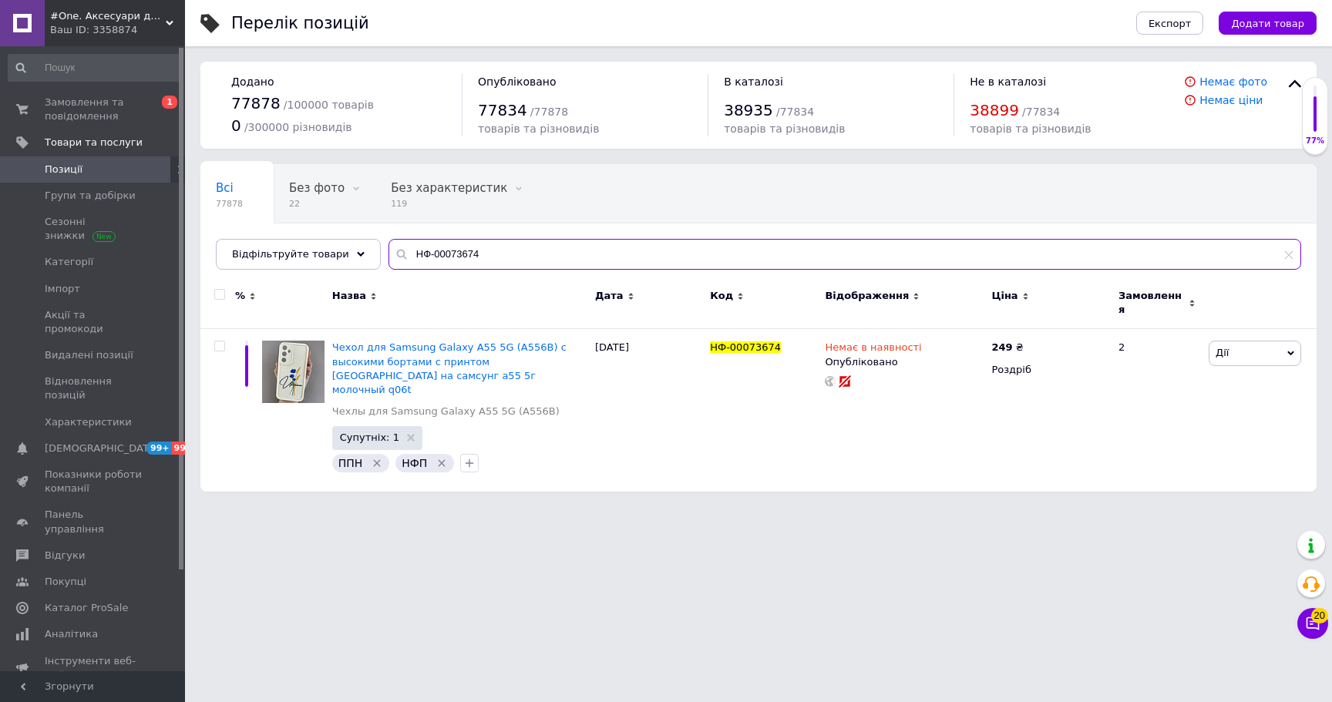
type input "НФ-00073674"
